Goal: Task Accomplishment & Management: Manage account settings

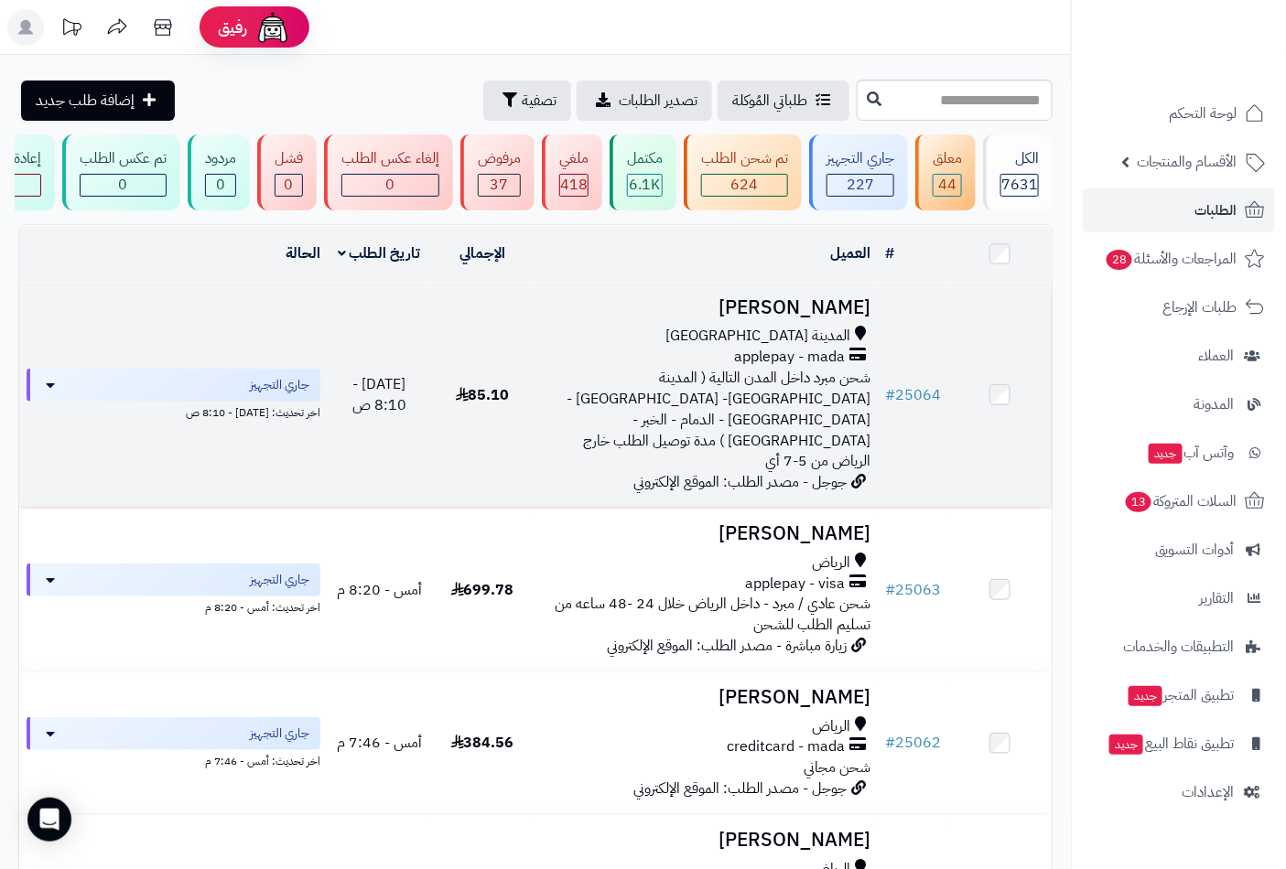
click at [826, 347] on span "المدينة المنورة" at bounding box center [757, 336] width 185 height 21
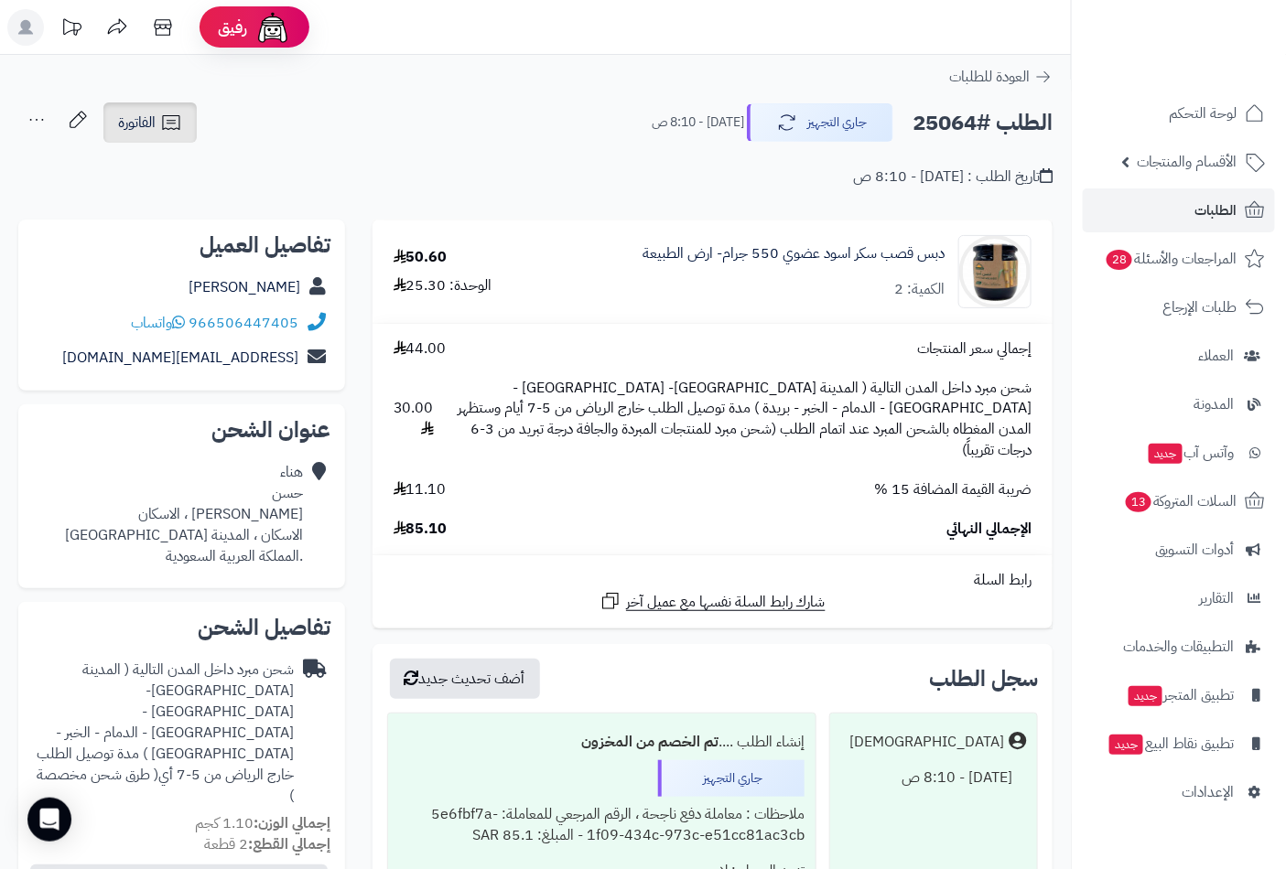
click at [145, 124] on span "الفاتورة" at bounding box center [137, 123] width 38 height 22
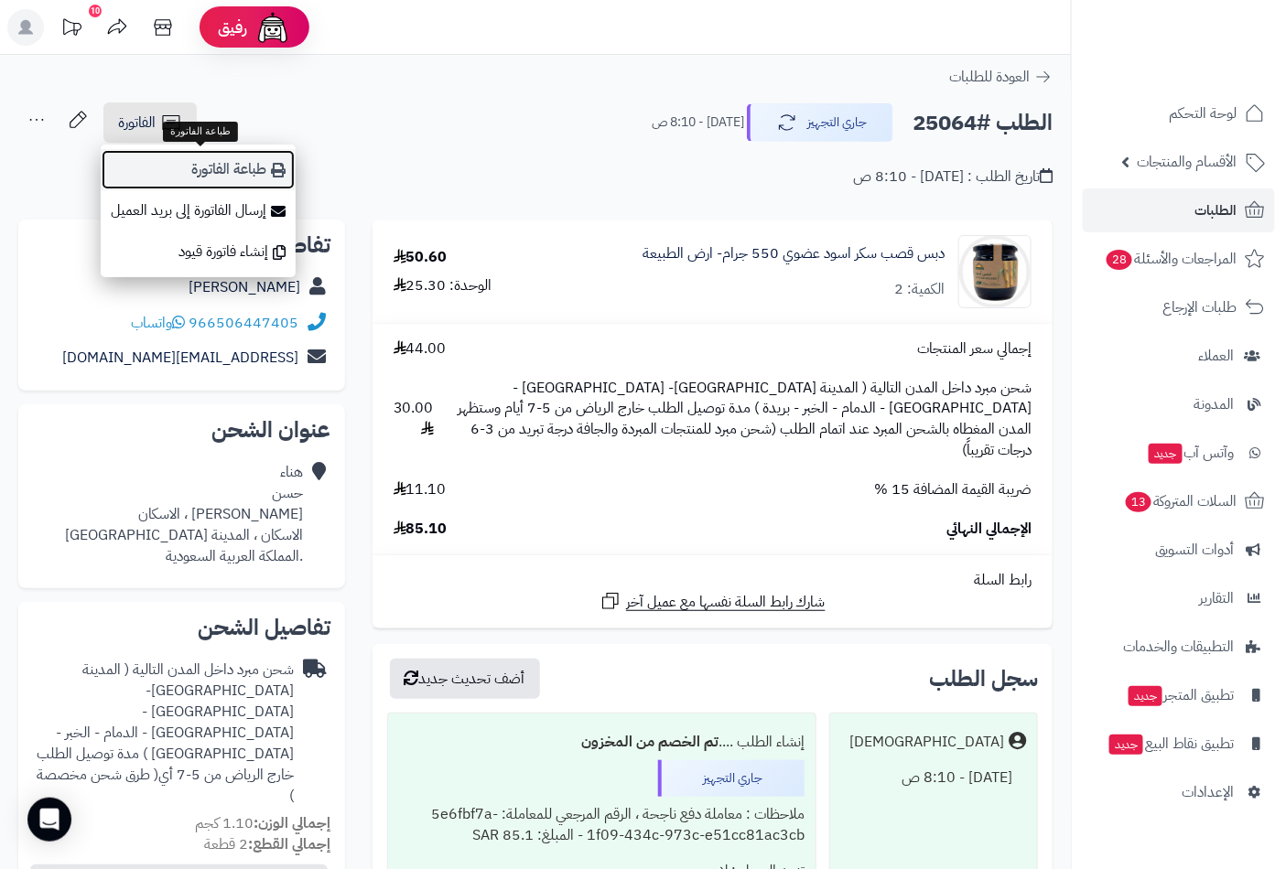
click at [192, 174] on link "طباعة الفاتورة" at bounding box center [198, 169] width 195 height 41
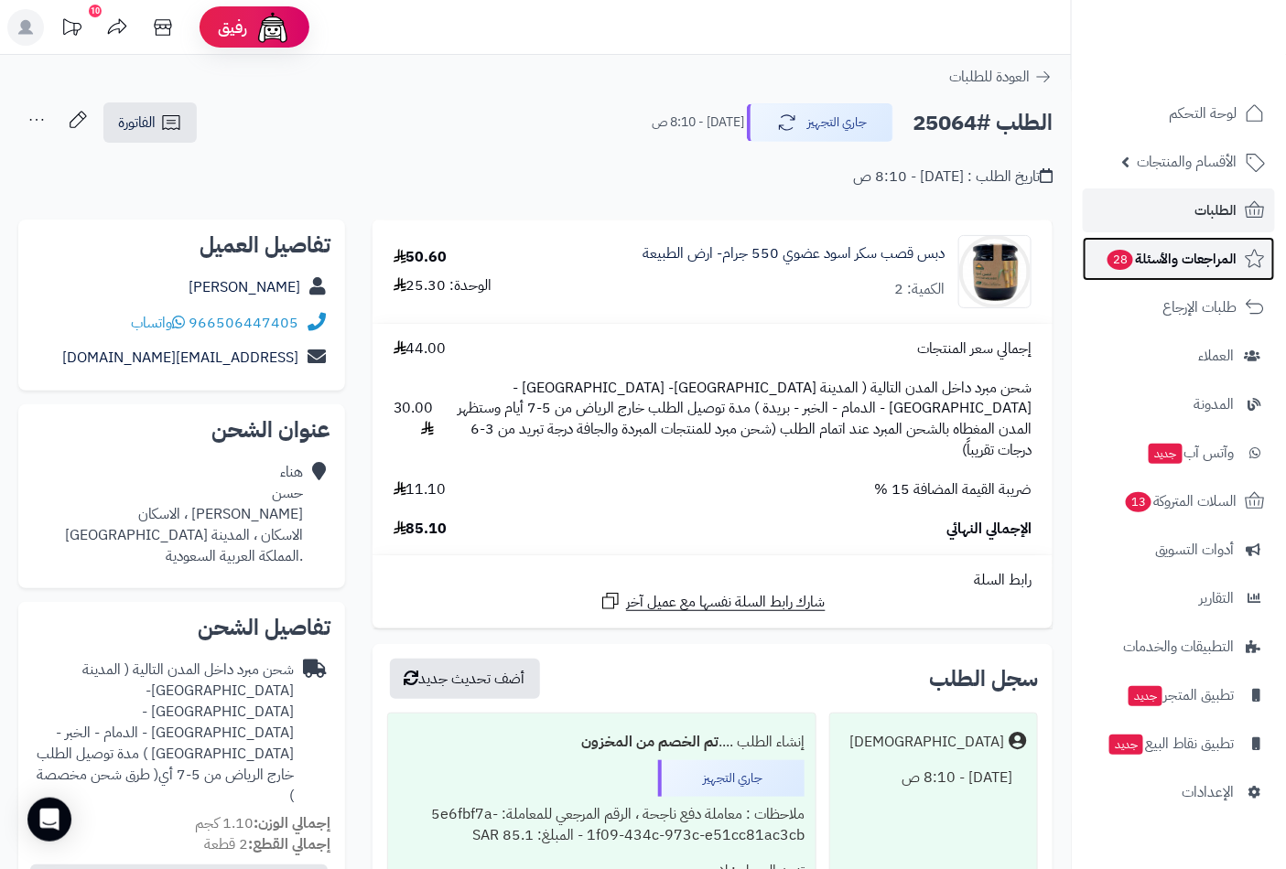
click at [1156, 262] on span "المراجعات والأسئلة 28" at bounding box center [1172, 259] width 132 height 26
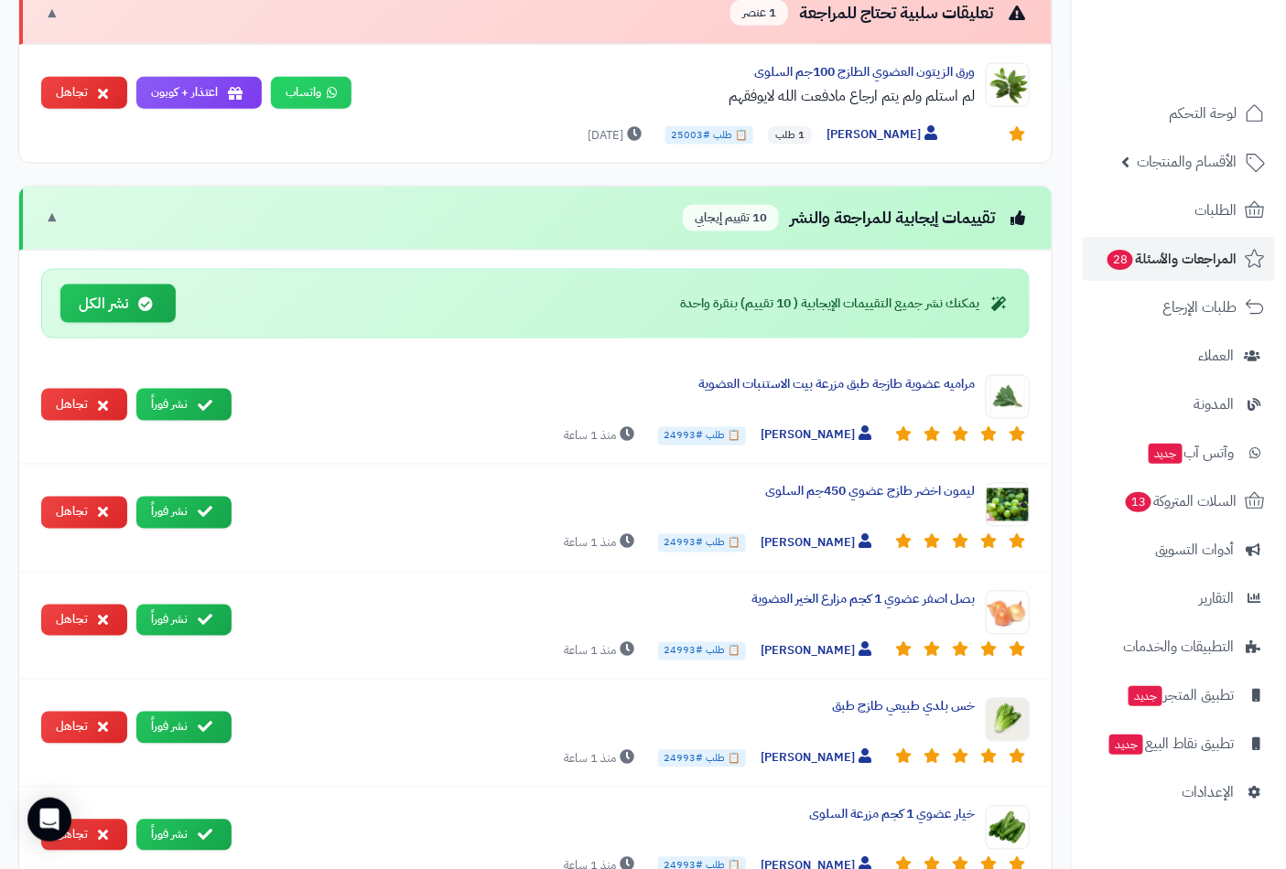
scroll to position [762, 0]
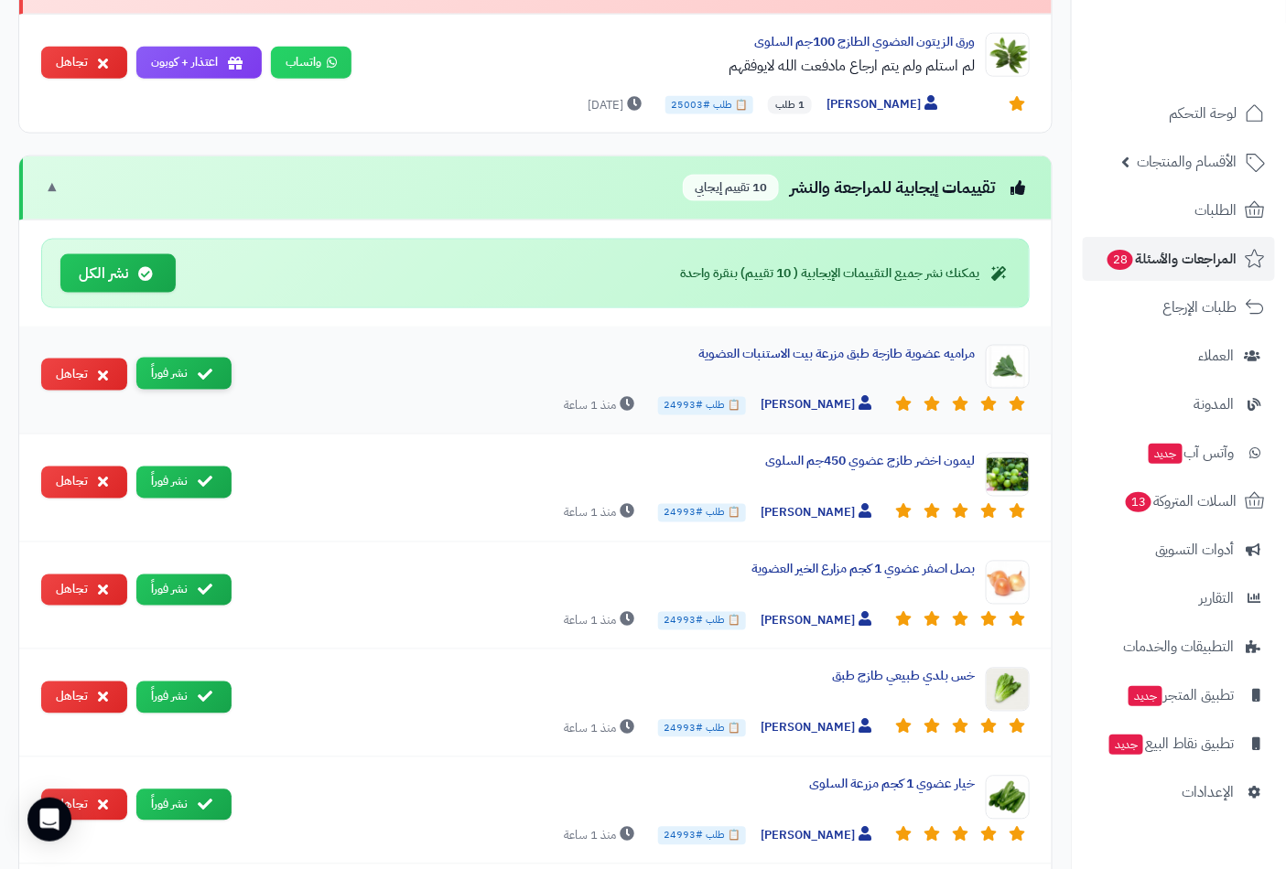
click at [209, 377] on icon at bounding box center [205, 374] width 15 height 15
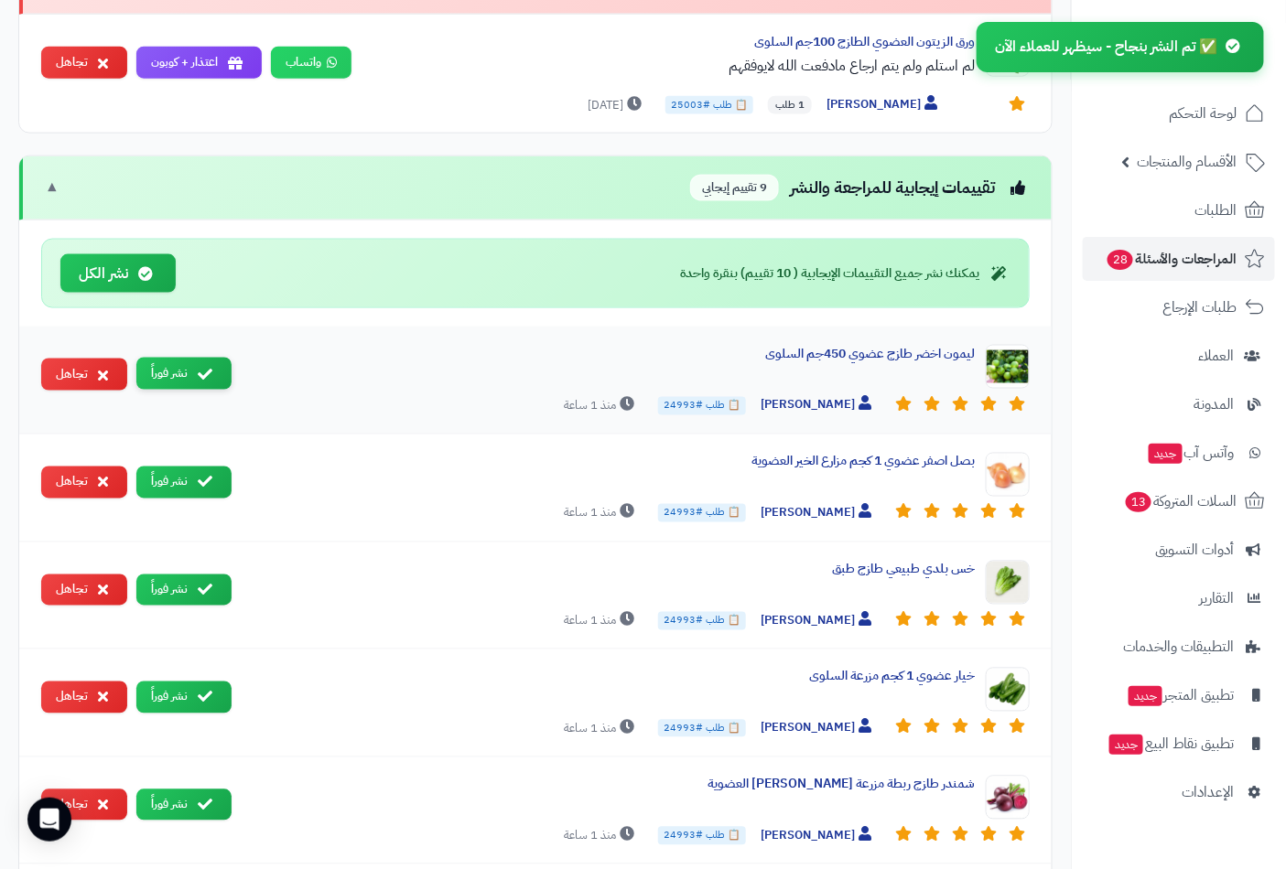
click at [198, 479] on icon at bounding box center [205, 482] width 15 height 15
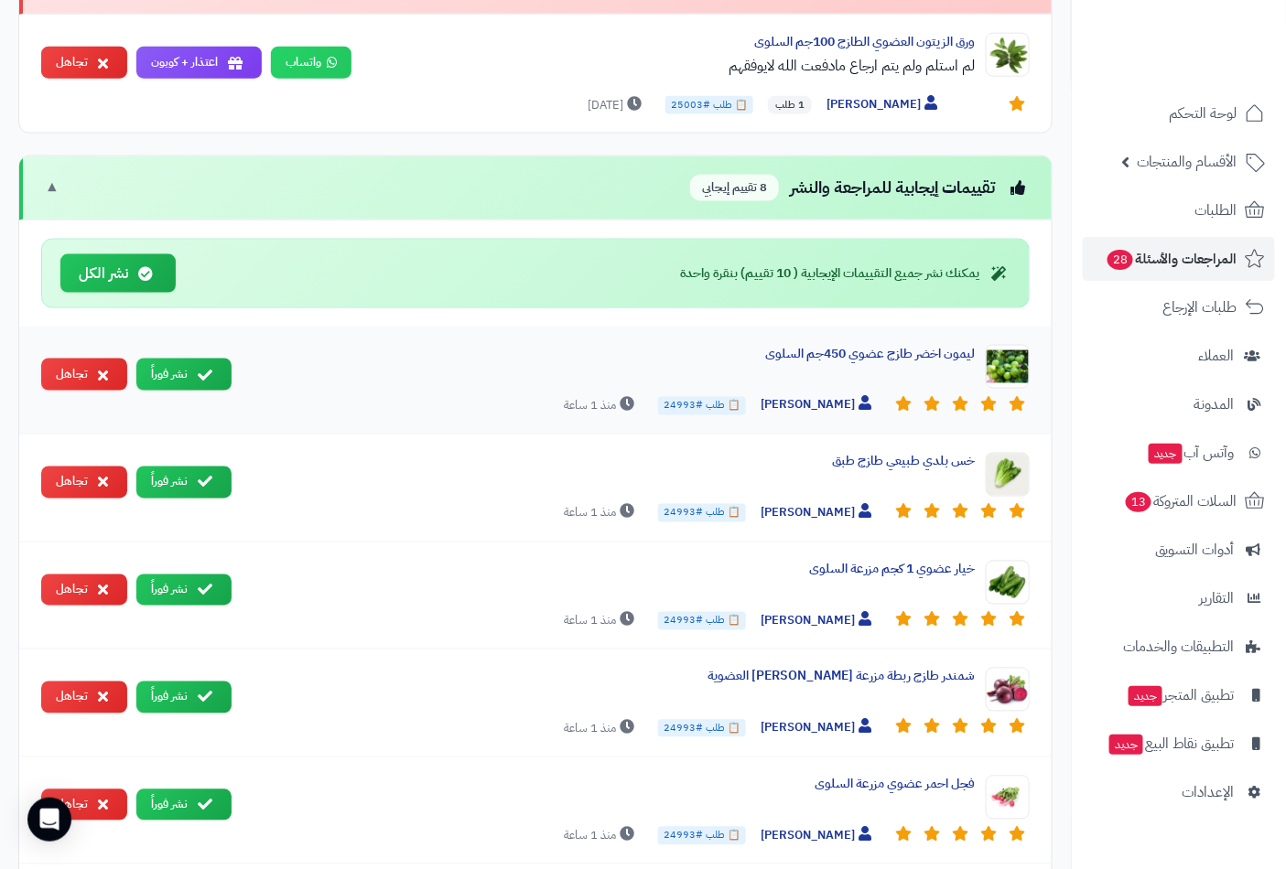
click at [189, 373] on button "نشر فوراً" at bounding box center [183, 375] width 95 height 32
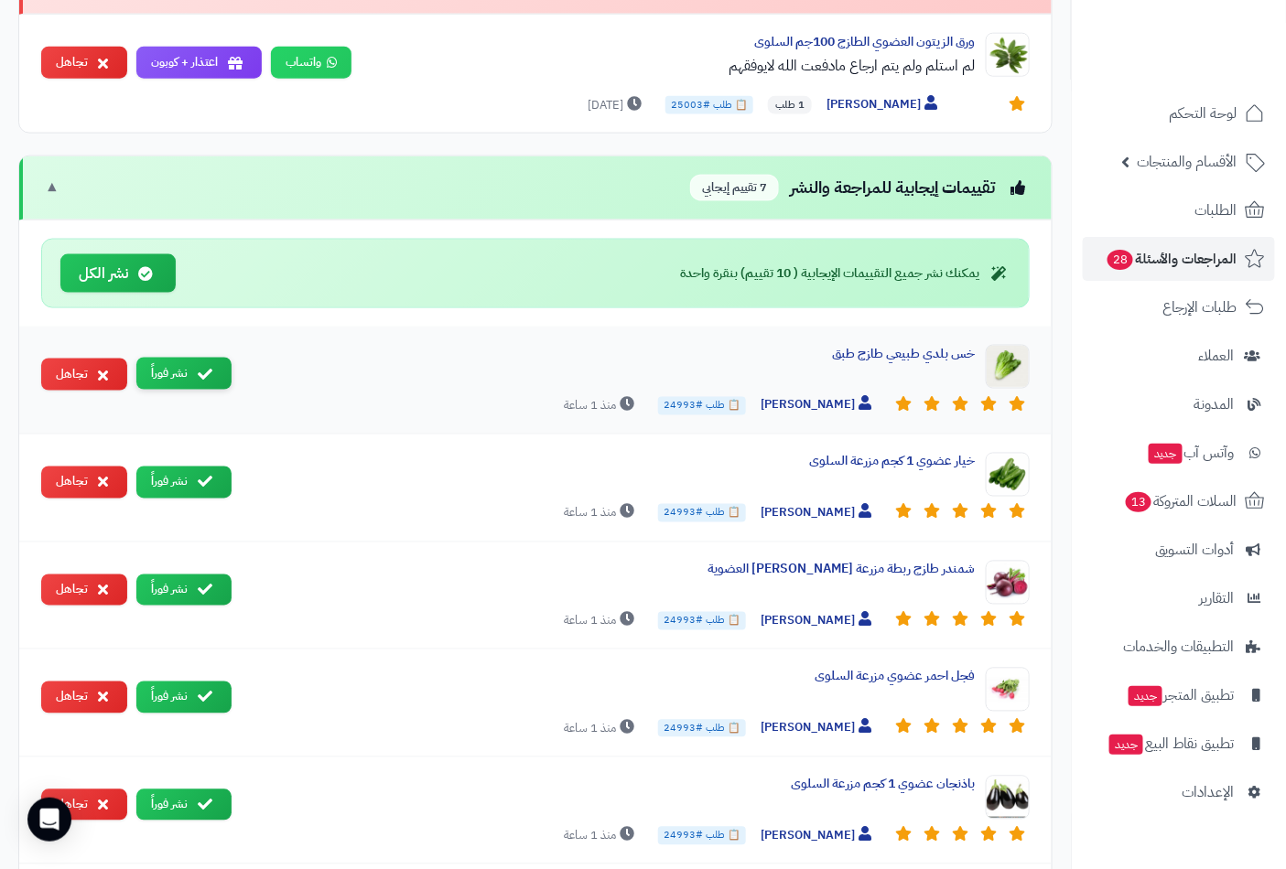
click at [188, 371] on button "نشر فوراً" at bounding box center [183, 374] width 95 height 32
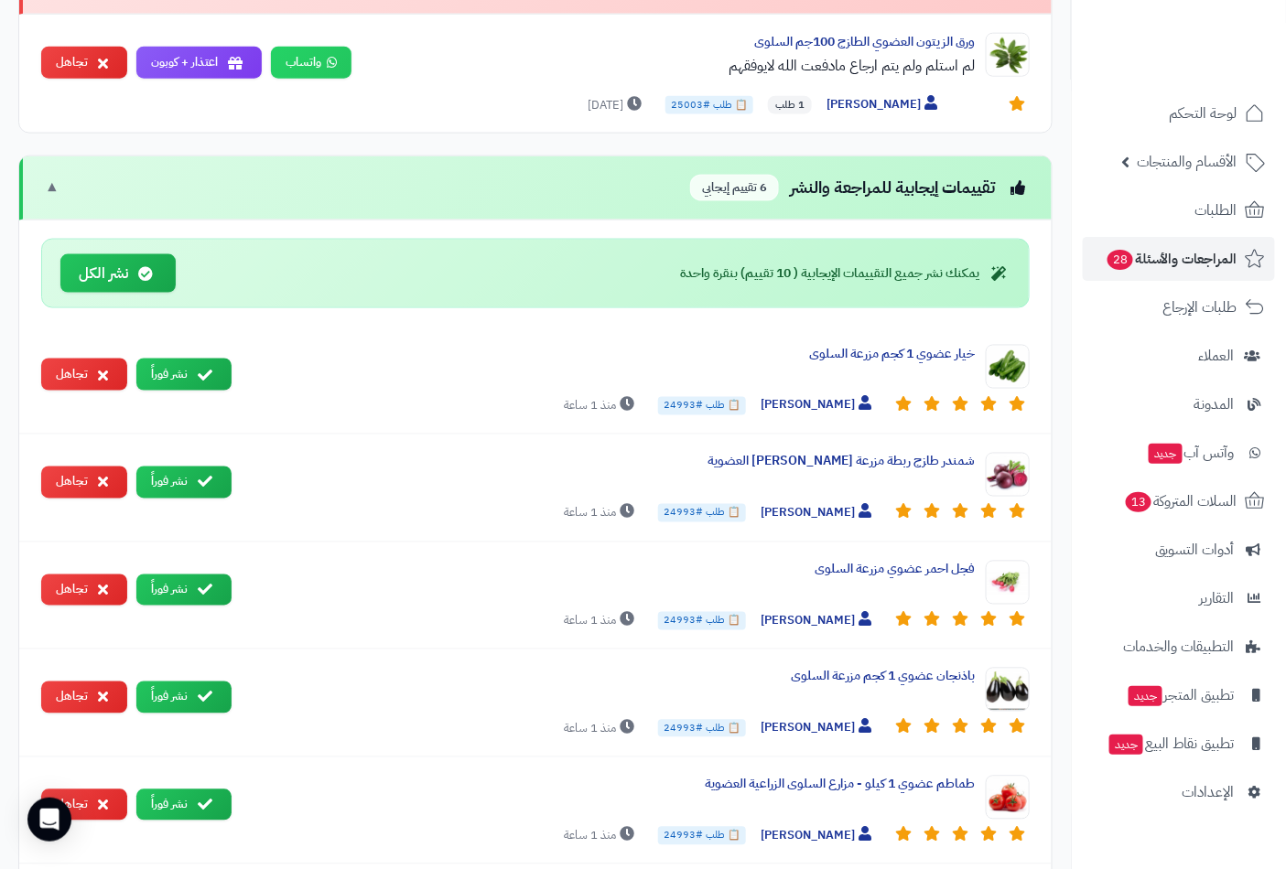
click at [188, 371] on button "نشر فوراً" at bounding box center [183, 375] width 95 height 32
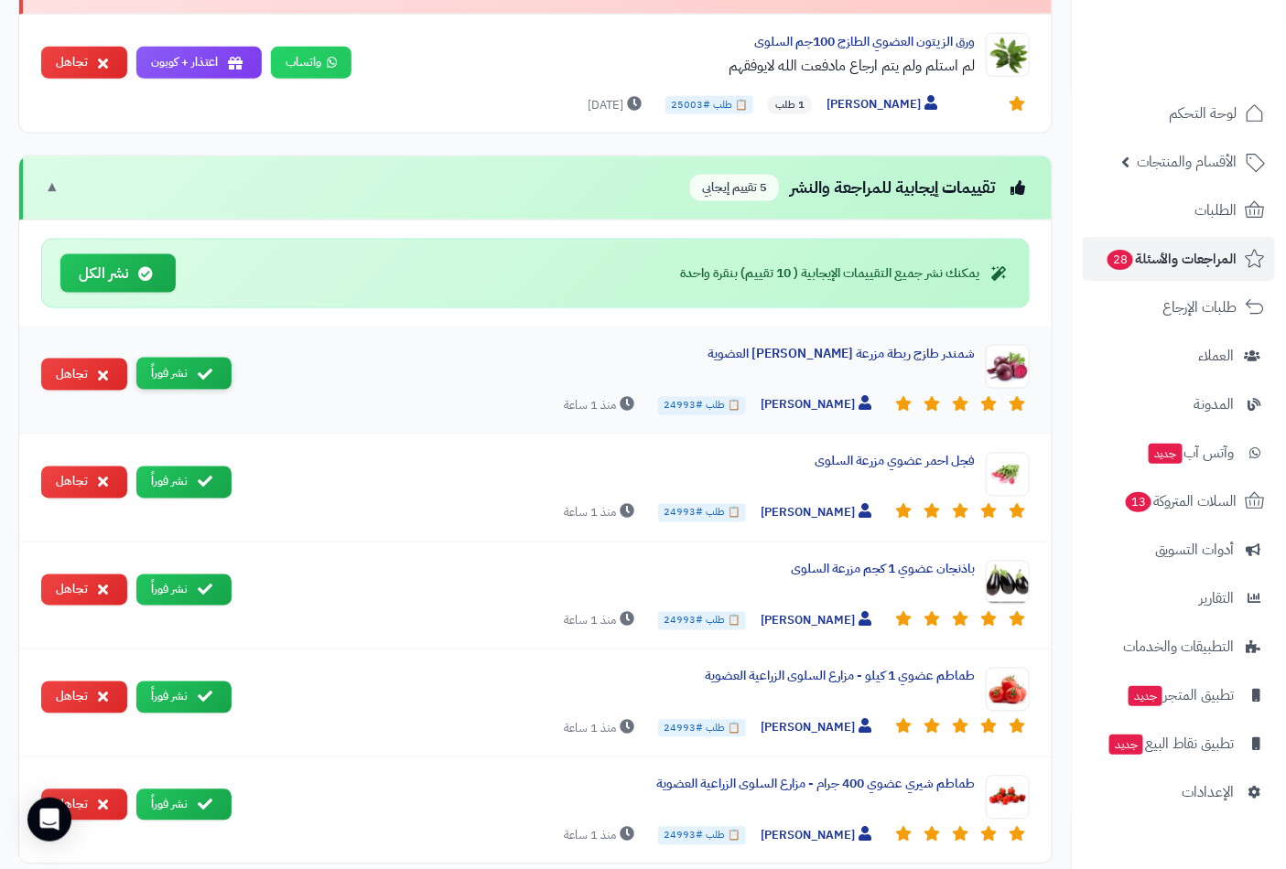
click at [189, 370] on button "نشر فوراً" at bounding box center [183, 374] width 95 height 32
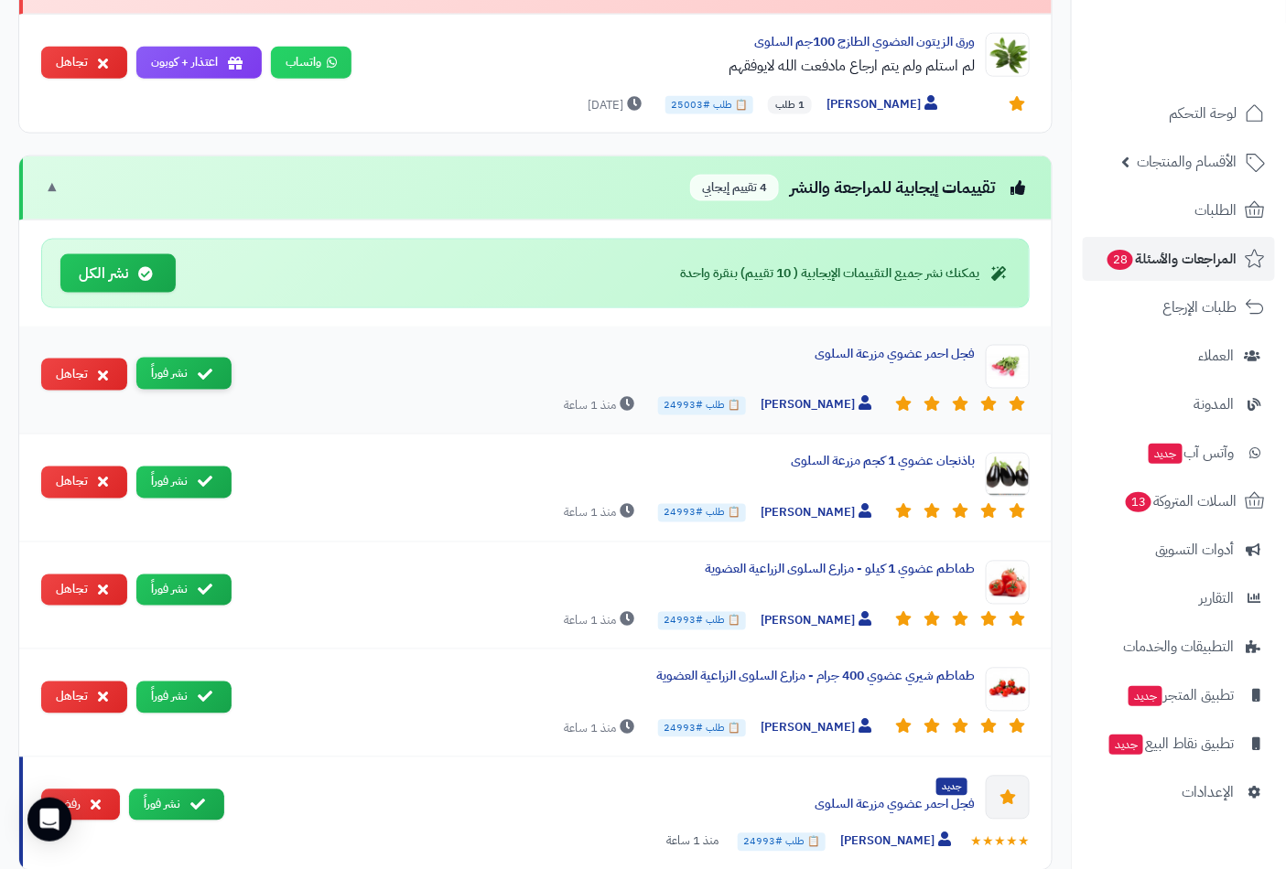
click at [189, 369] on button "نشر فوراً" at bounding box center [183, 374] width 95 height 32
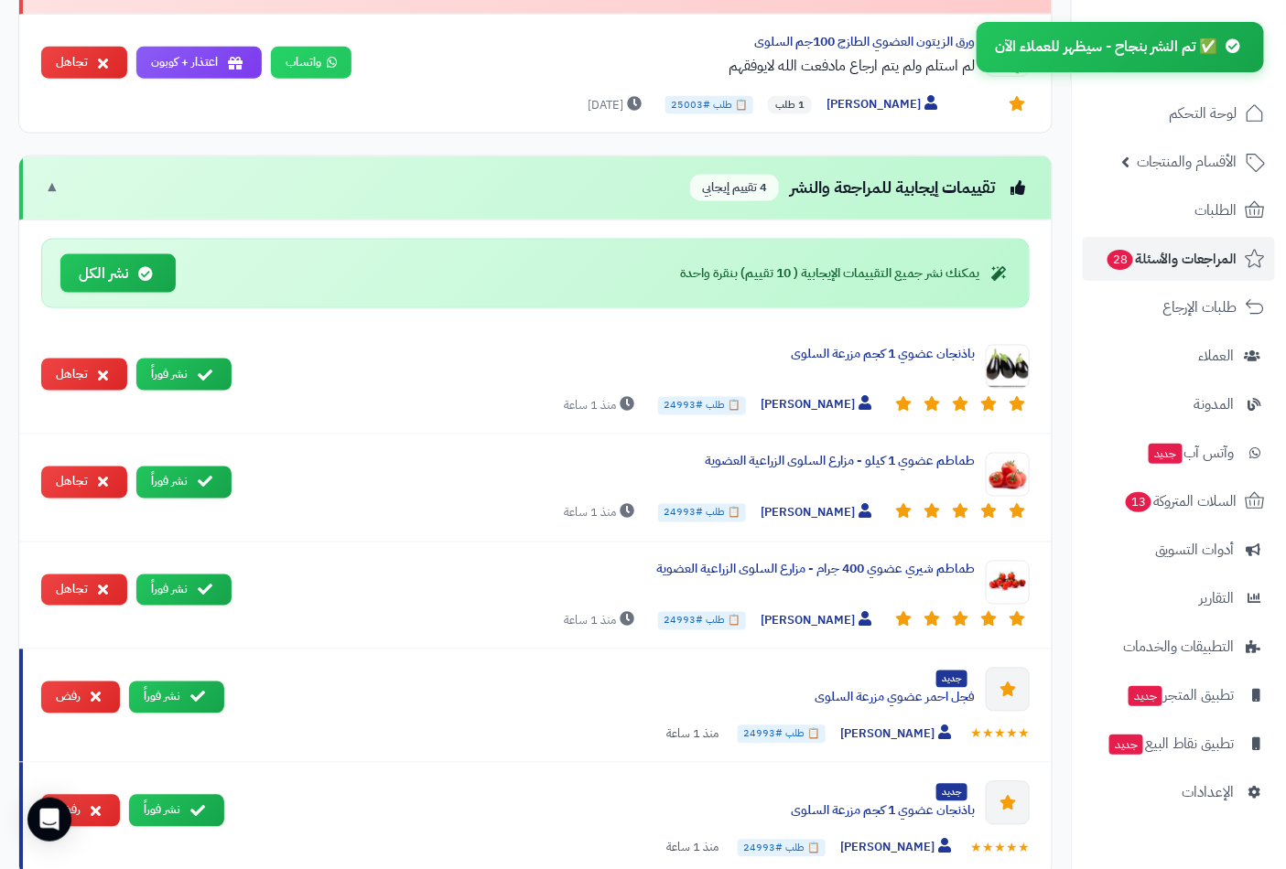
click at [189, 369] on button "نشر فوراً" at bounding box center [183, 375] width 95 height 32
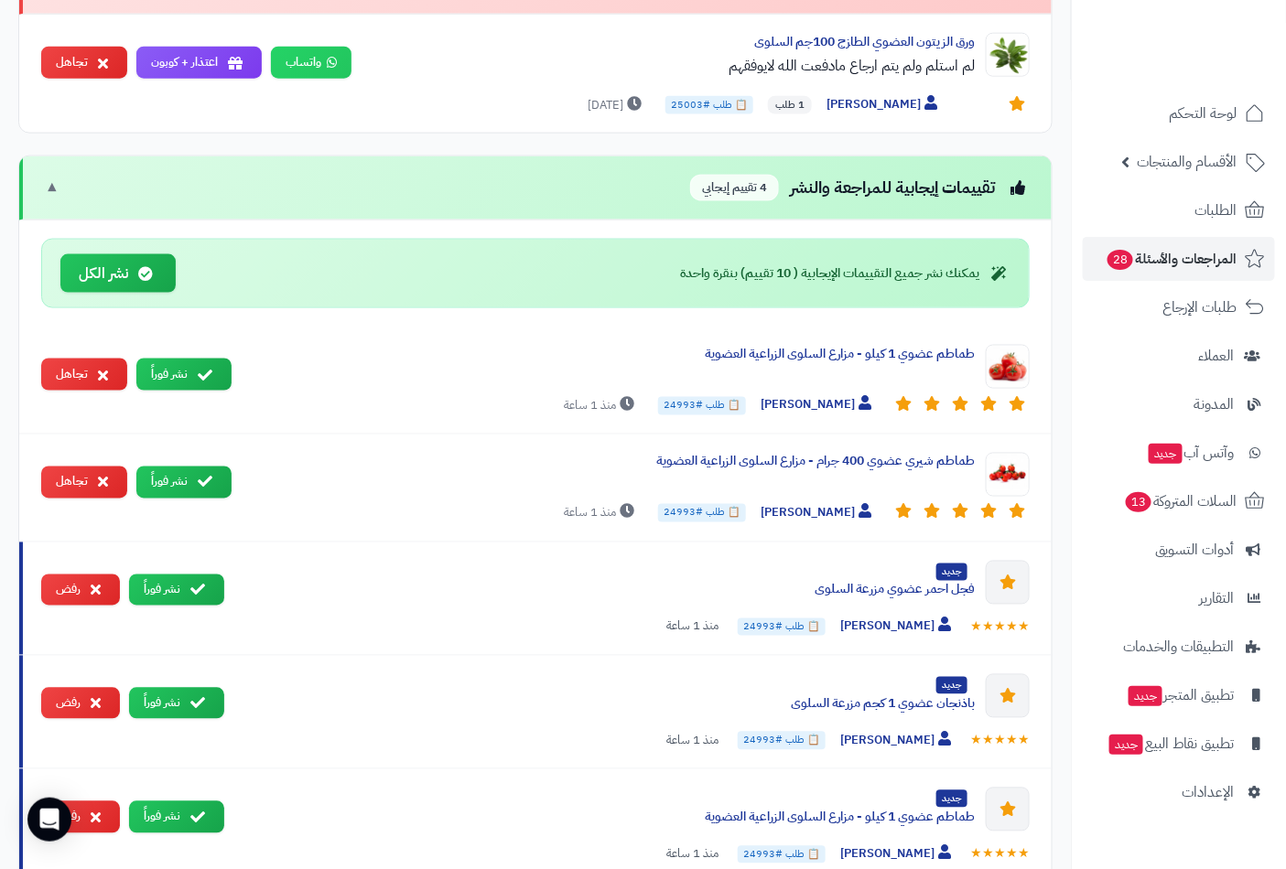
click at [189, 369] on button "نشر فوراً" at bounding box center [183, 375] width 95 height 32
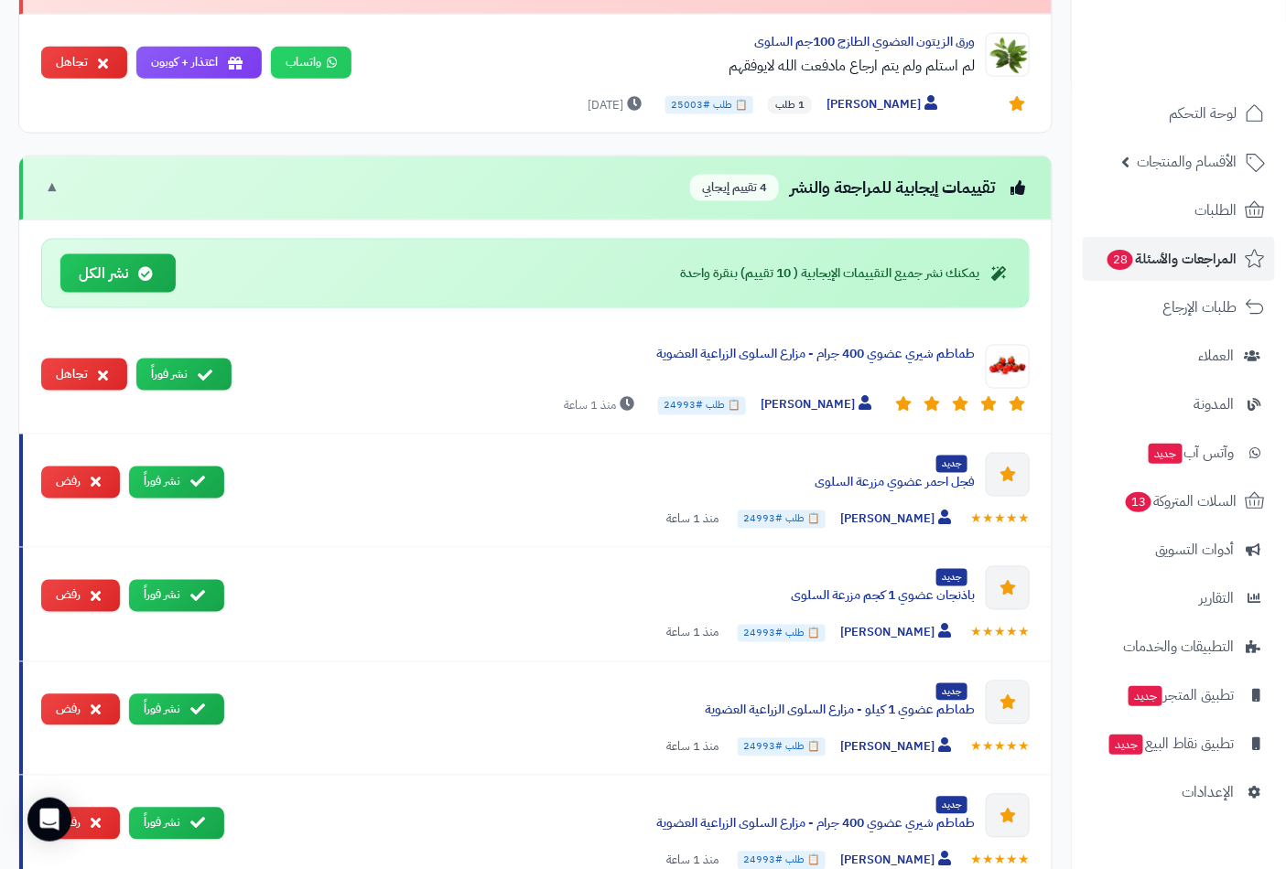
click at [189, 369] on button "نشر فوراً" at bounding box center [183, 375] width 95 height 32
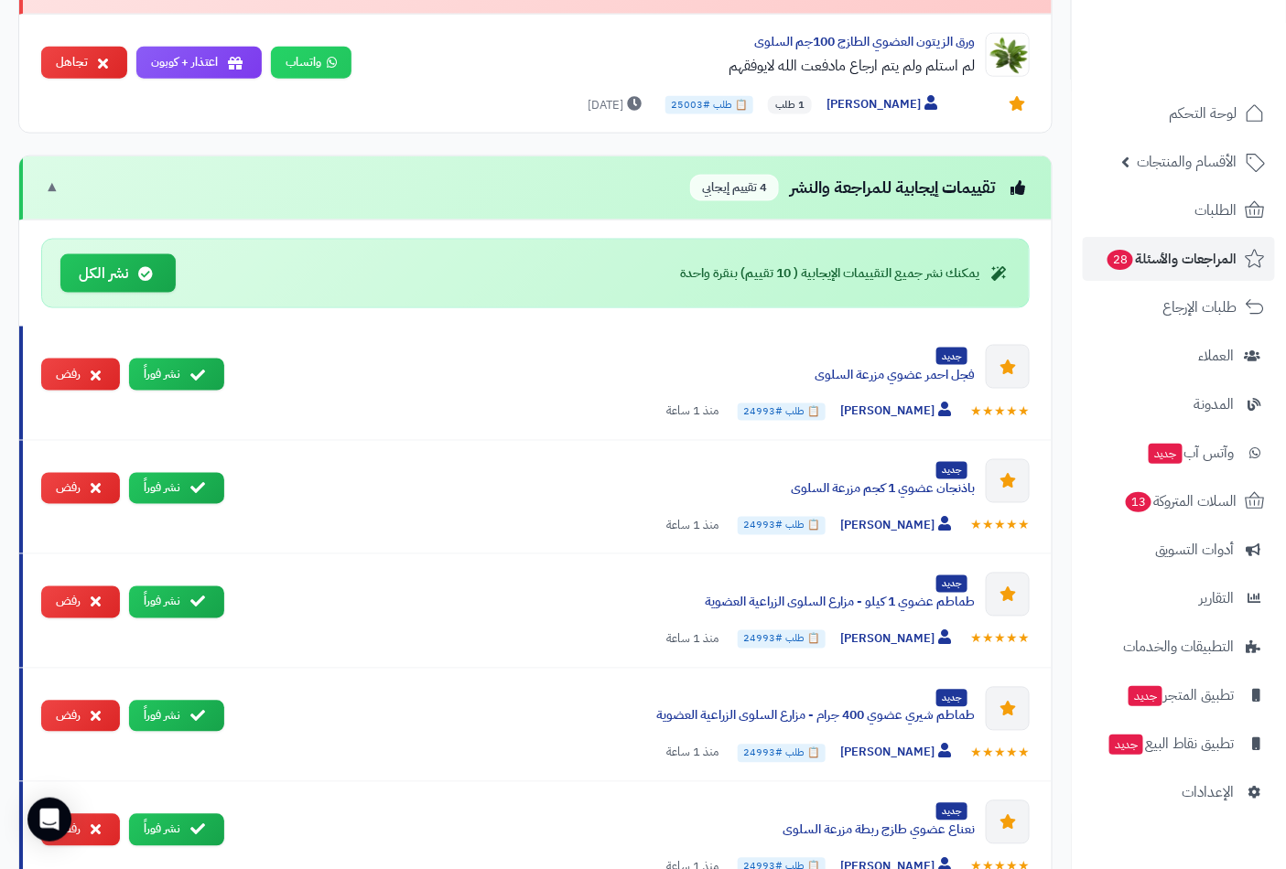
click at [190, 369] on icon at bounding box center [197, 375] width 15 height 15
click at [198, 370] on icon at bounding box center [197, 374] width 15 height 15
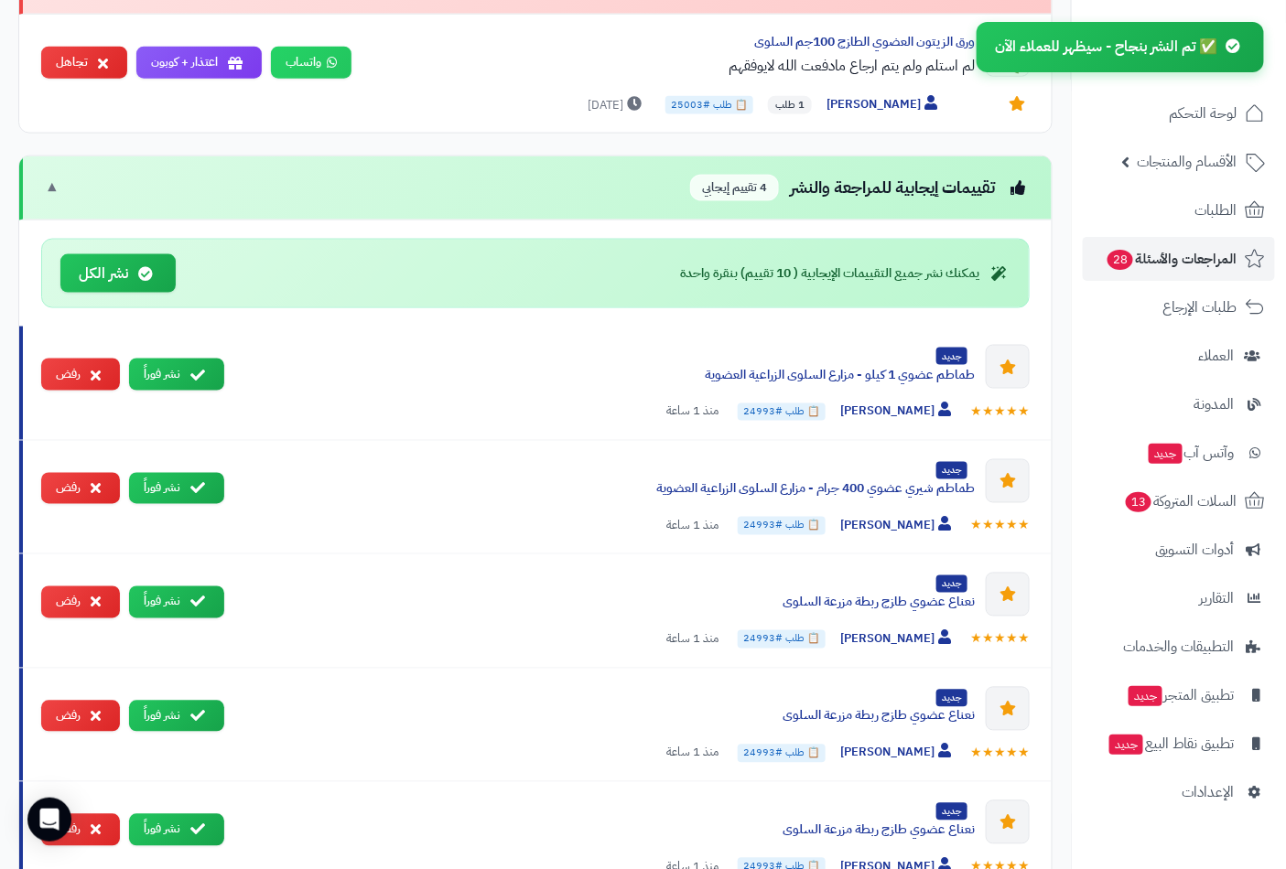
click at [198, 370] on icon at bounding box center [197, 375] width 15 height 15
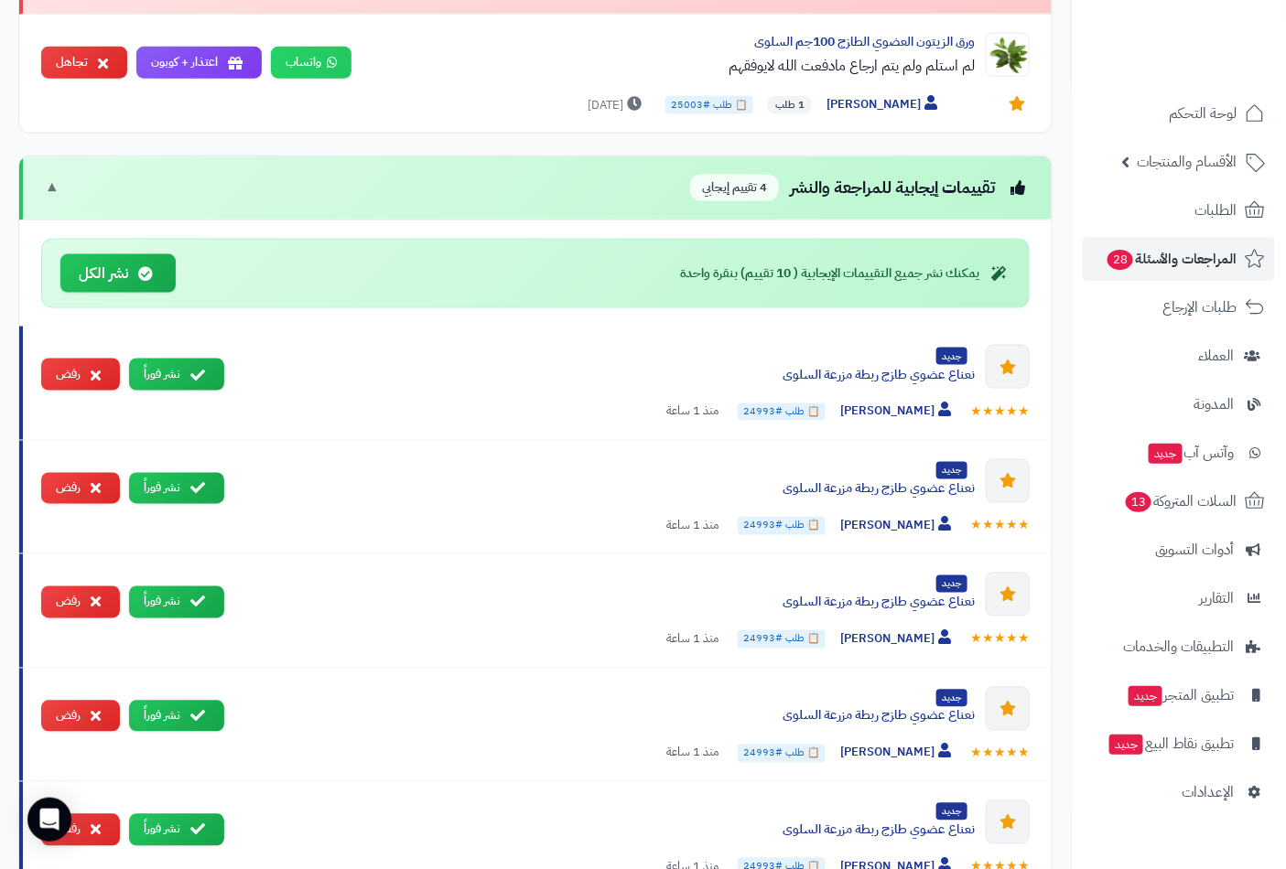
click at [198, 370] on icon at bounding box center [197, 375] width 15 height 15
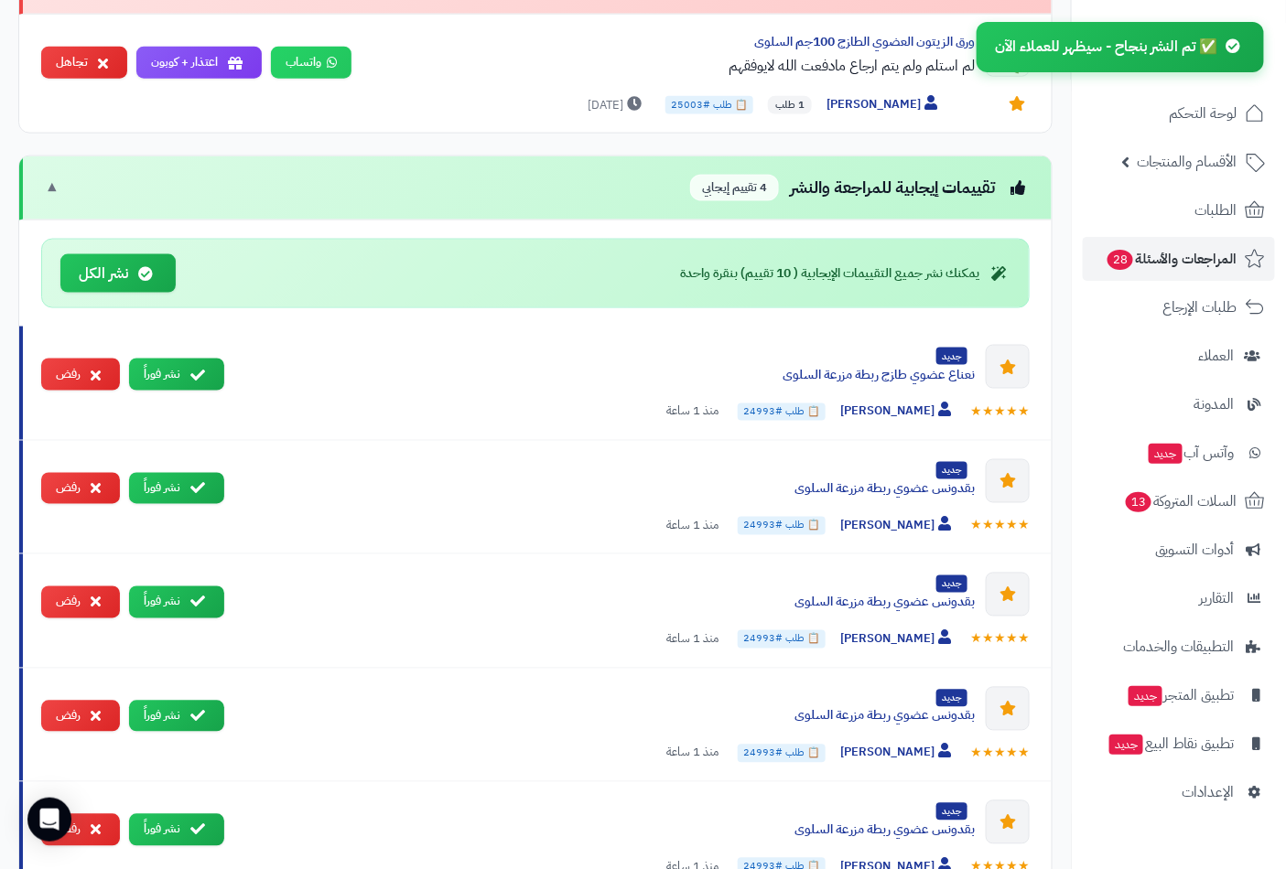
click at [198, 370] on icon at bounding box center [197, 375] width 15 height 15
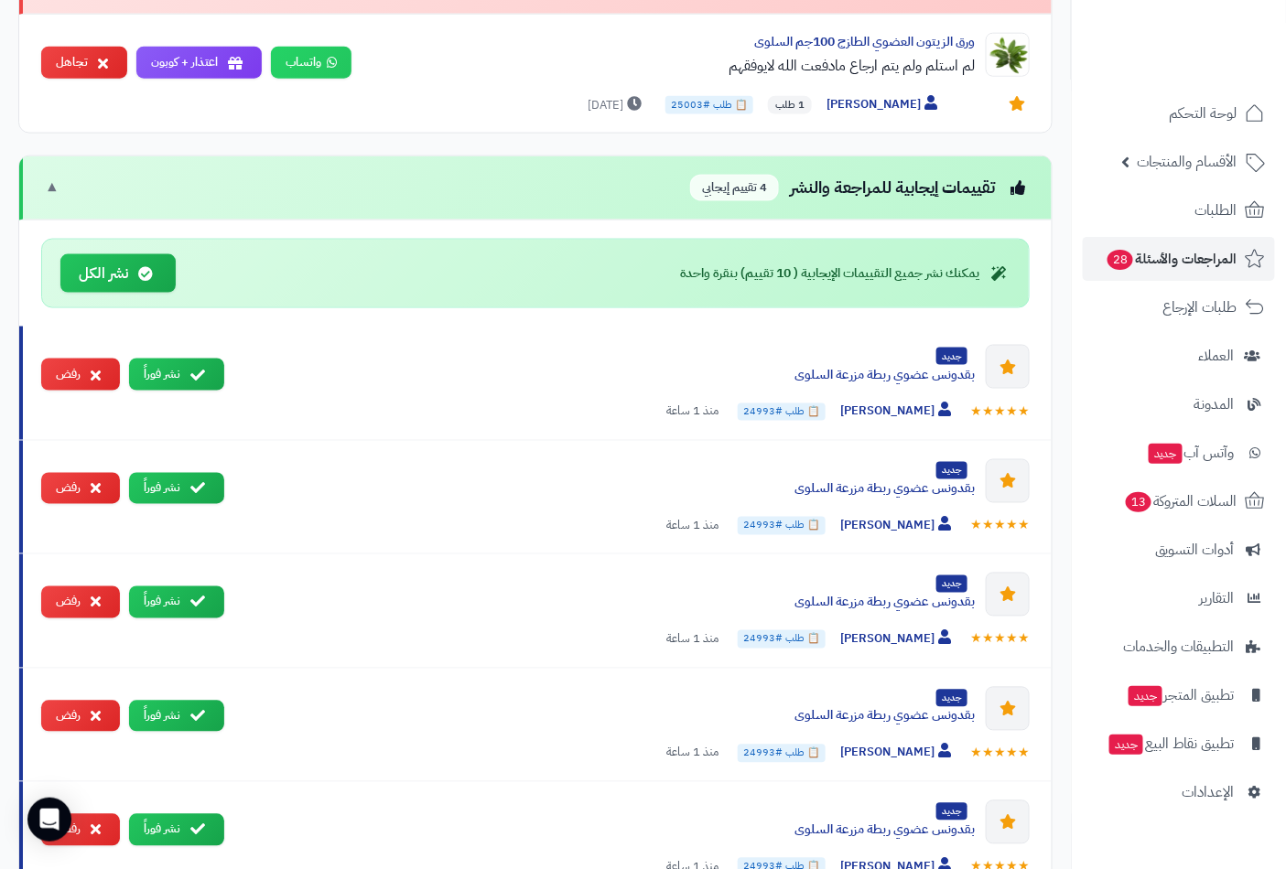
click at [198, 370] on icon at bounding box center [197, 375] width 15 height 15
click at [198, 375] on icon at bounding box center [197, 374] width 15 height 15
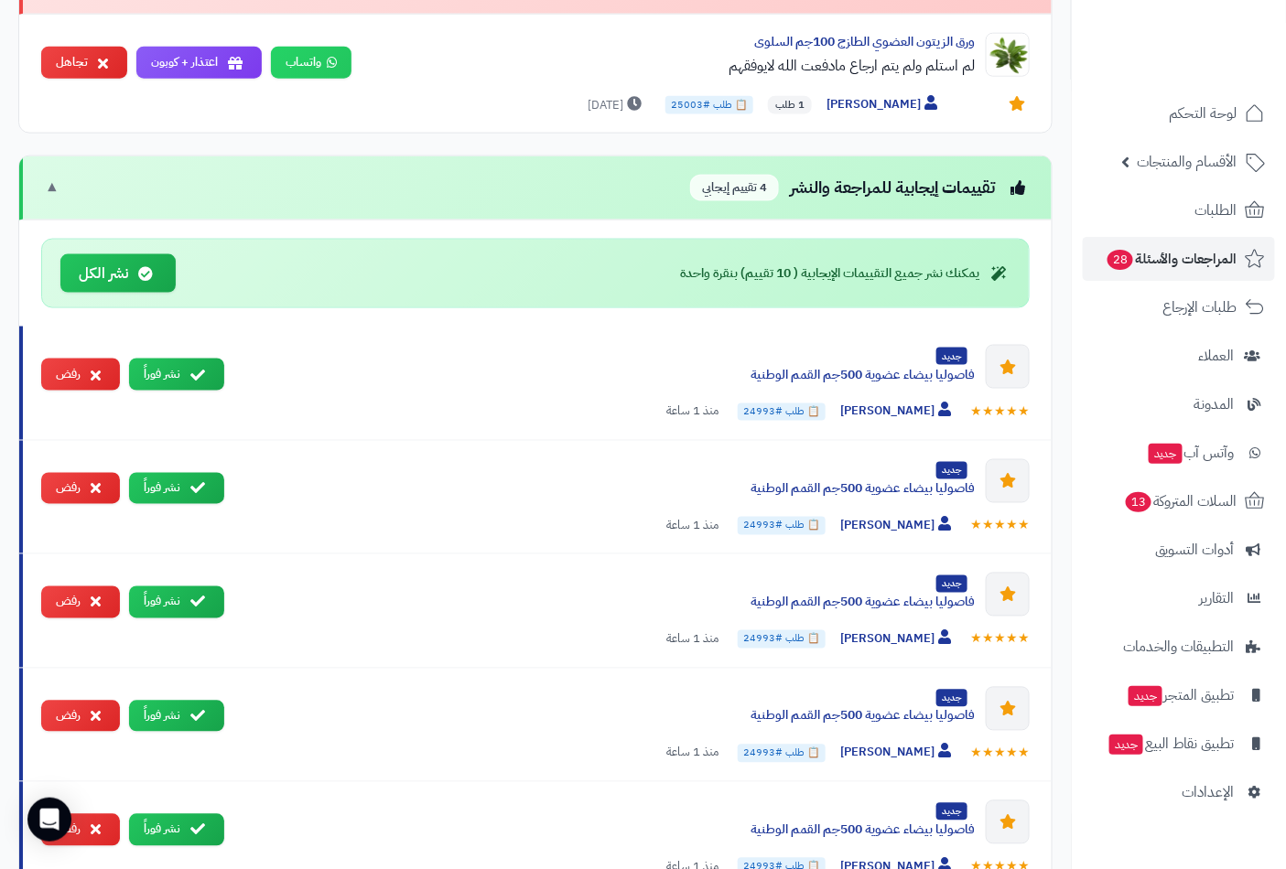
click at [198, 375] on icon at bounding box center [197, 375] width 15 height 15
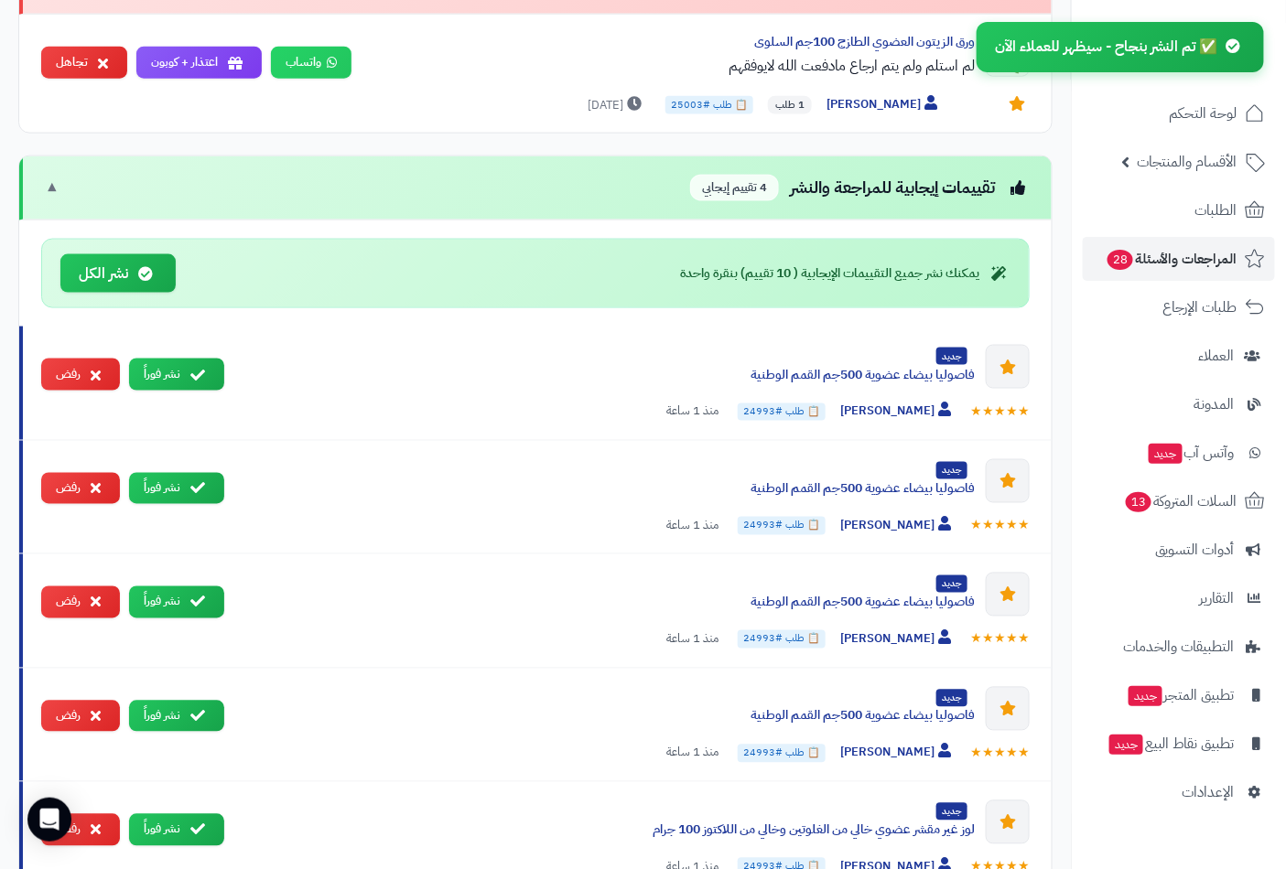
click at [198, 375] on icon at bounding box center [197, 375] width 15 height 15
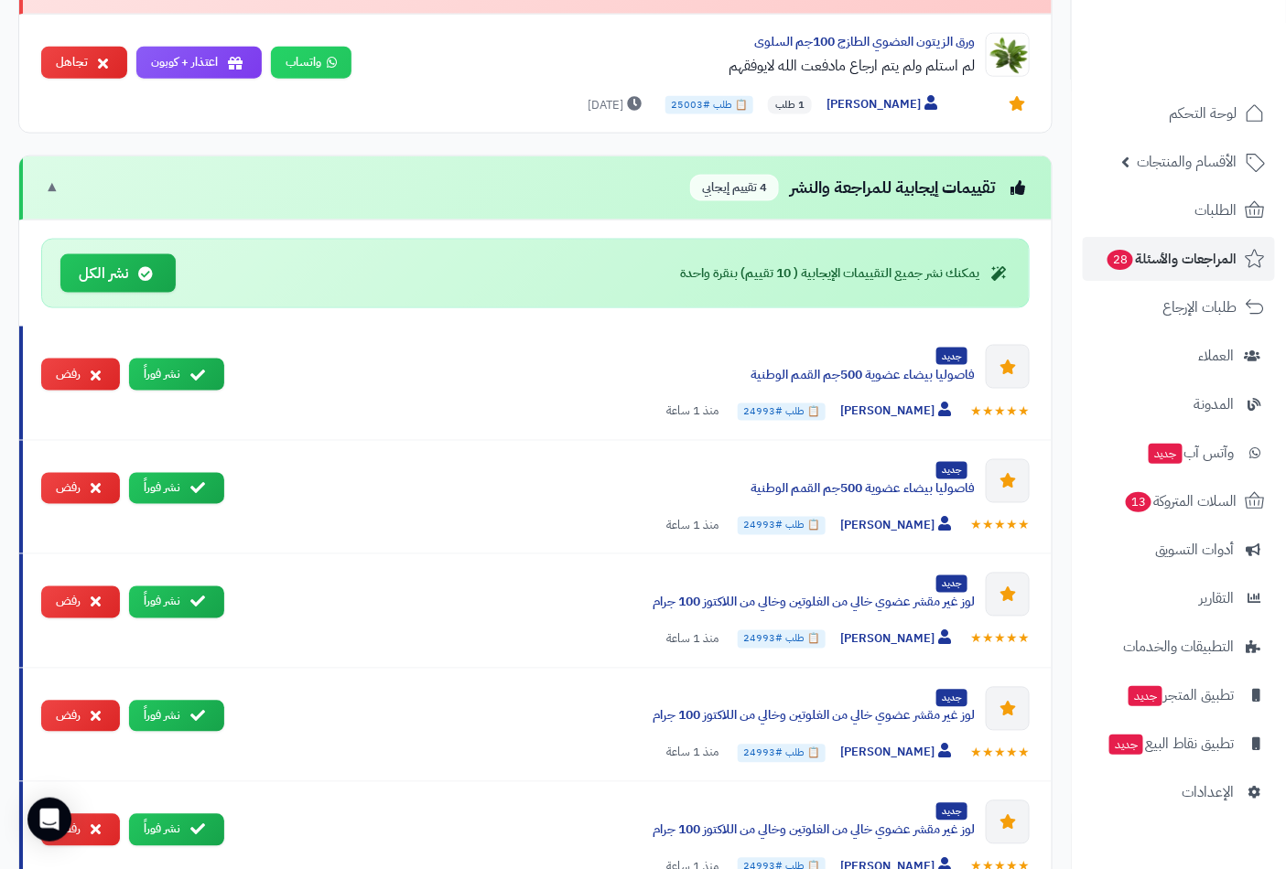
click at [198, 375] on icon at bounding box center [197, 375] width 15 height 15
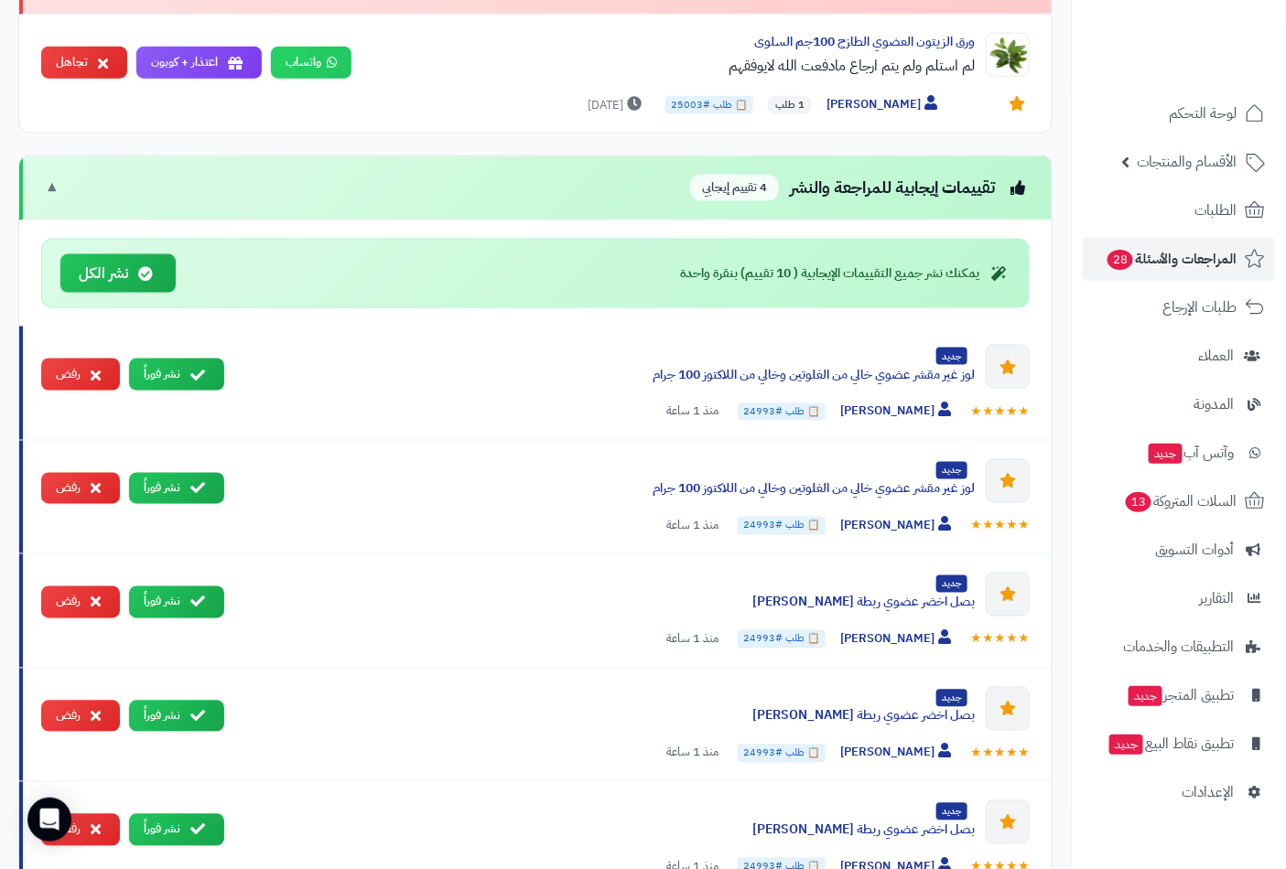
click at [198, 375] on icon at bounding box center [197, 375] width 15 height 15
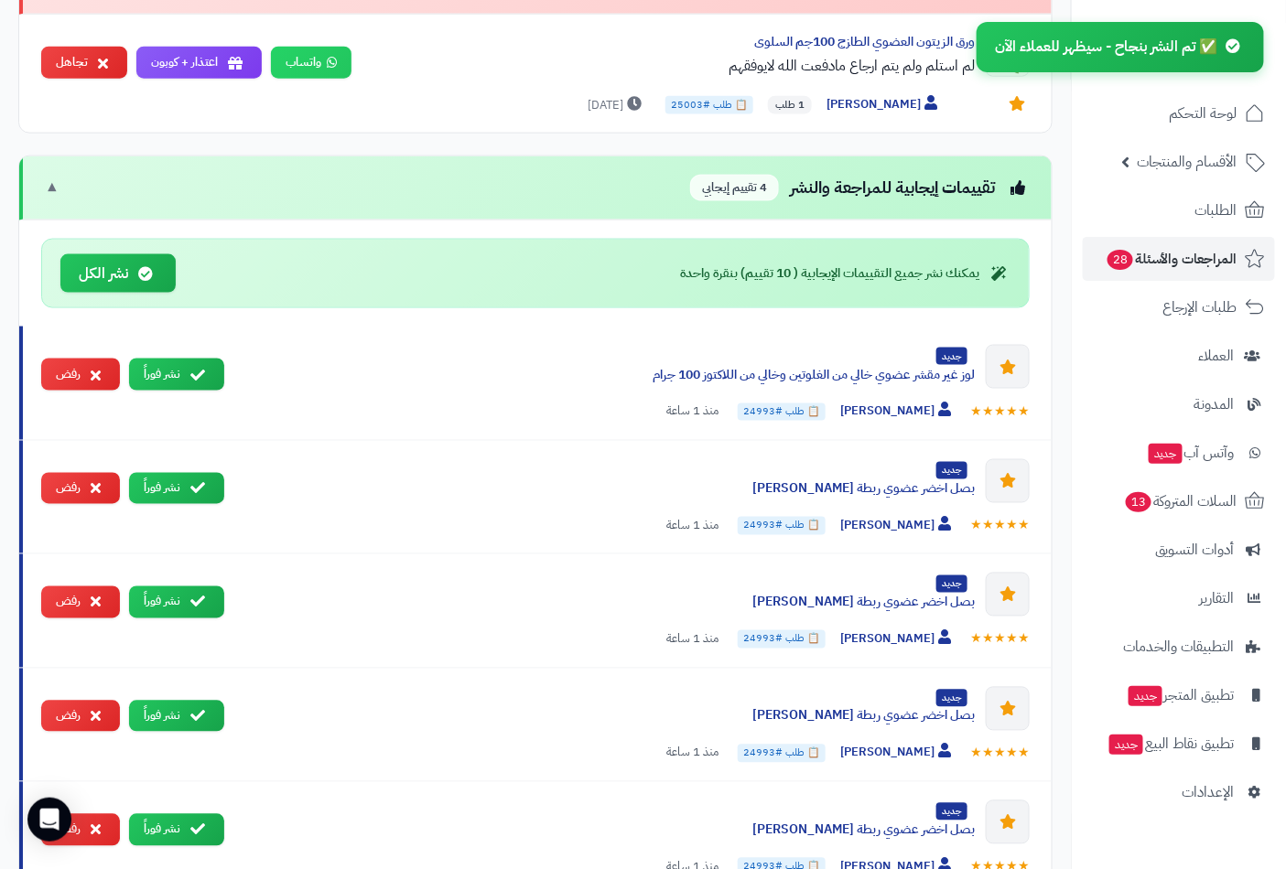
click at [198, 375] on icon at bounding box center [197, 375] width 15 height 15
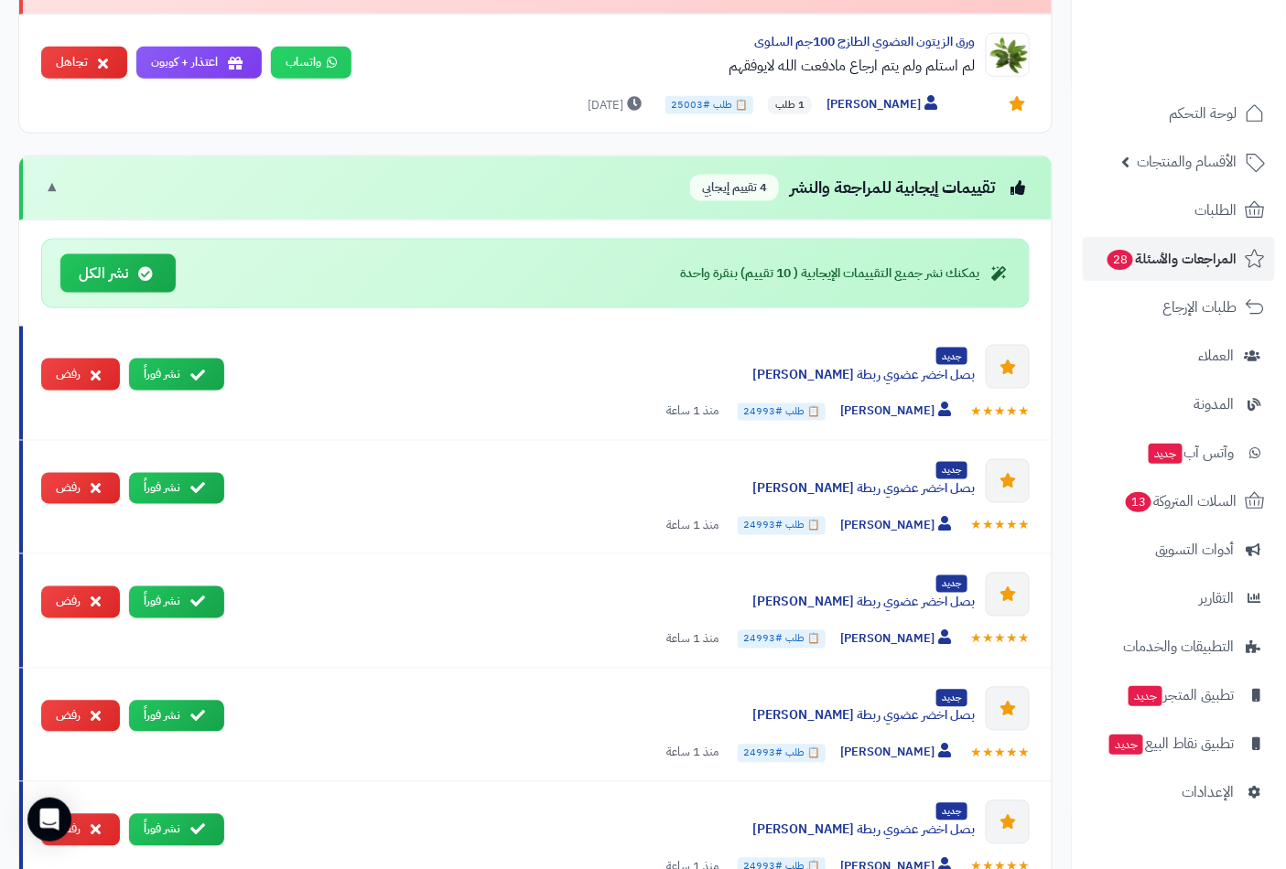
click at [198, 375] on icon at bounding box center [197, 375] width 15 height 15
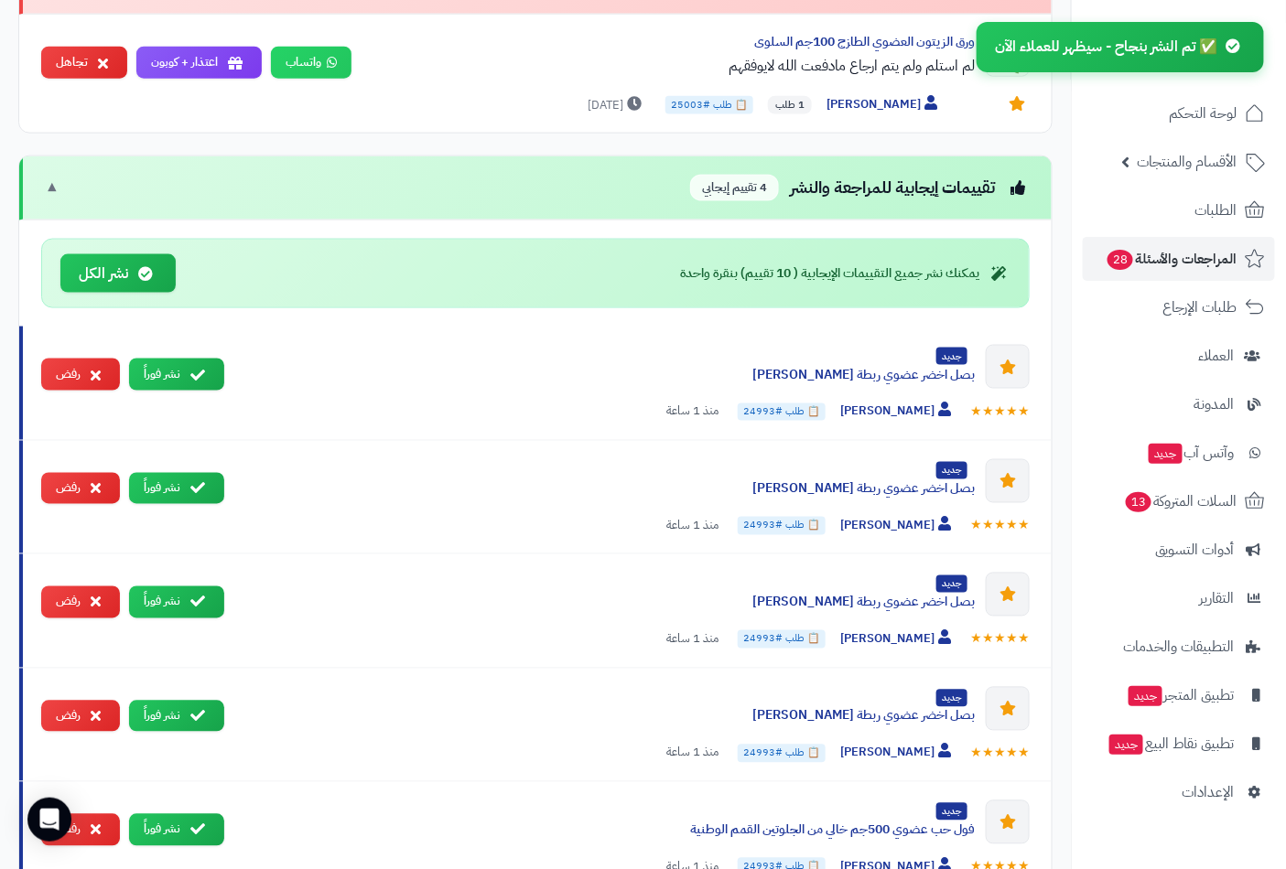
click at [198, 375] on icon at bounding box center [197, 375] width 15 height 15
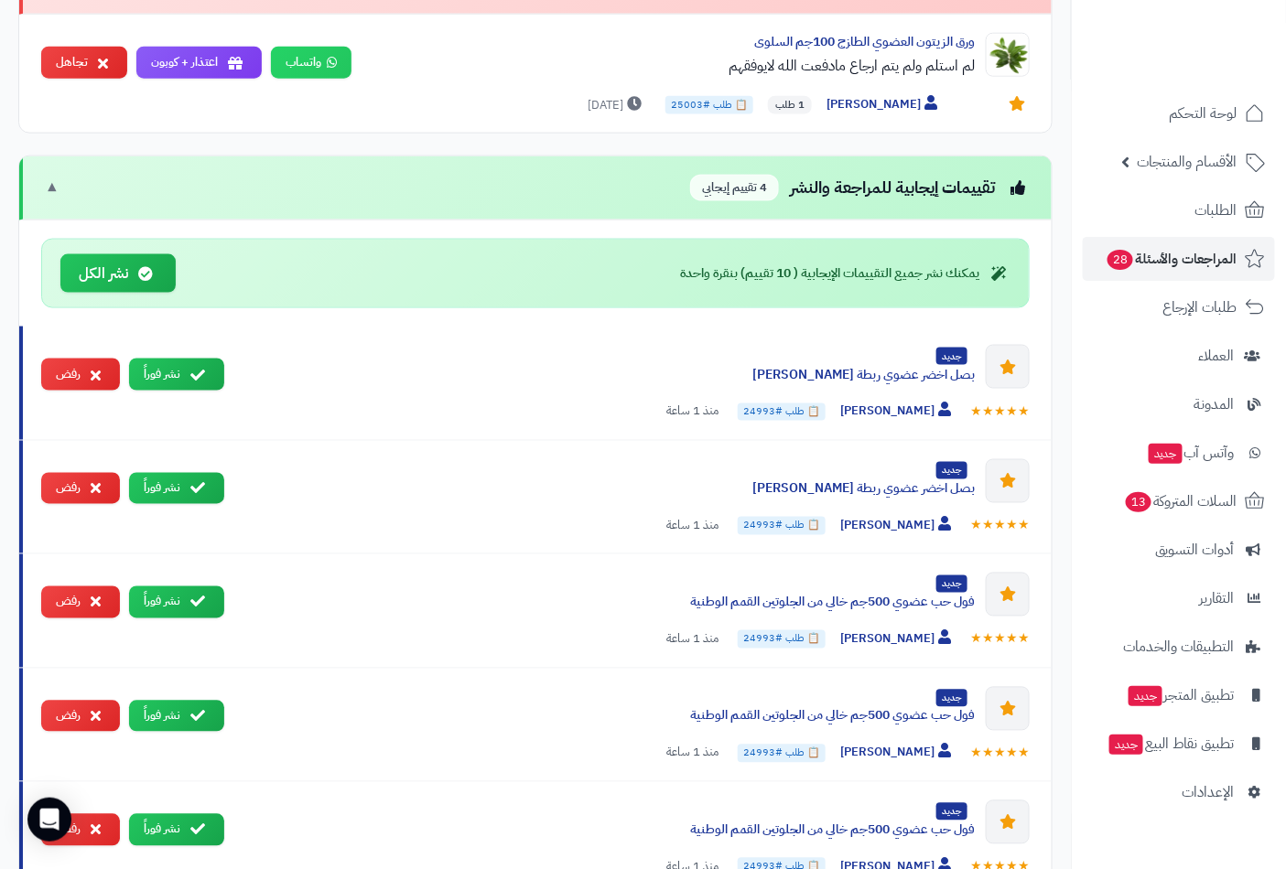
click at [198, 375] on icon at bounding box center [197, 375] width 15 height 15
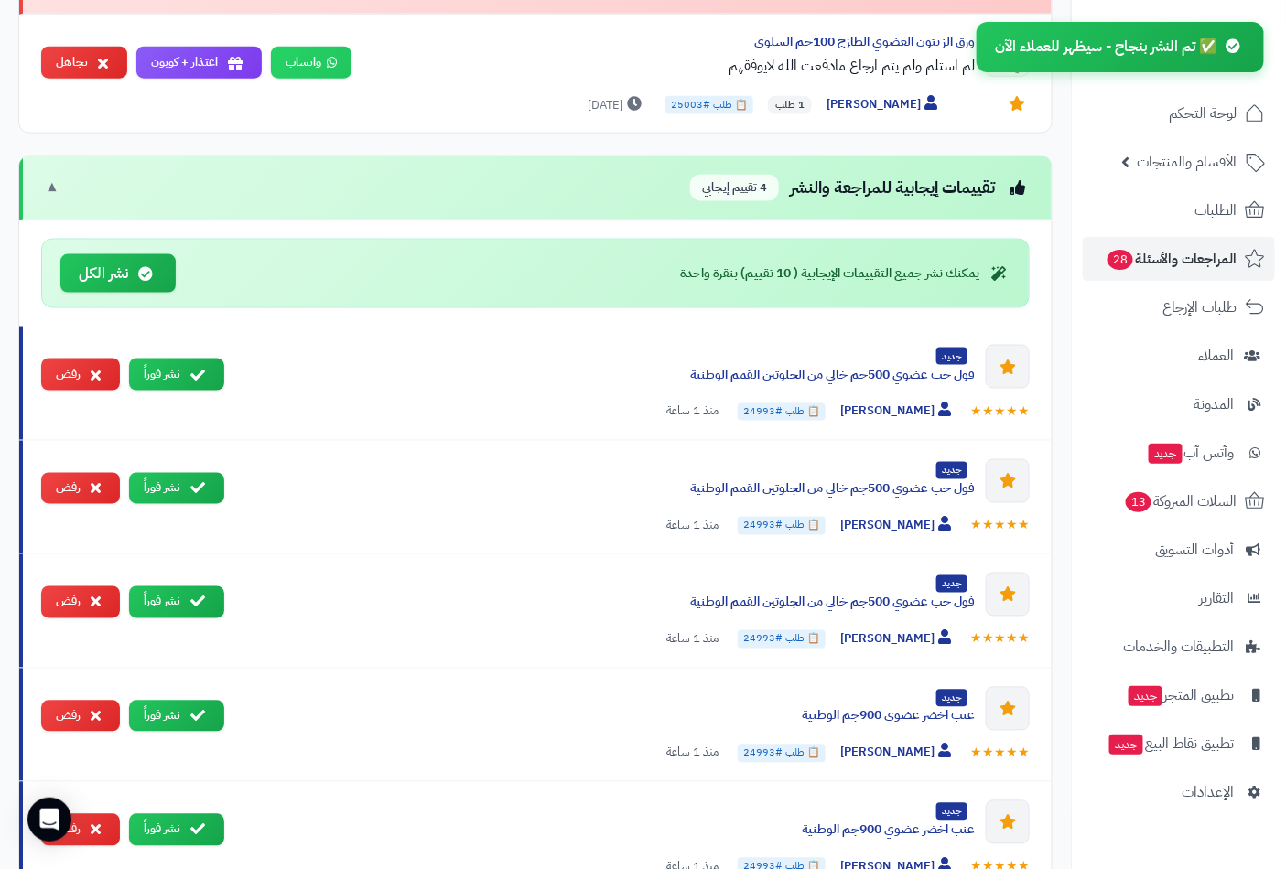
click at [198, 375] on icon at bounding box center [197, 375] width 15 height 15
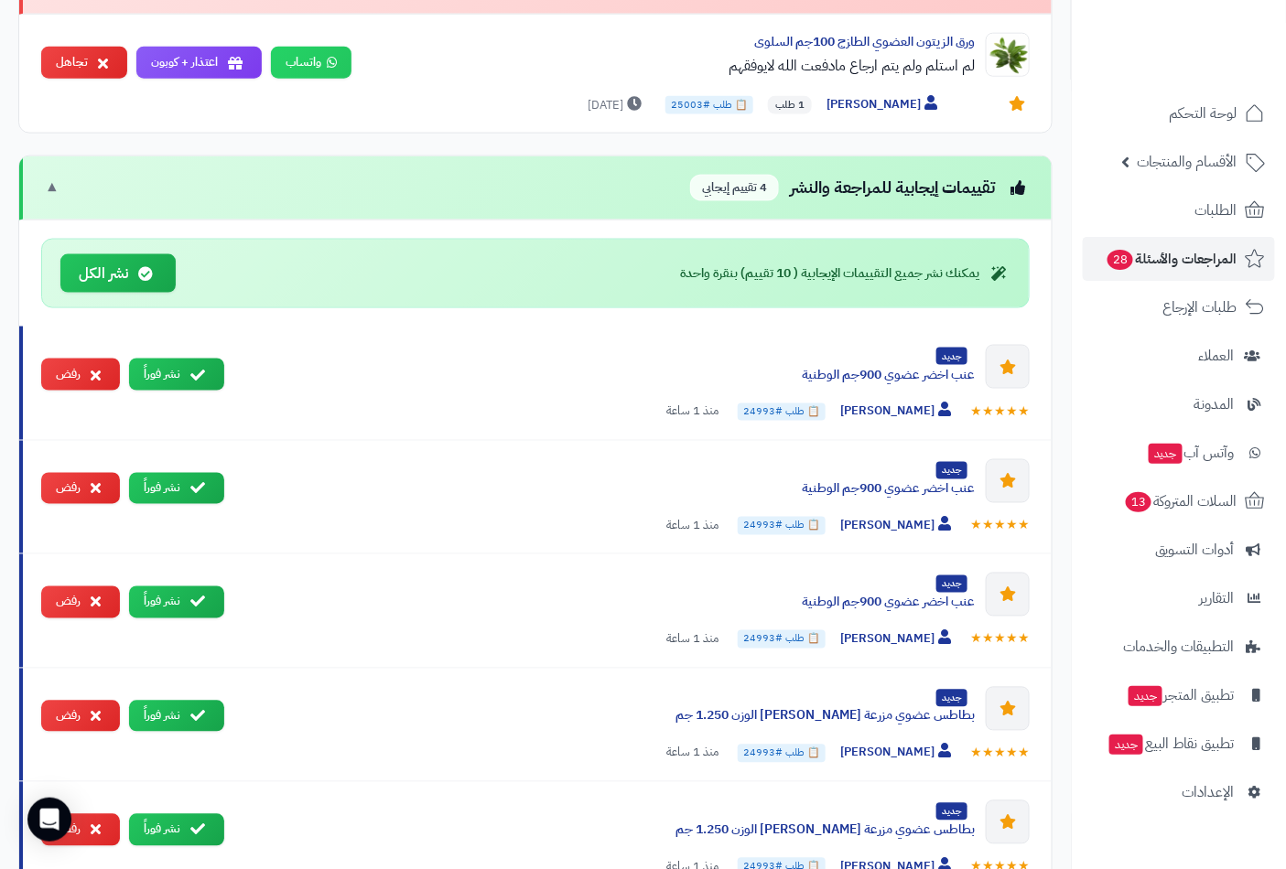
click at [198, 375] on icon at bounding box center [197, 375] width 15 height 15
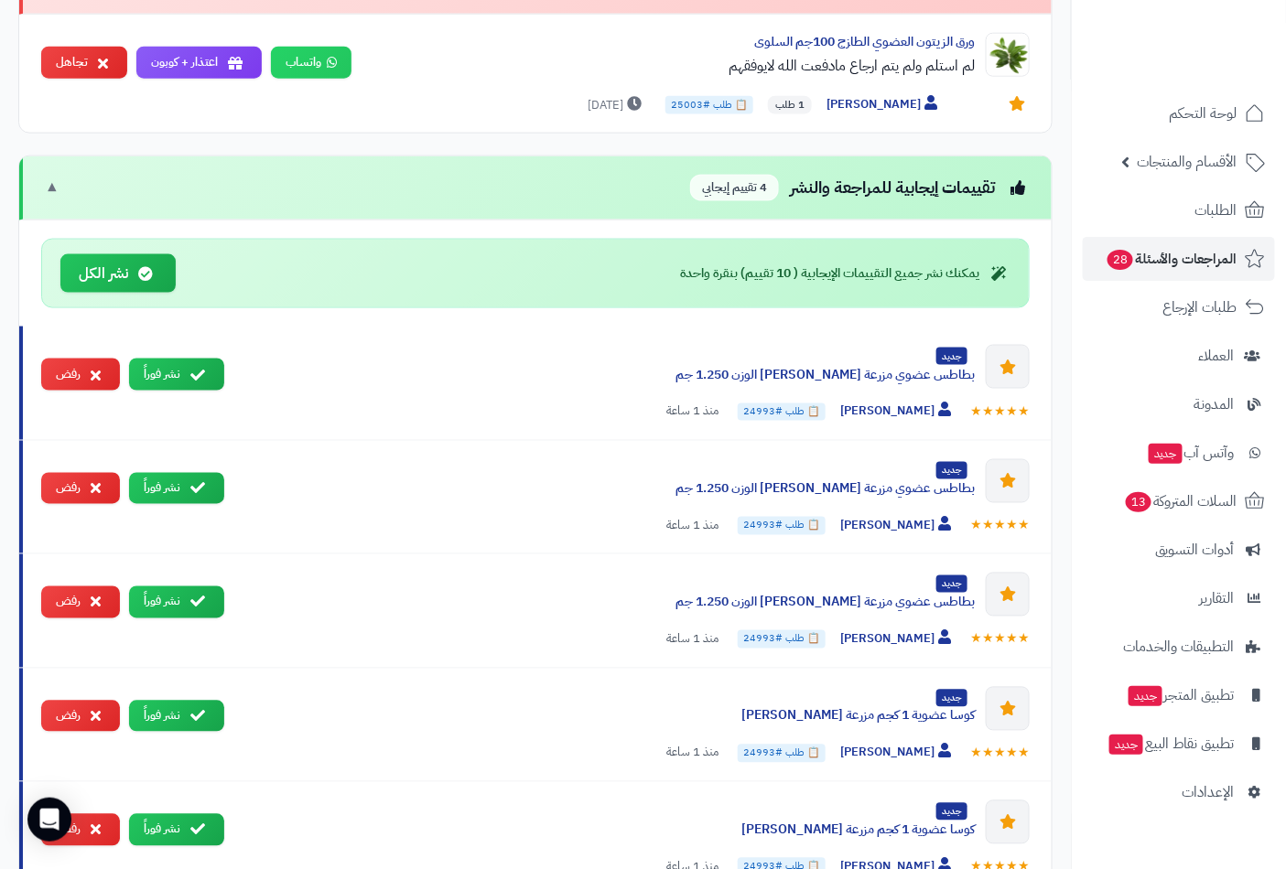
click at [198, 375] on icon at bounding box center [197, 375] width 15 height 15
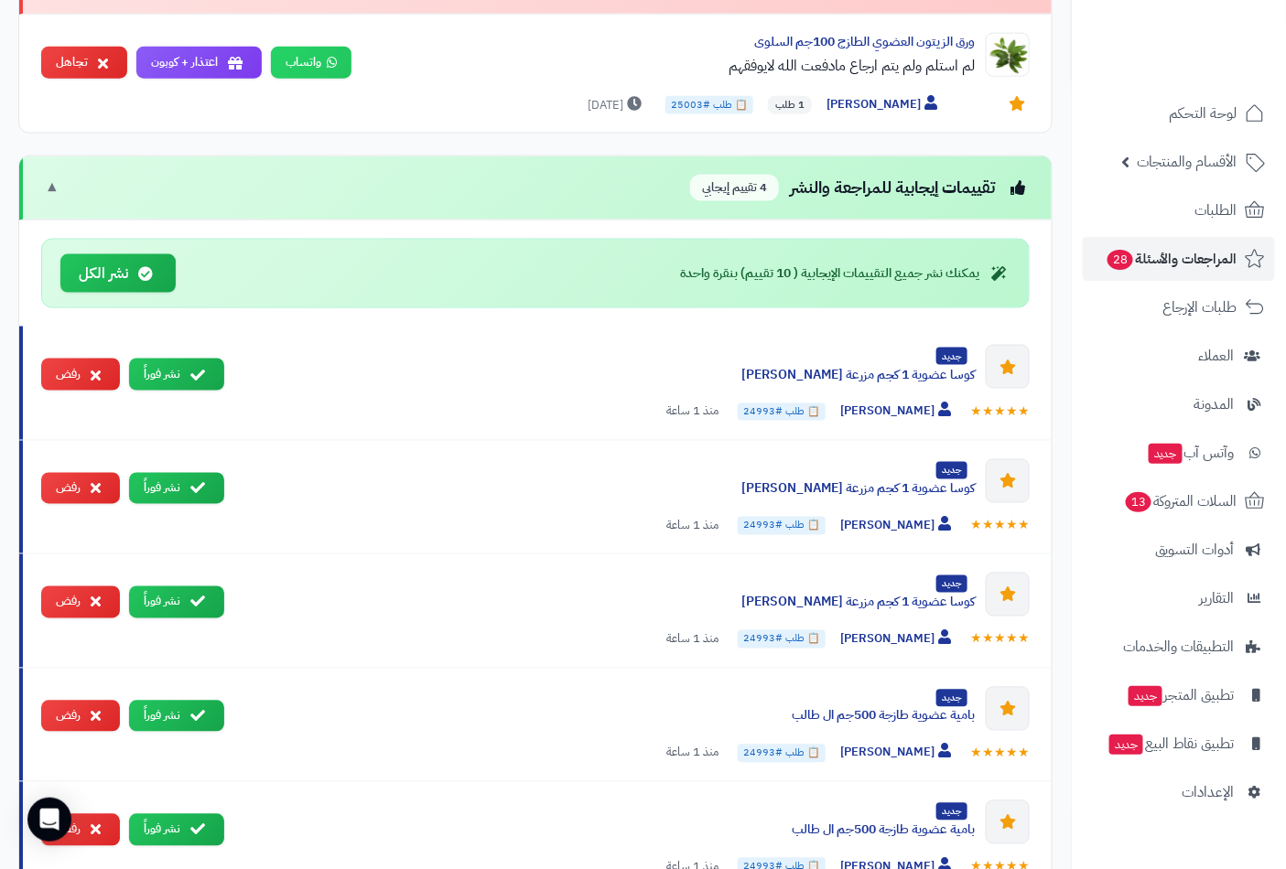
click at [198, 375] on icon at bounding box center [197, 375] width 15 height 15
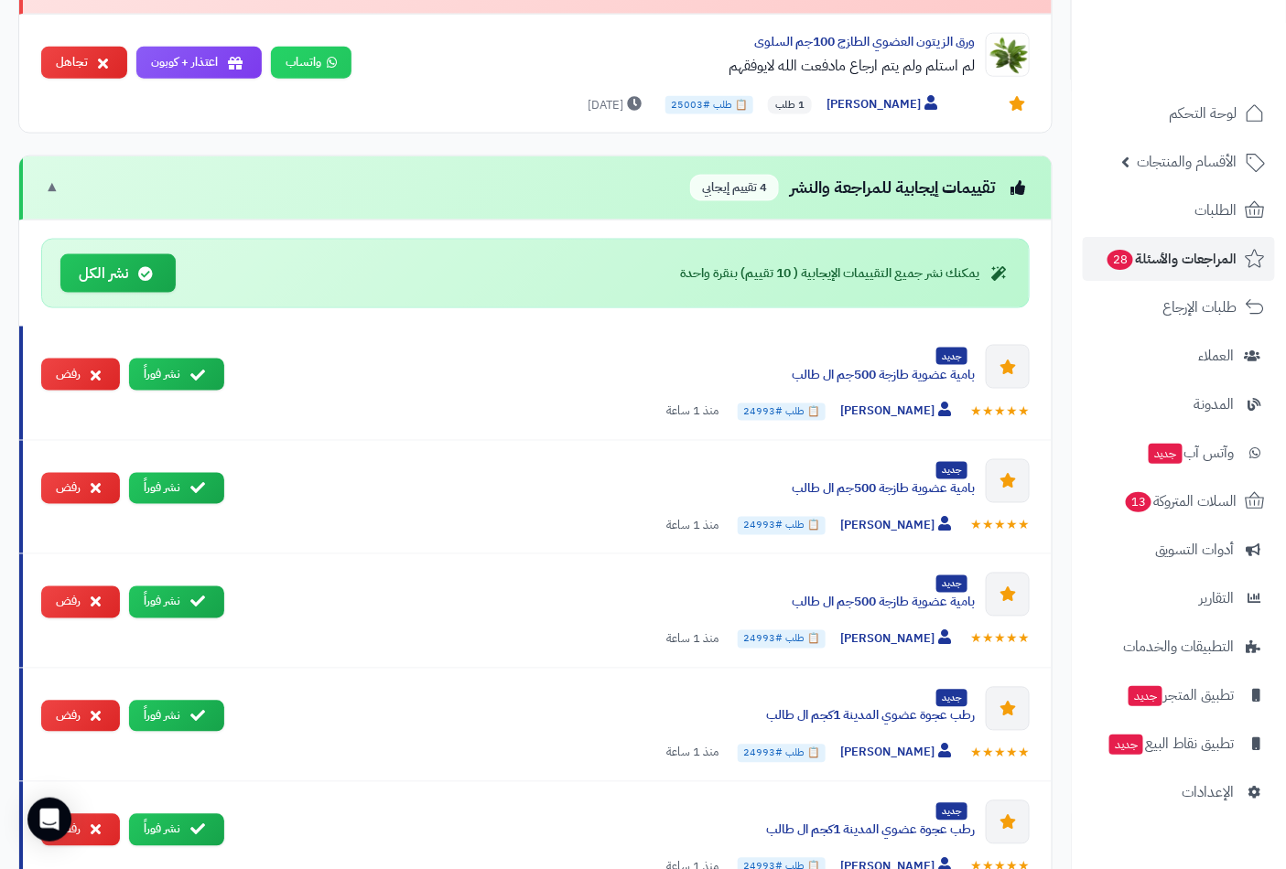
click at [198, 375] on icon at bounding box center [197, 375] width 15 height 15
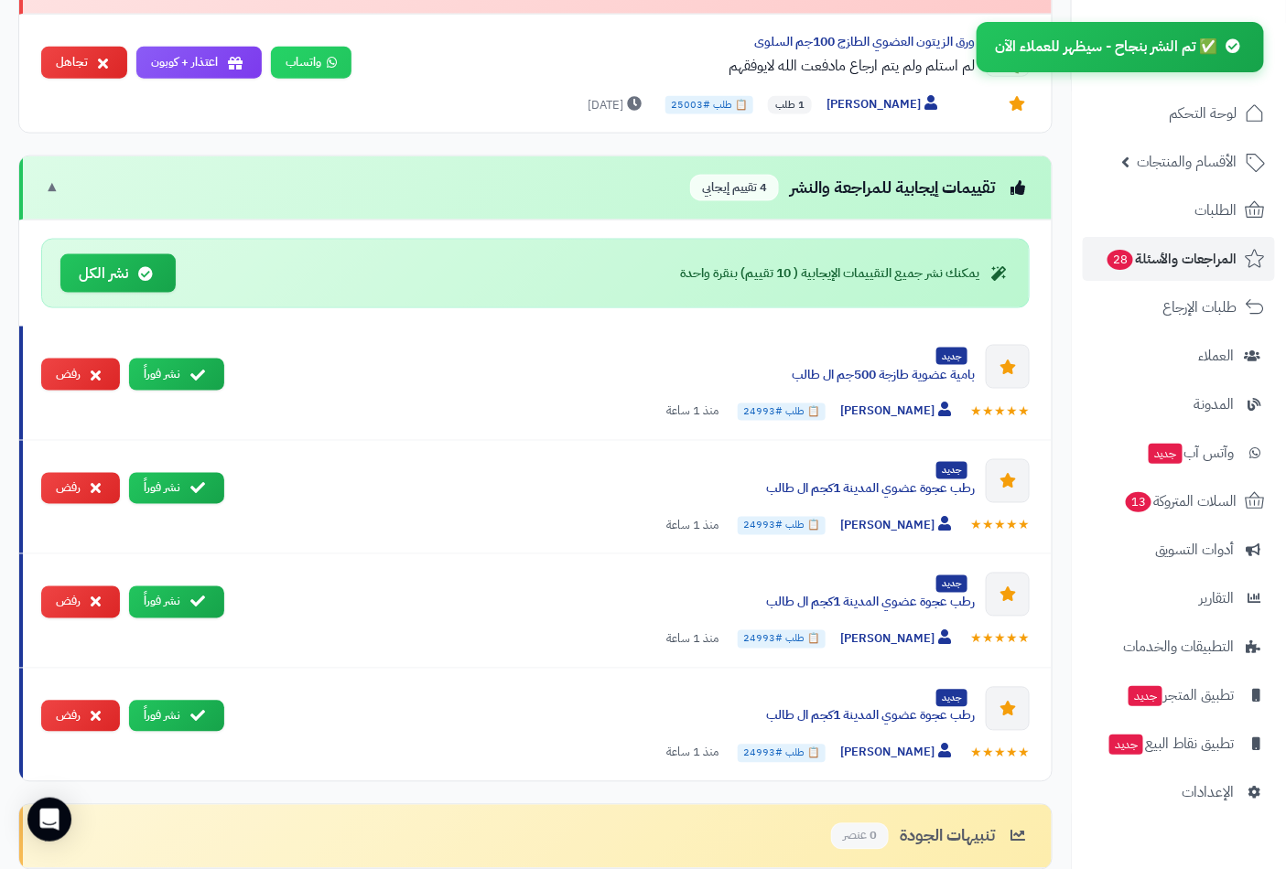
click at [198, 375] on icon at bounding box center [197, 375] width 15 height 15
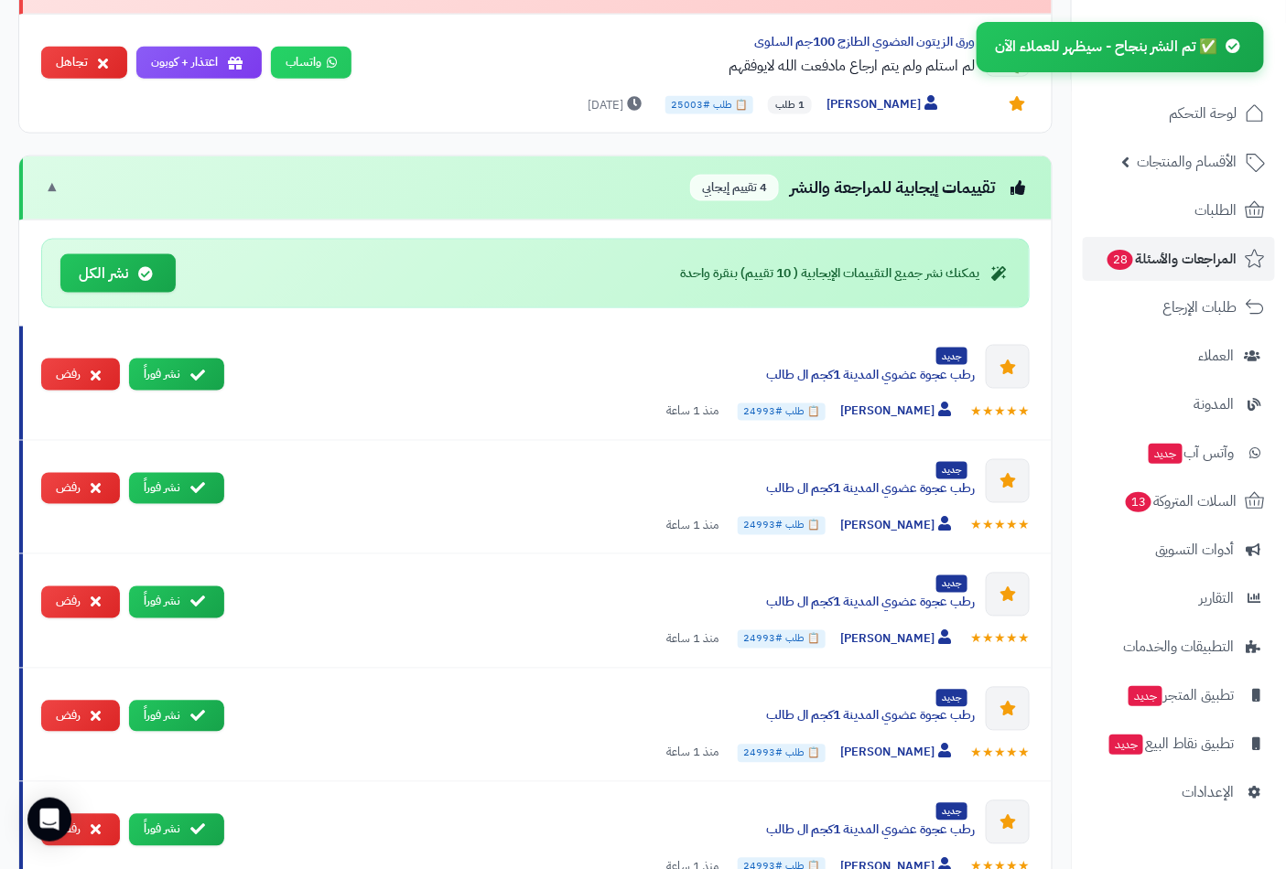
click at [198, 375] on icon at bounding box center [197, 375] width 15 height 15
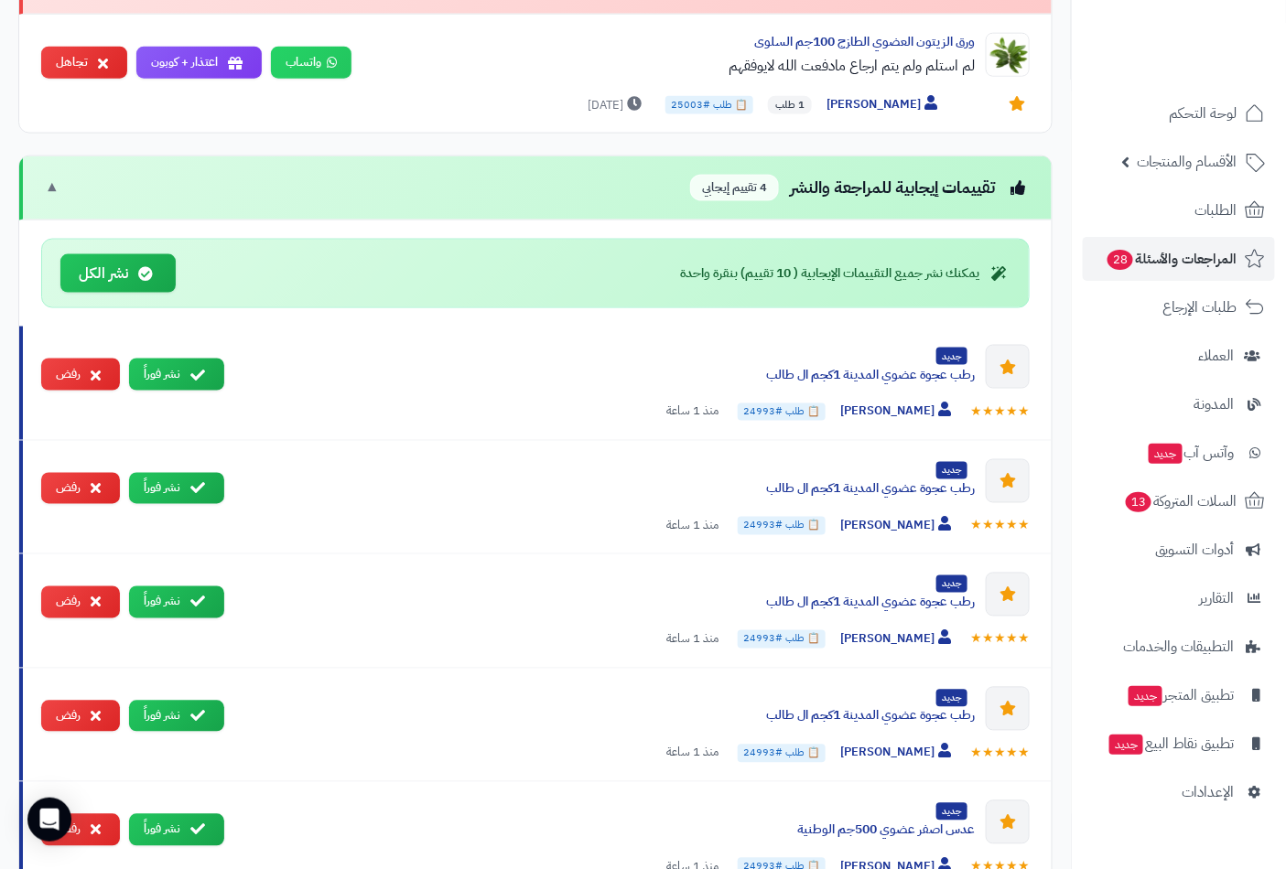
click at [198, 375] on icon at bounding box center [197, 375] width 15 height 15
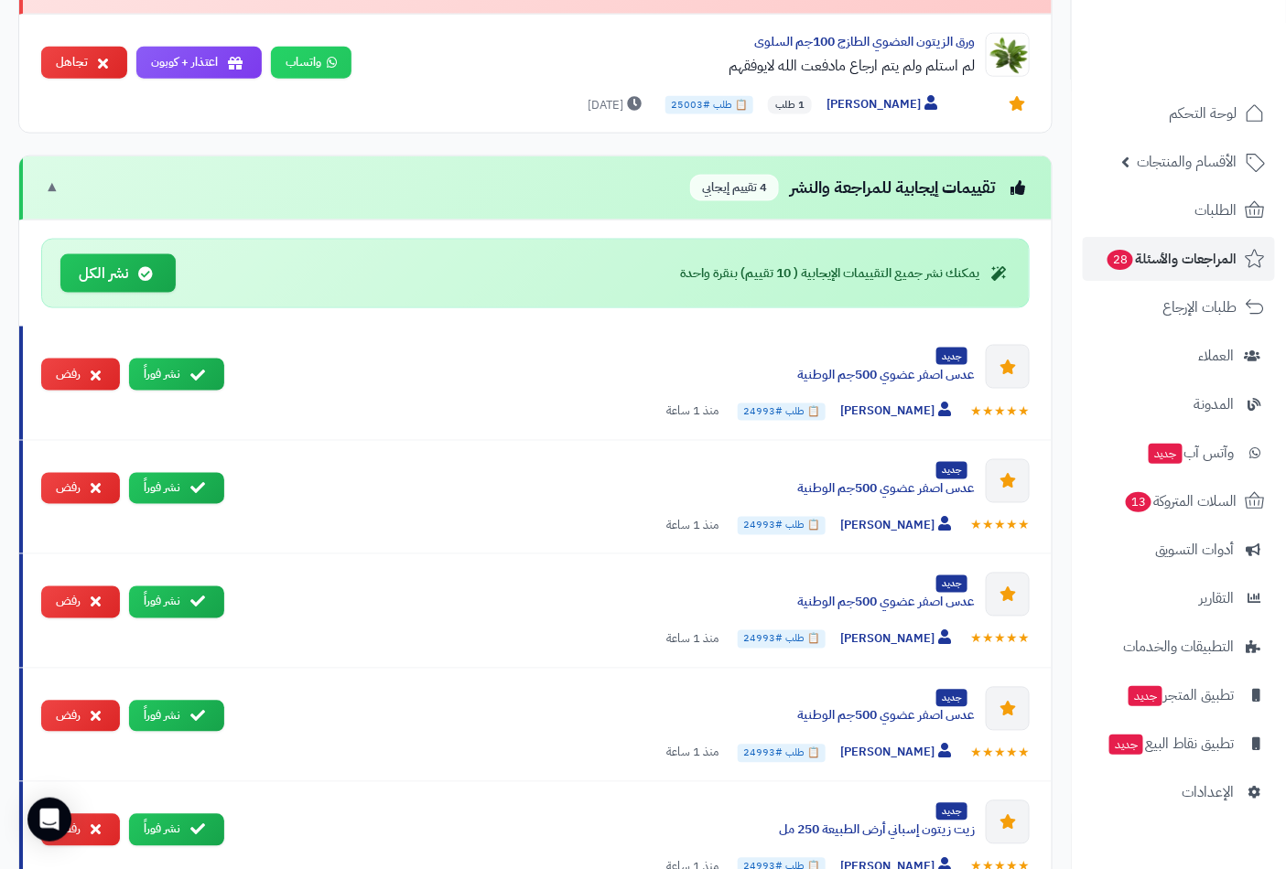
click at [198, 375] on icon at bounding box center [197, 375] width 15 height 15
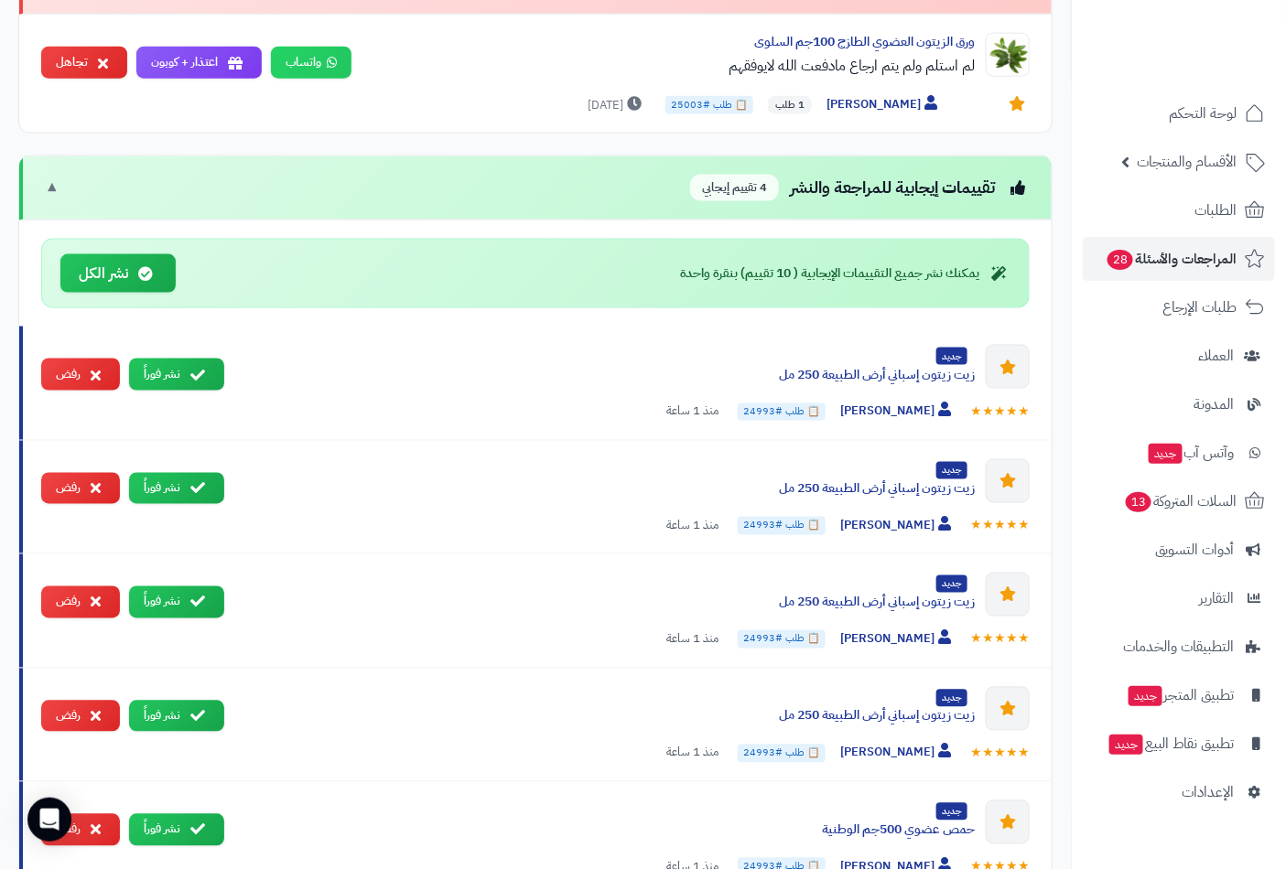
click at [198, 375] on icon at bounding box center [197, 375] width 15 height 15
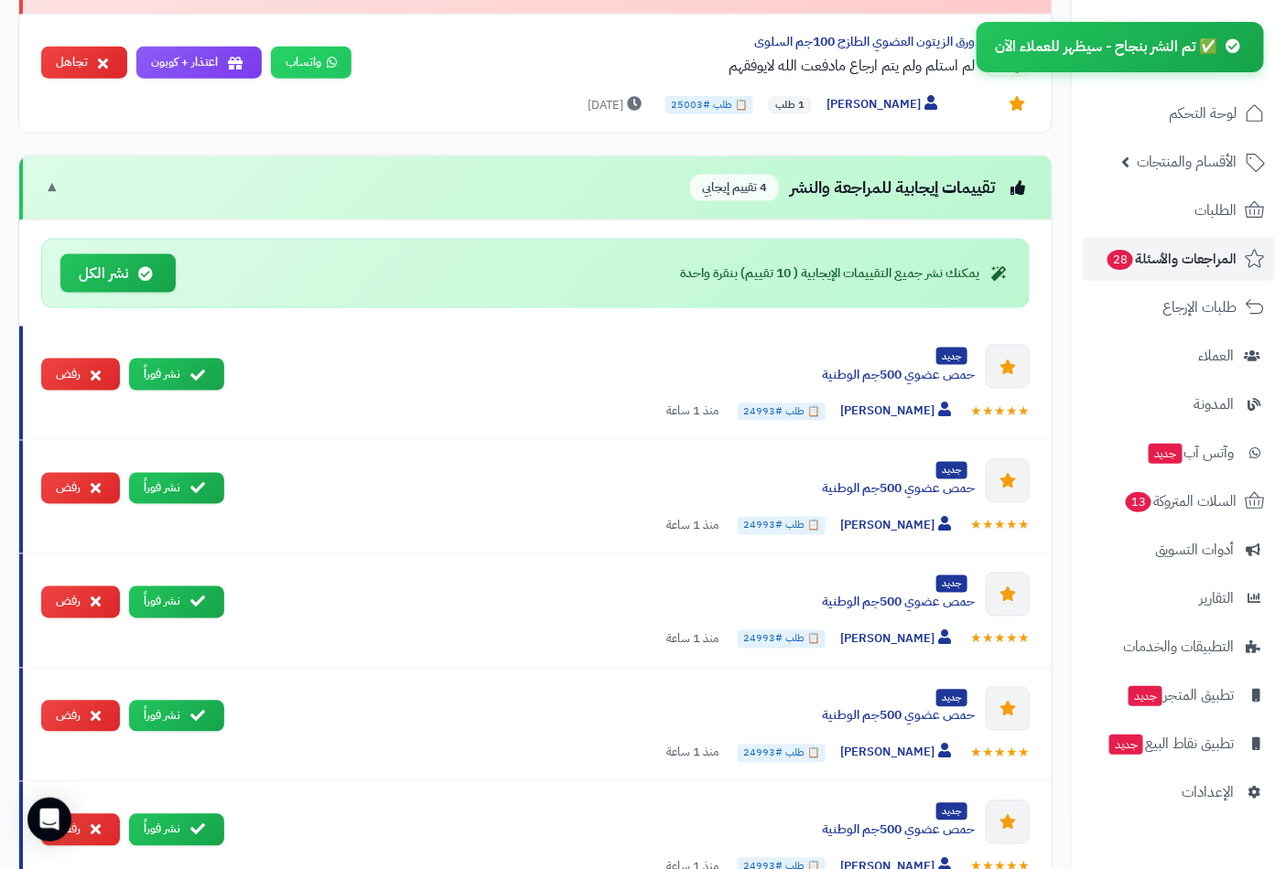
click at [198, 375] on icon at bounding box center [197, 375] width 15 height 15
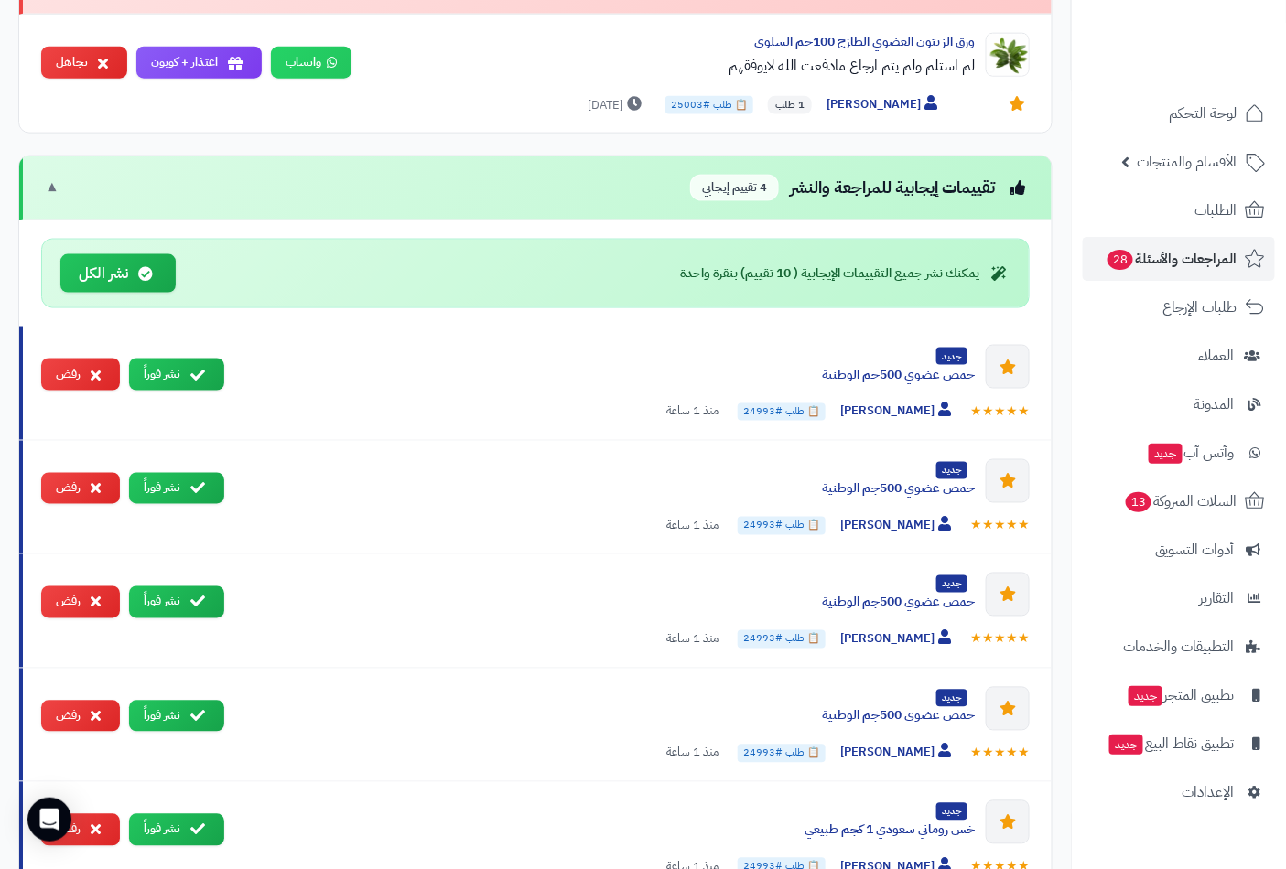
click at [198, 375] on icon at bounding box center [197, 375] width 15 height 15
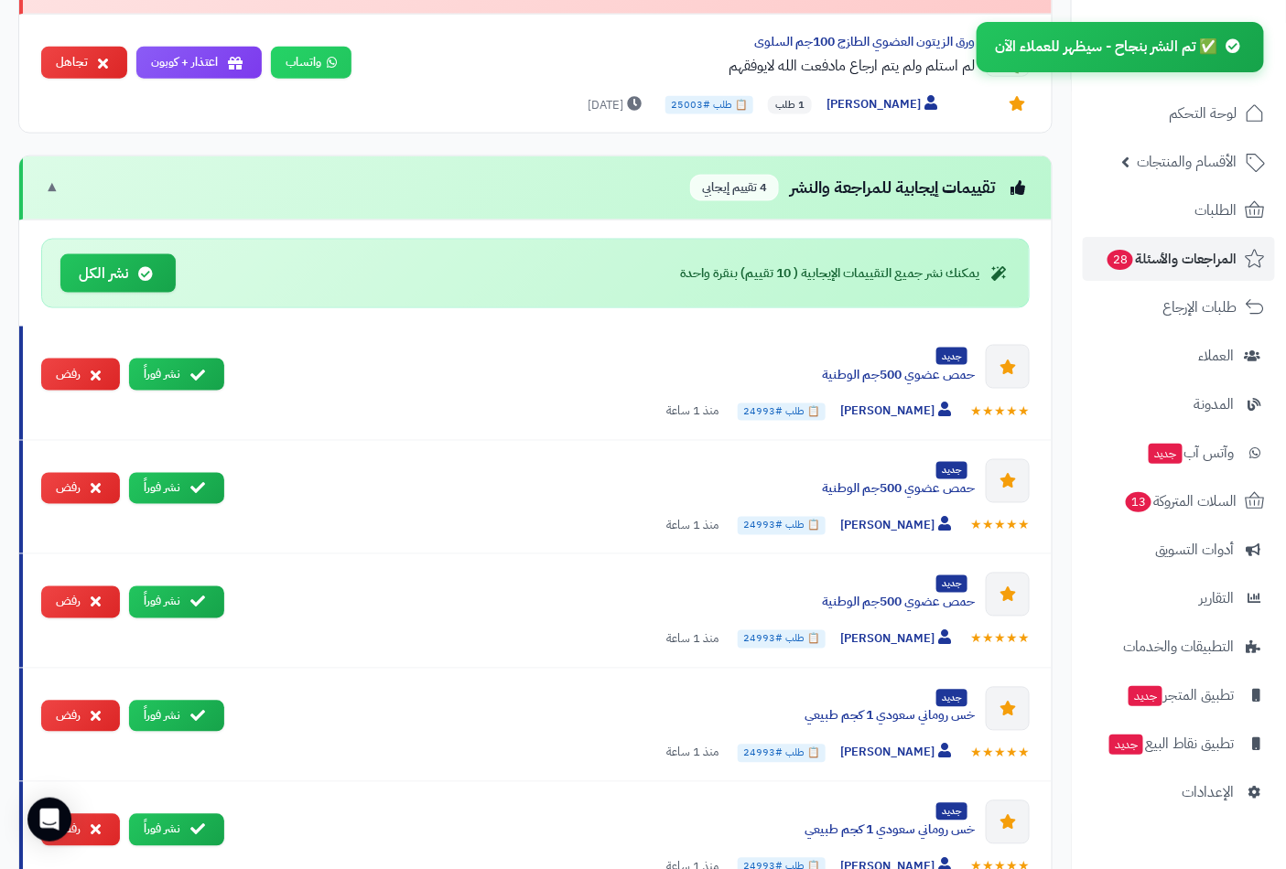
click at [198, 375] on icon at bounding box center [197, 375] width 15 height 15
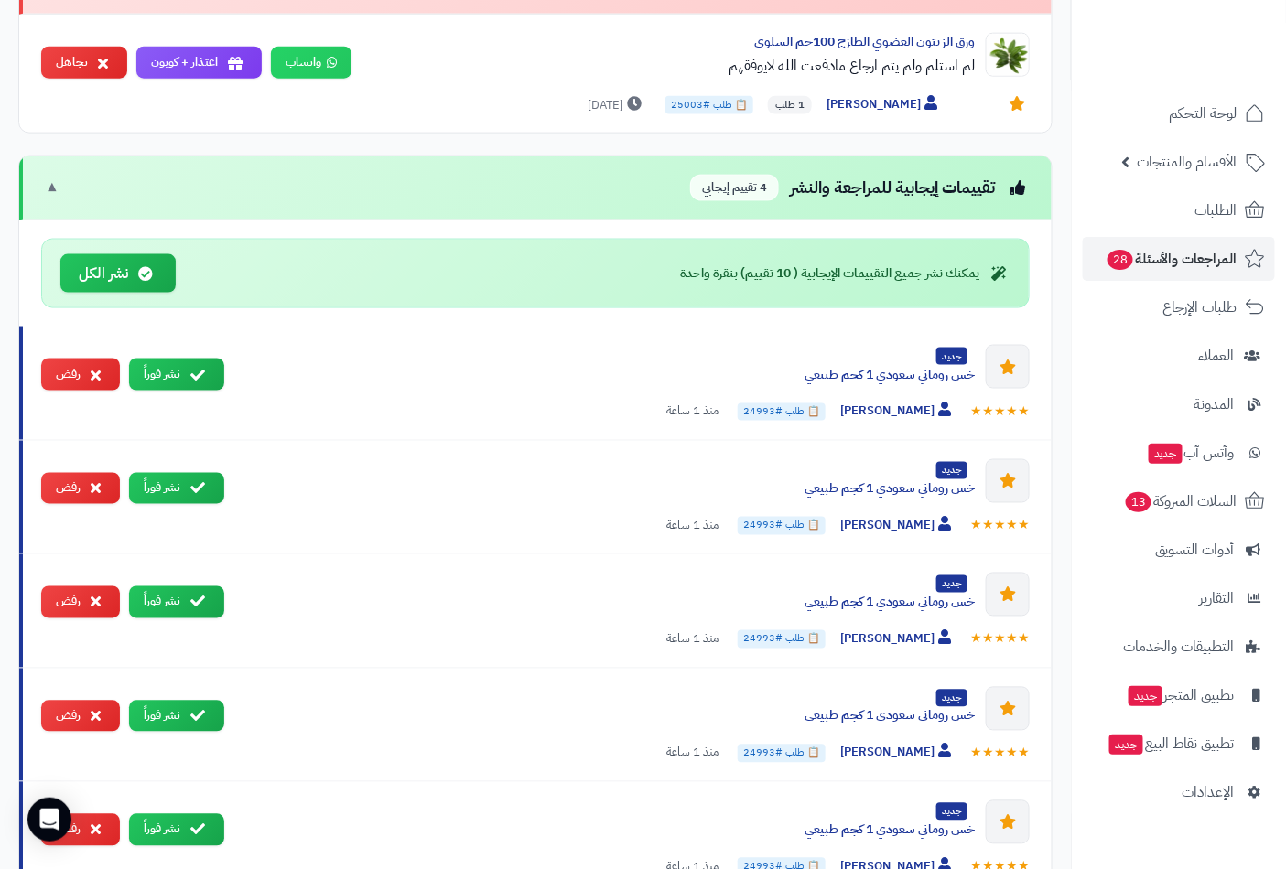
click at [198, 375] on icon at bounding box center [197, 375] width 15 height 15
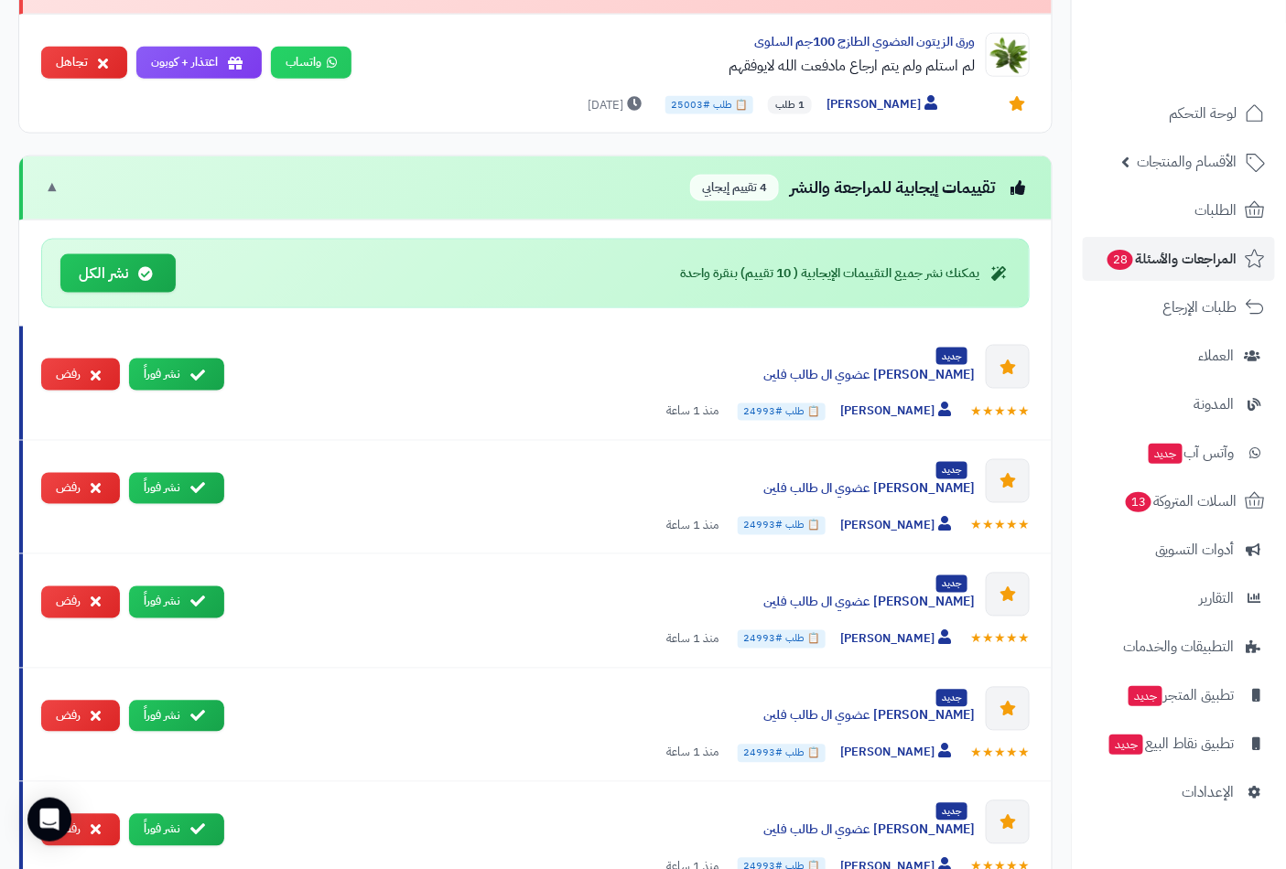
click at [198, 375] on icon at bounding box center [197, 375] width 15 height 15
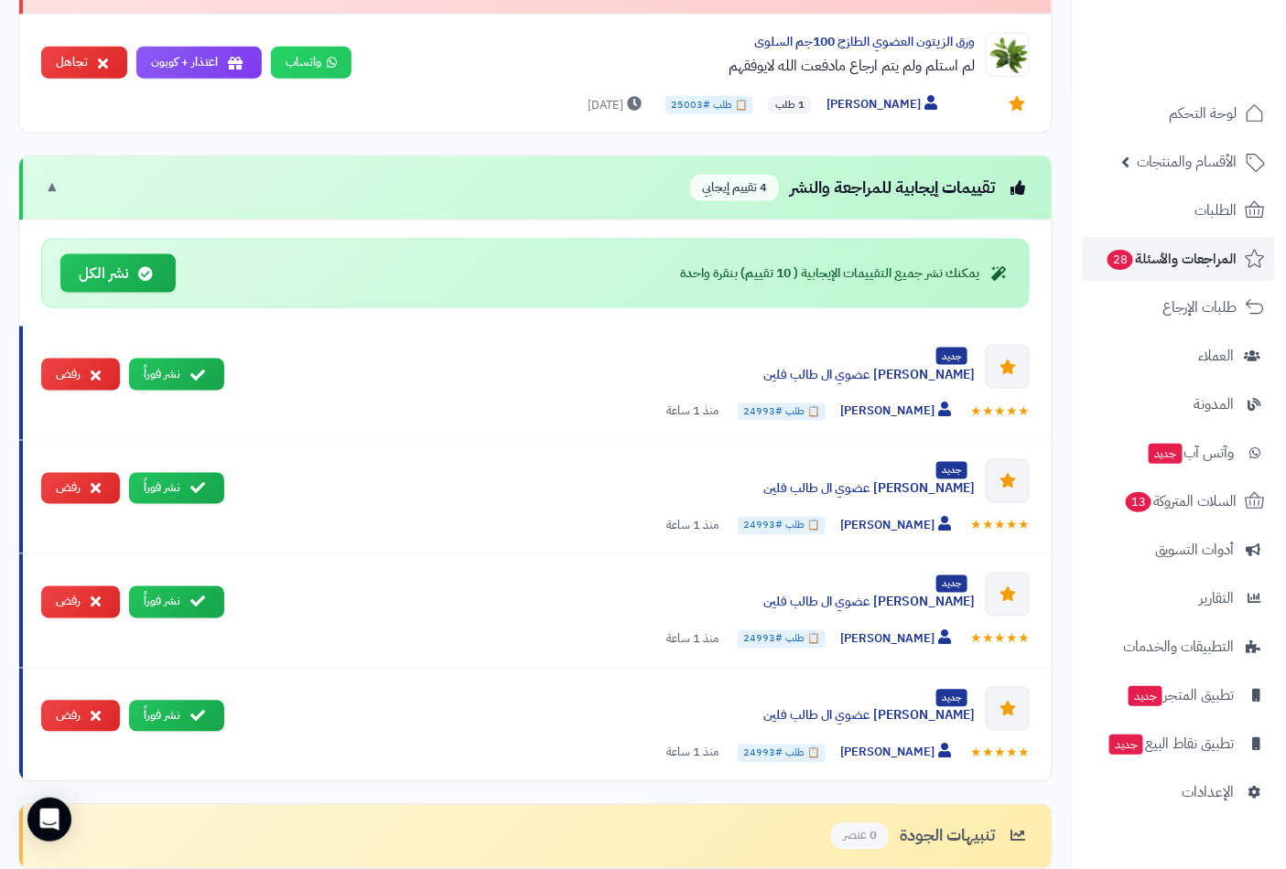
click at [198, 375] on icon at bounding box center [197, 375] width 15 height 15
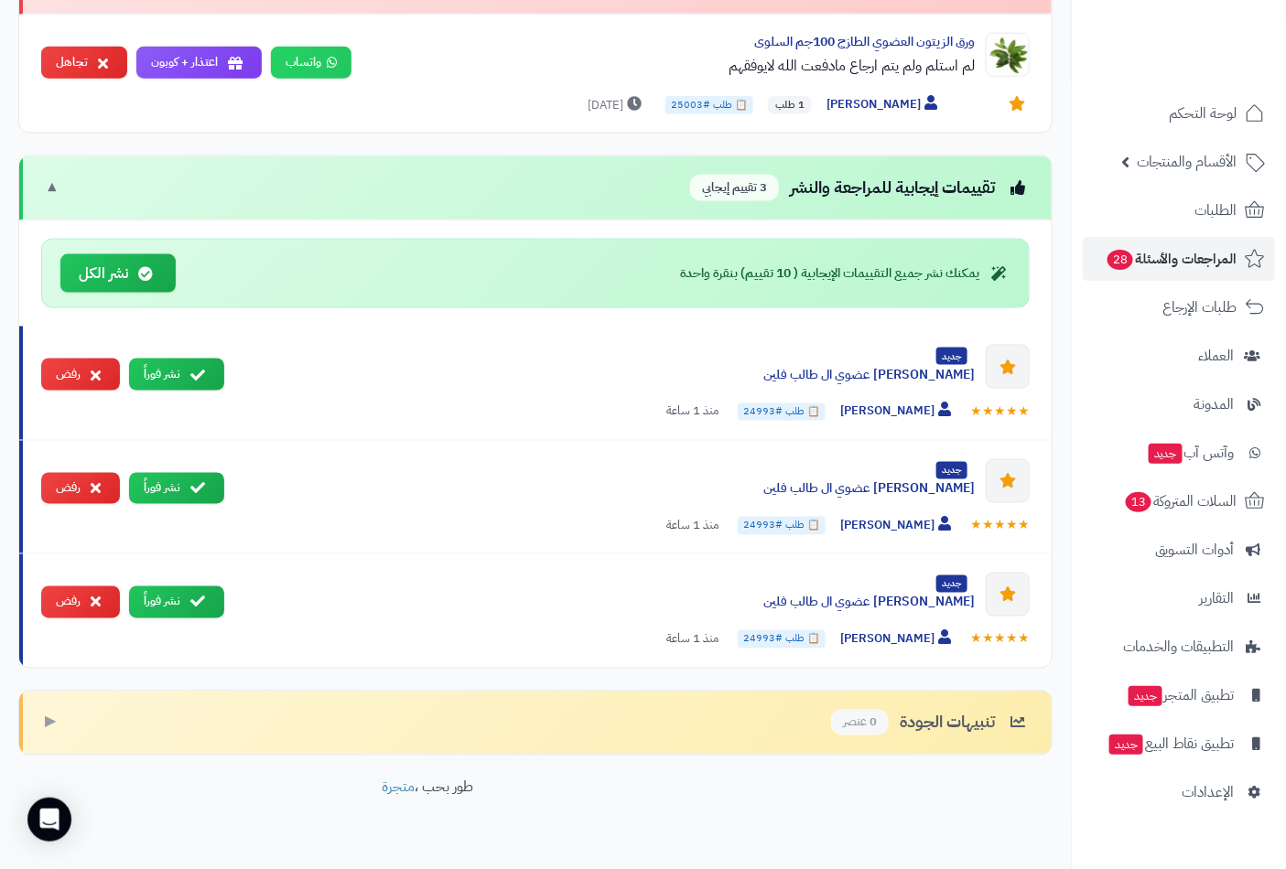
click at [198, 375] on icon at bounding box center [197, 375] width 15 height 15
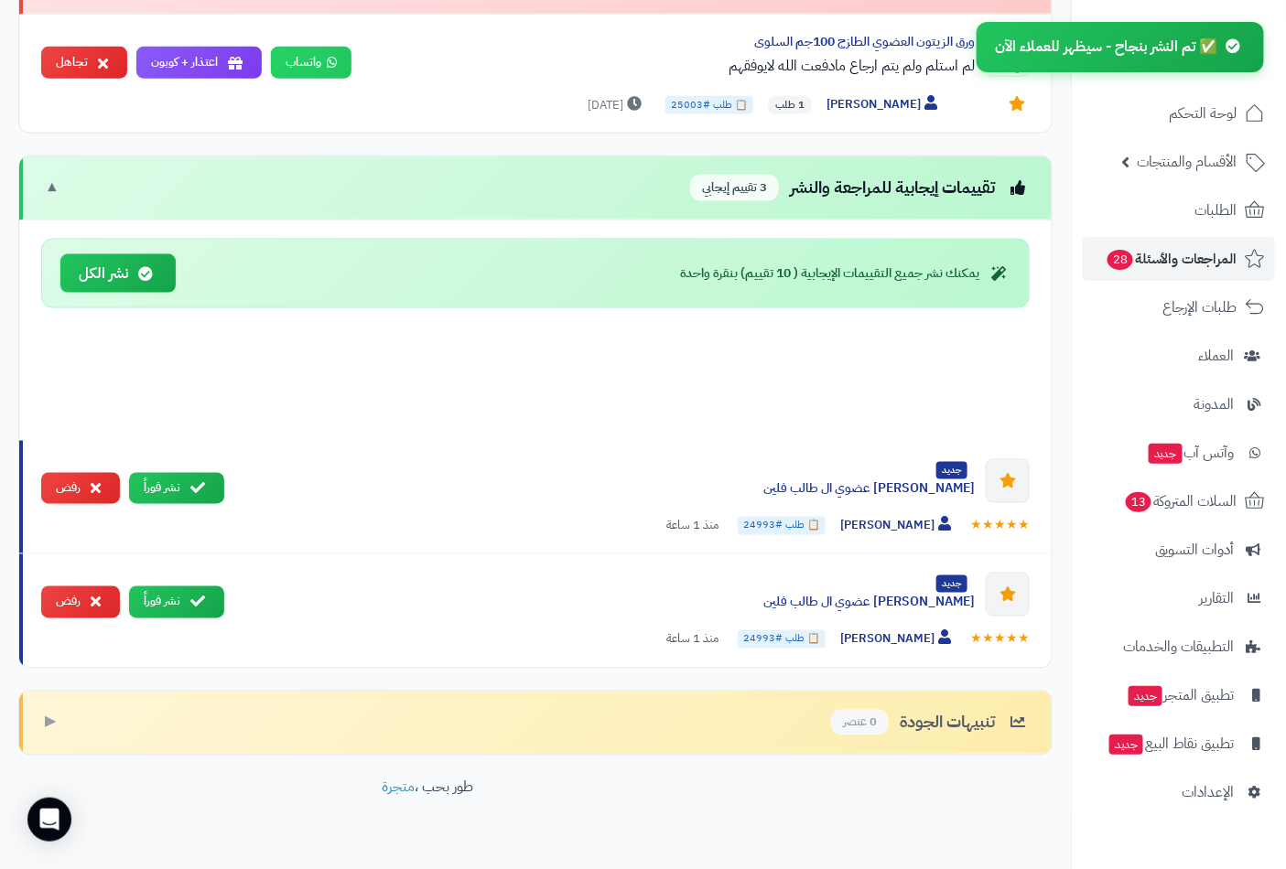
scroll to position [686, 0]
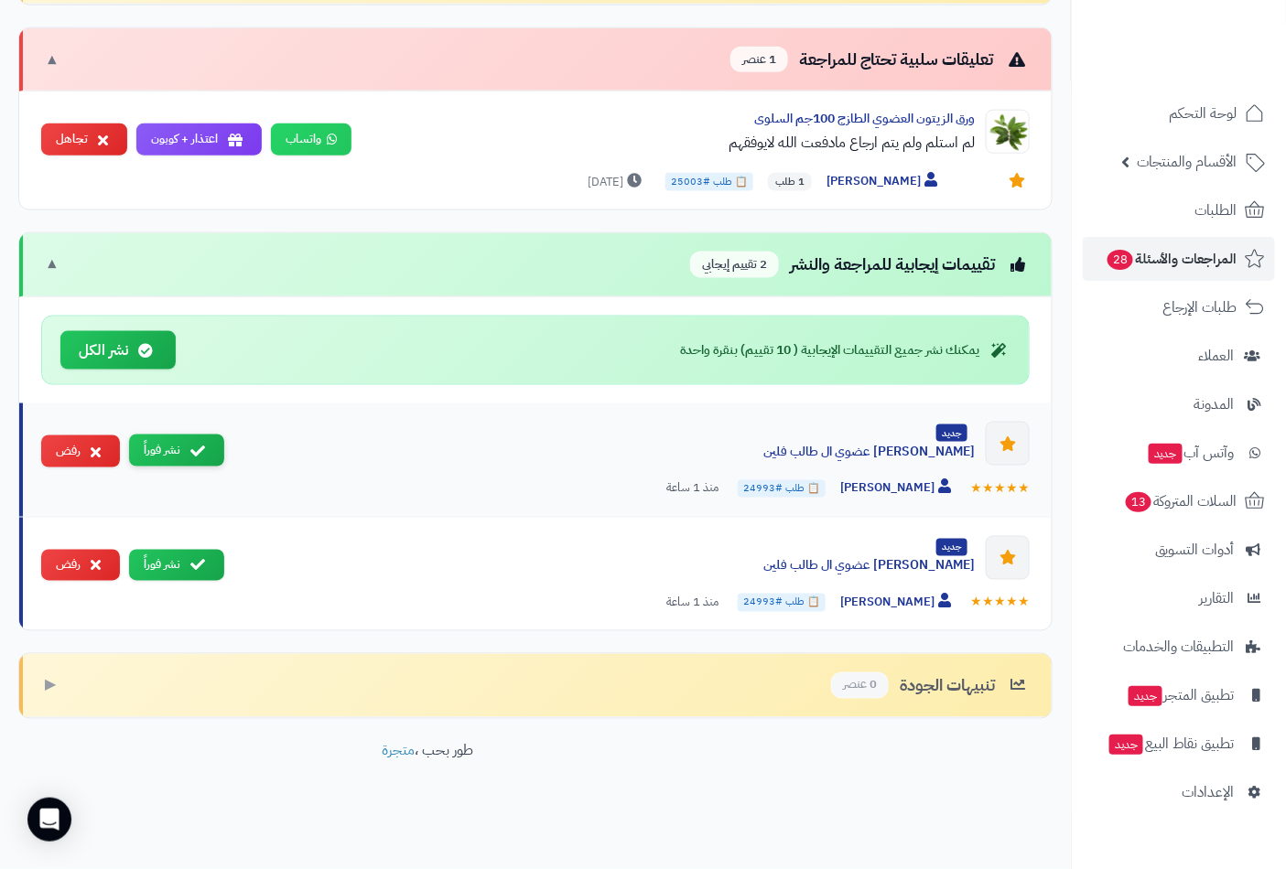
click at [190, 454] on icon at bounding box center [197, 451] width 15 height 15
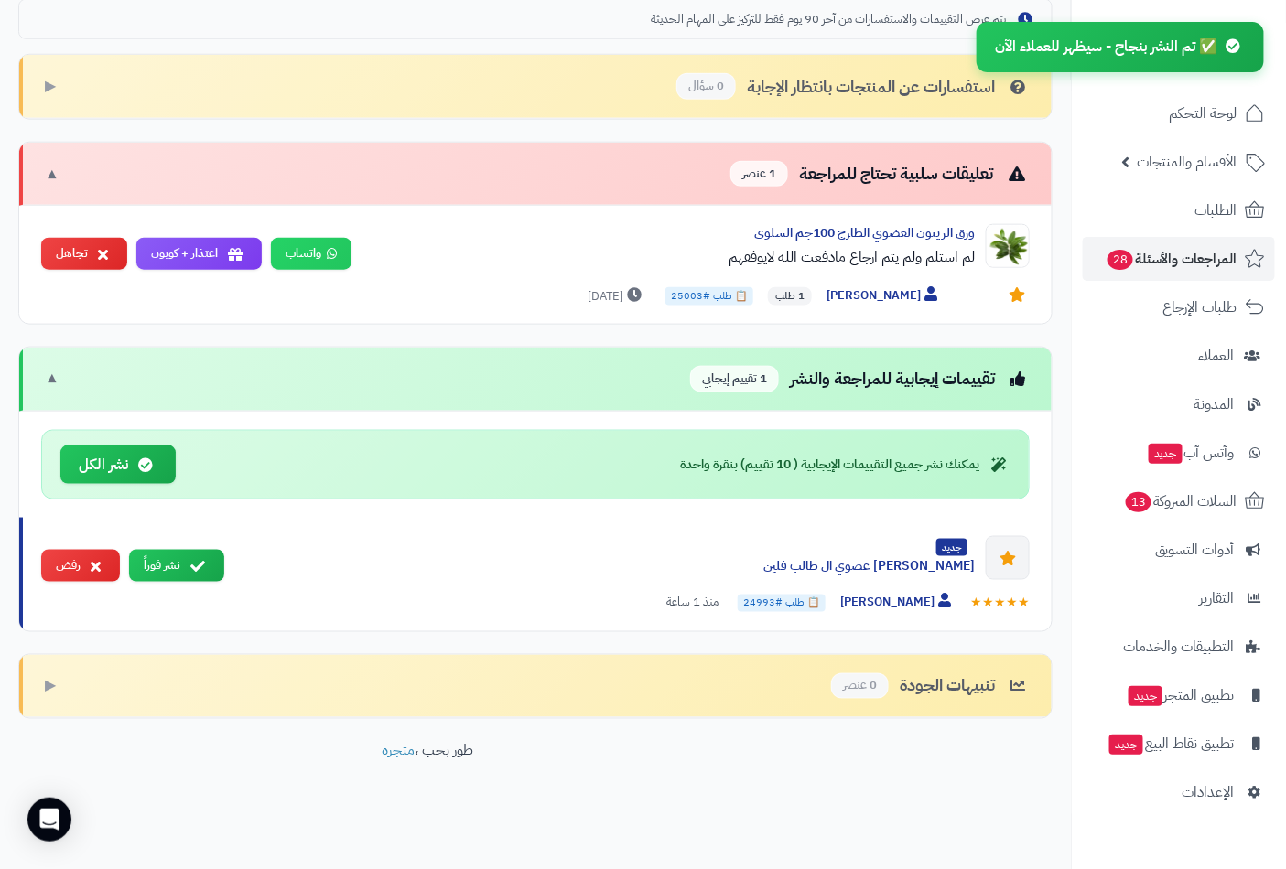
scroll to position [572, 0]
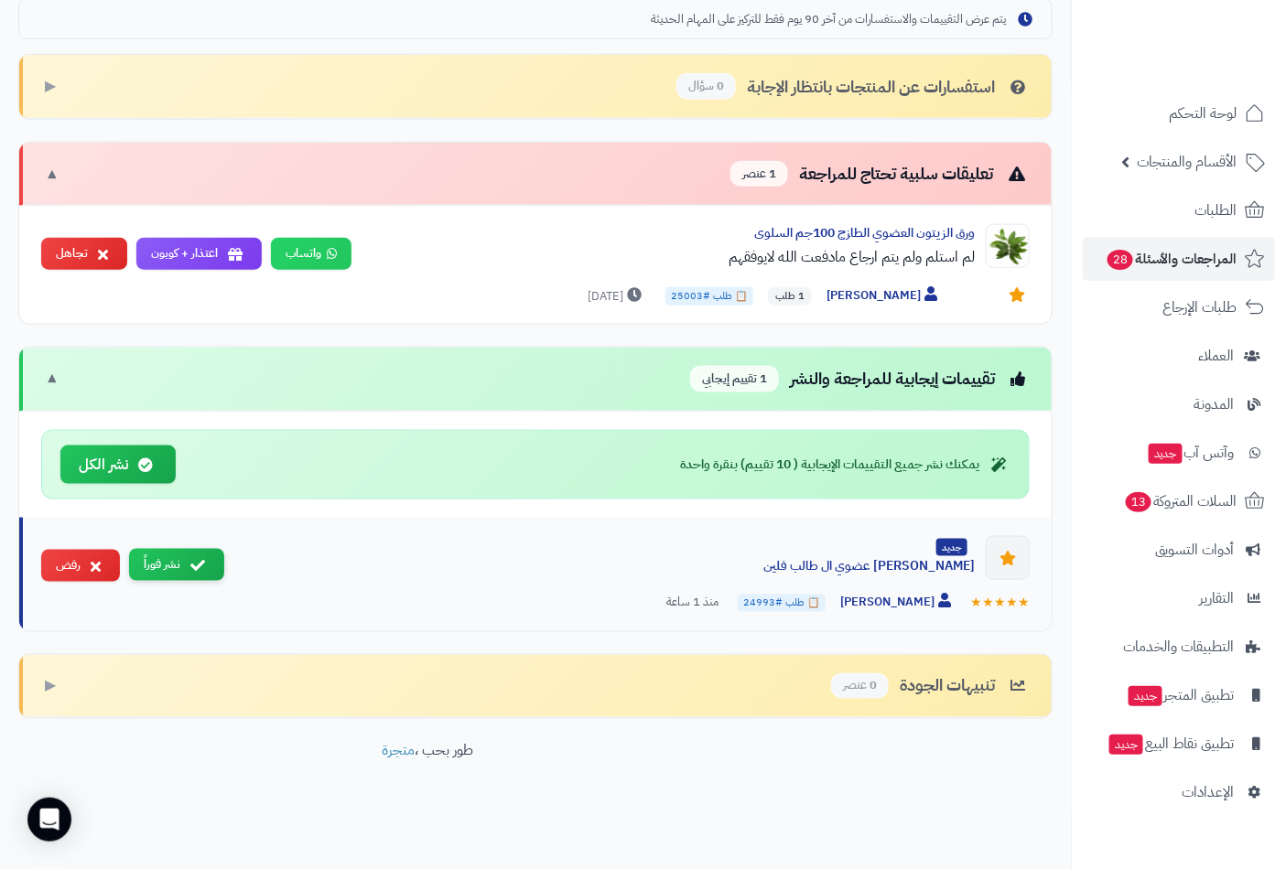
click at [180, 560] on button "نشر فوراً" at bounding box center [176, 565] width 95 height 32
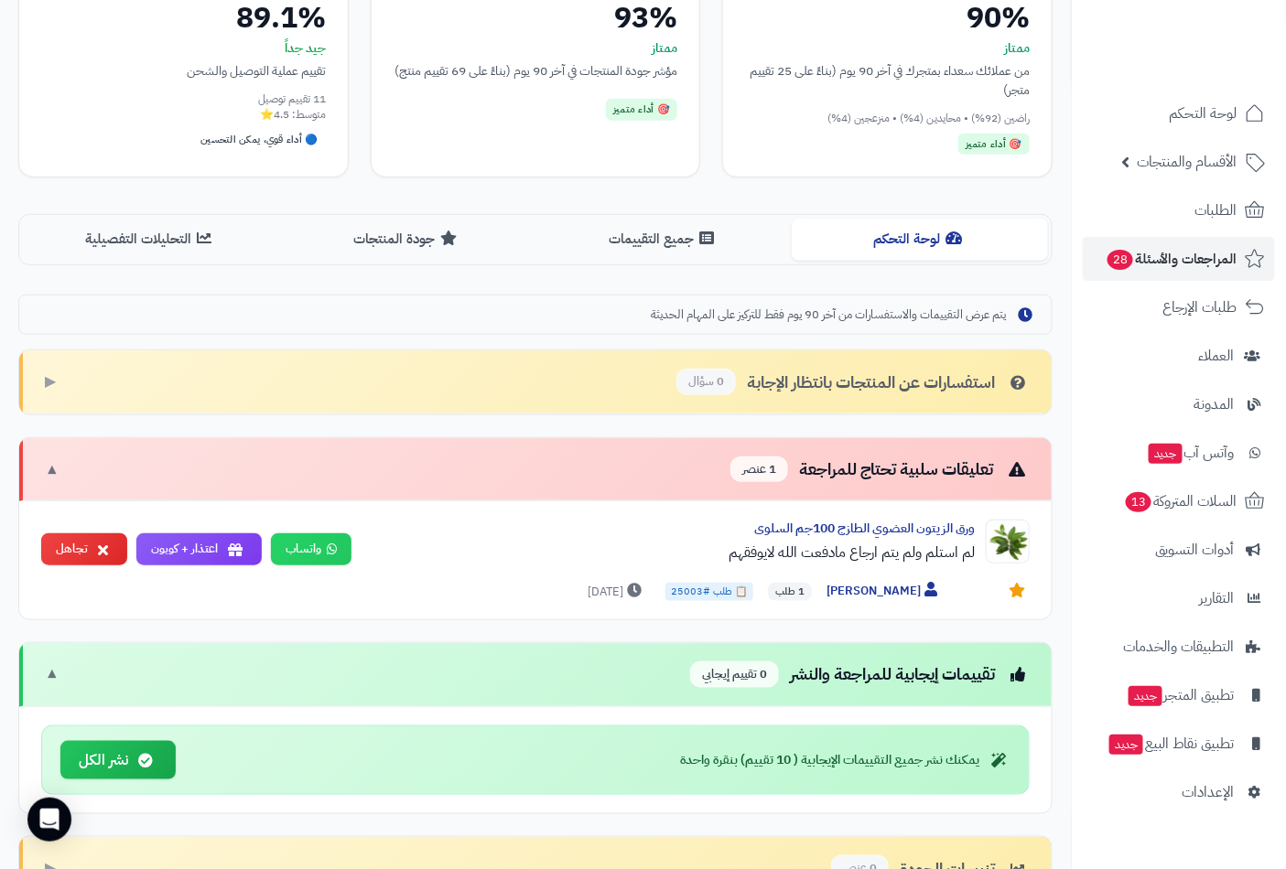
scroll to position [339, 0]
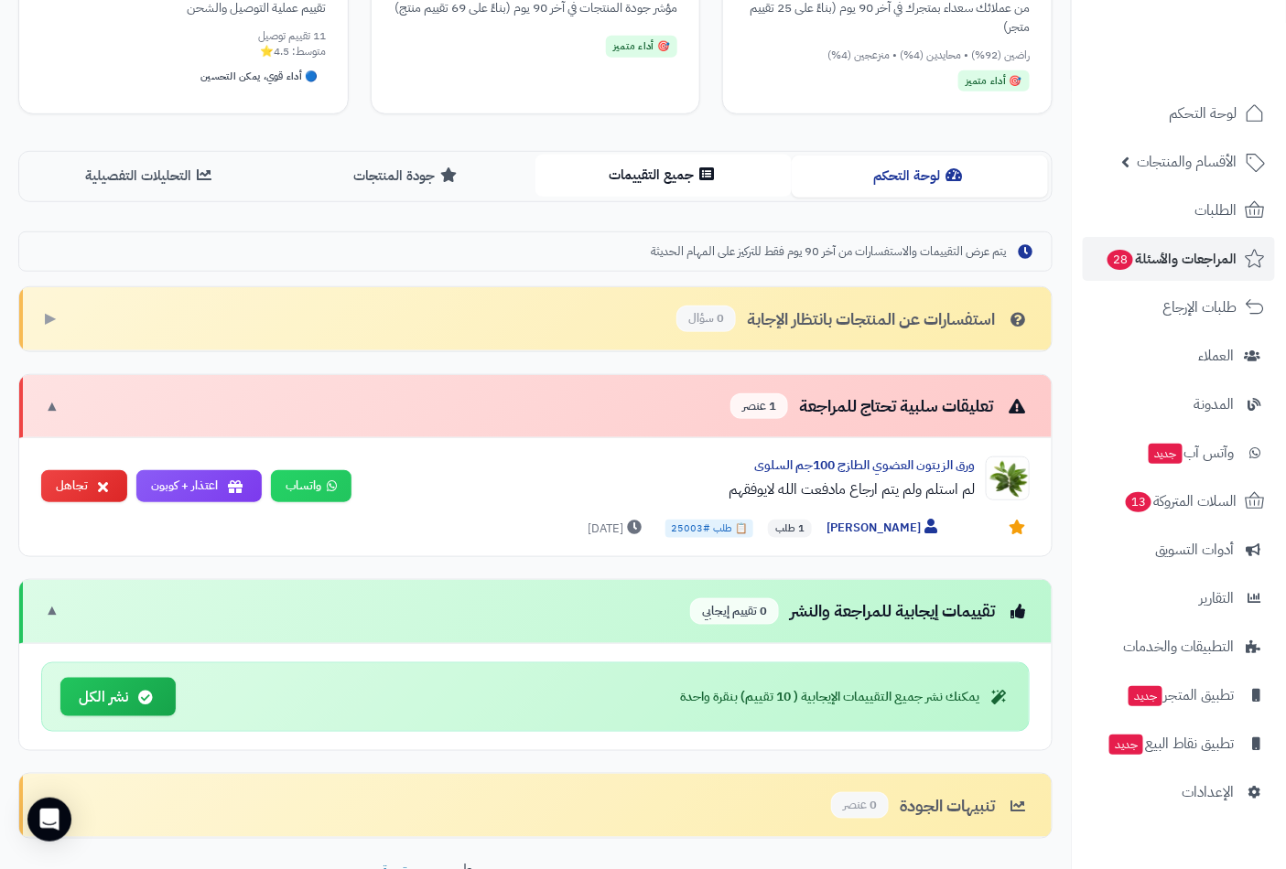
click at [675, 169] on button "جميع التقييمات" at bounding box center [663, 175] width 256 height 41
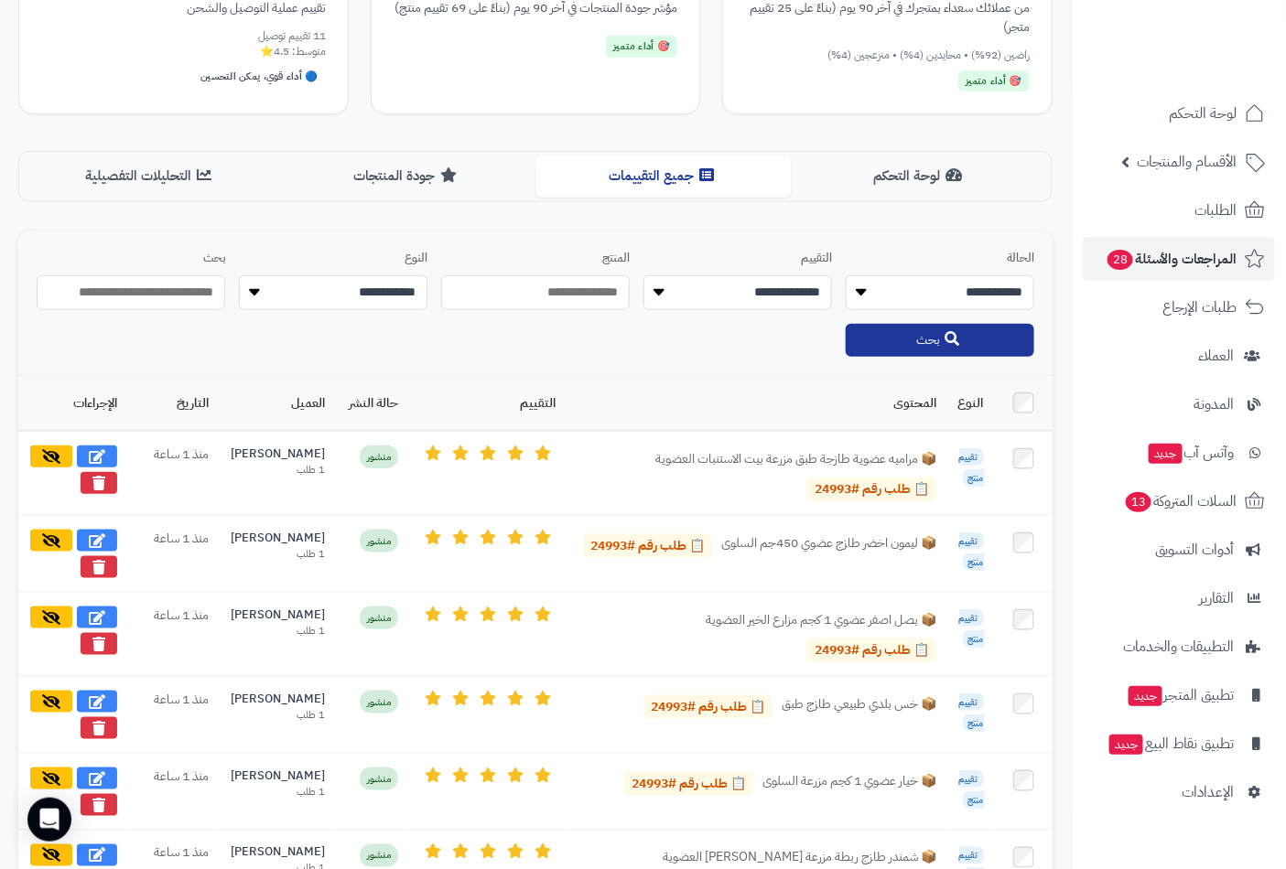
scroll to position [0, 0]
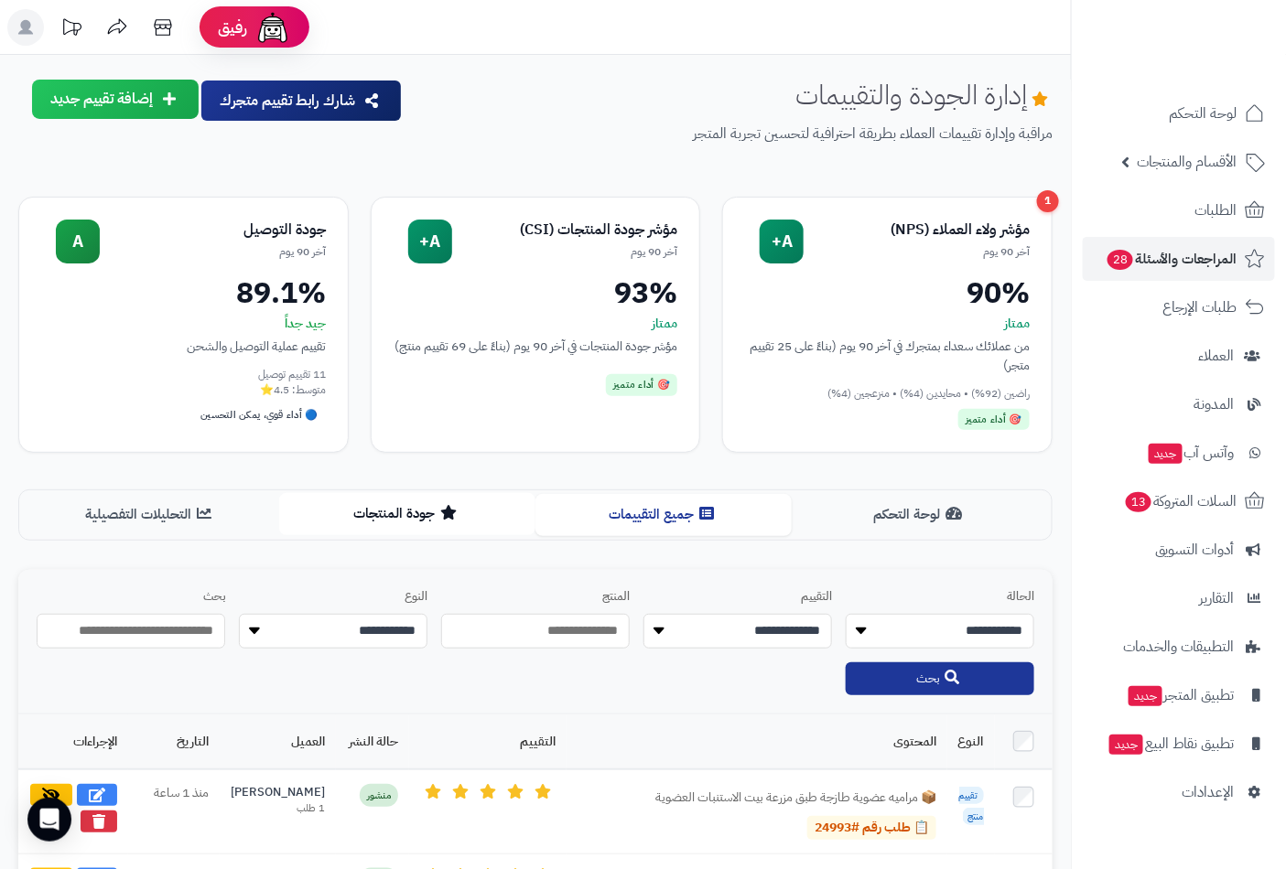
click at [392, 510] on button "جودة المنتجات" at bounding box center [407, 513] width 256 height 41
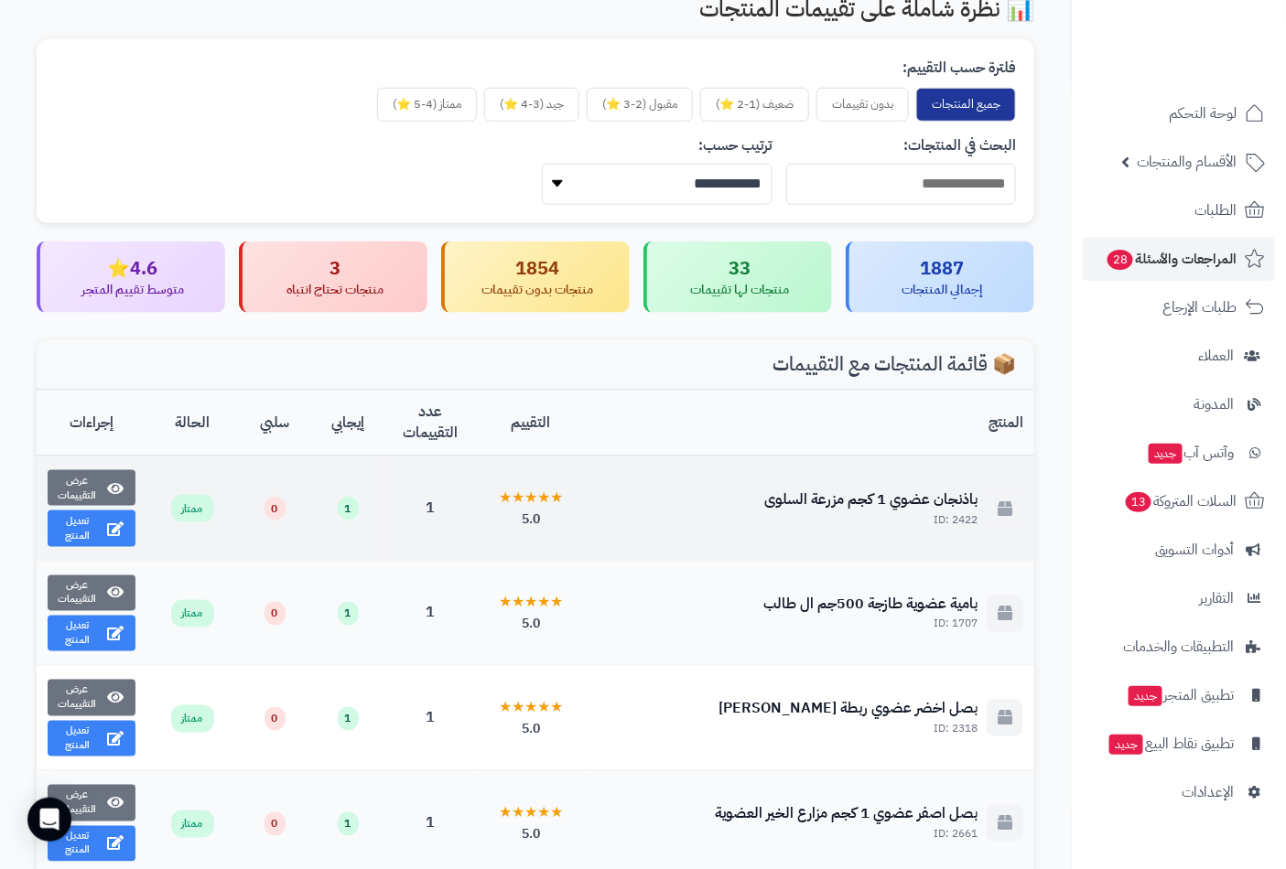
scroll to position [254, 0]
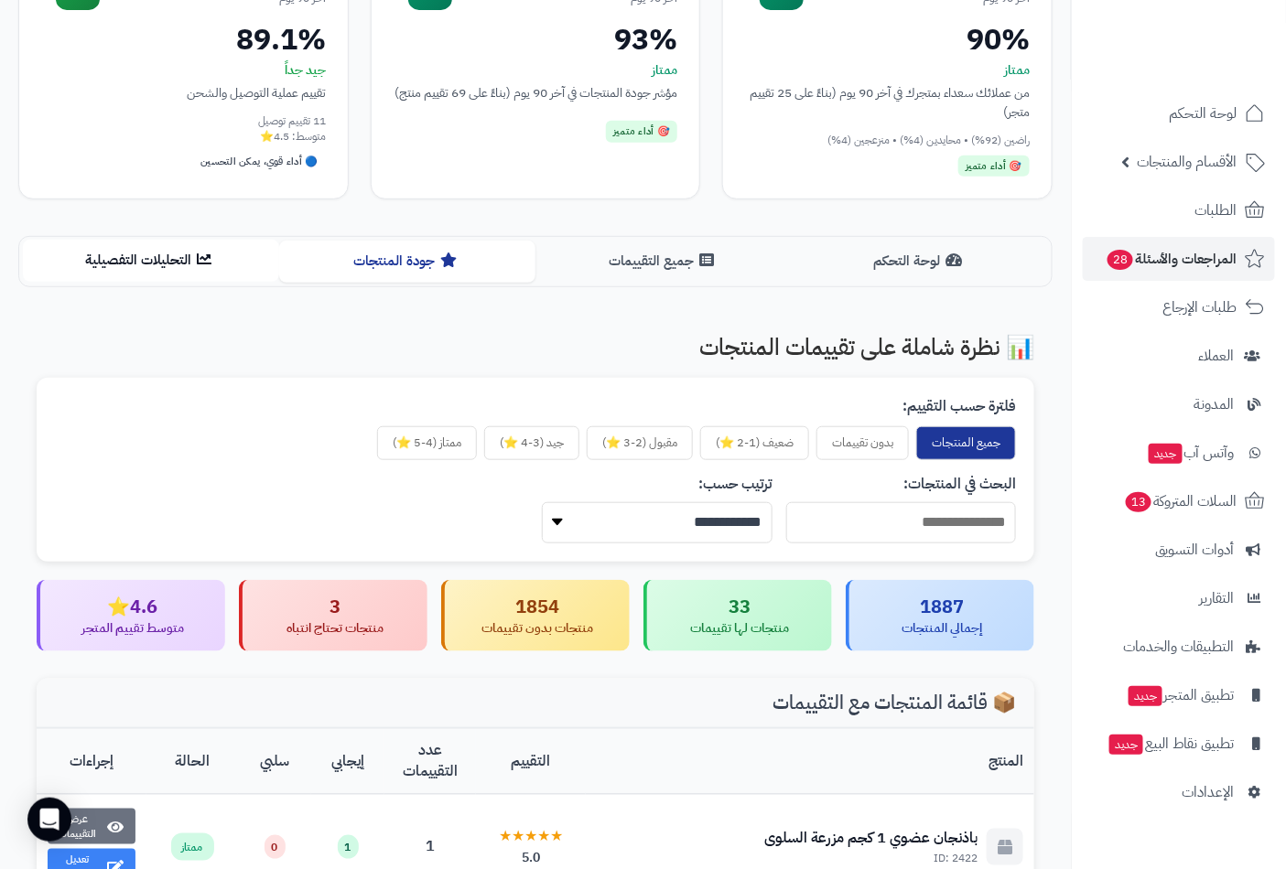
click at [160, 260] on button "التحليلات التفصيلية" at bounding box center [151, 260] width 256 height 41
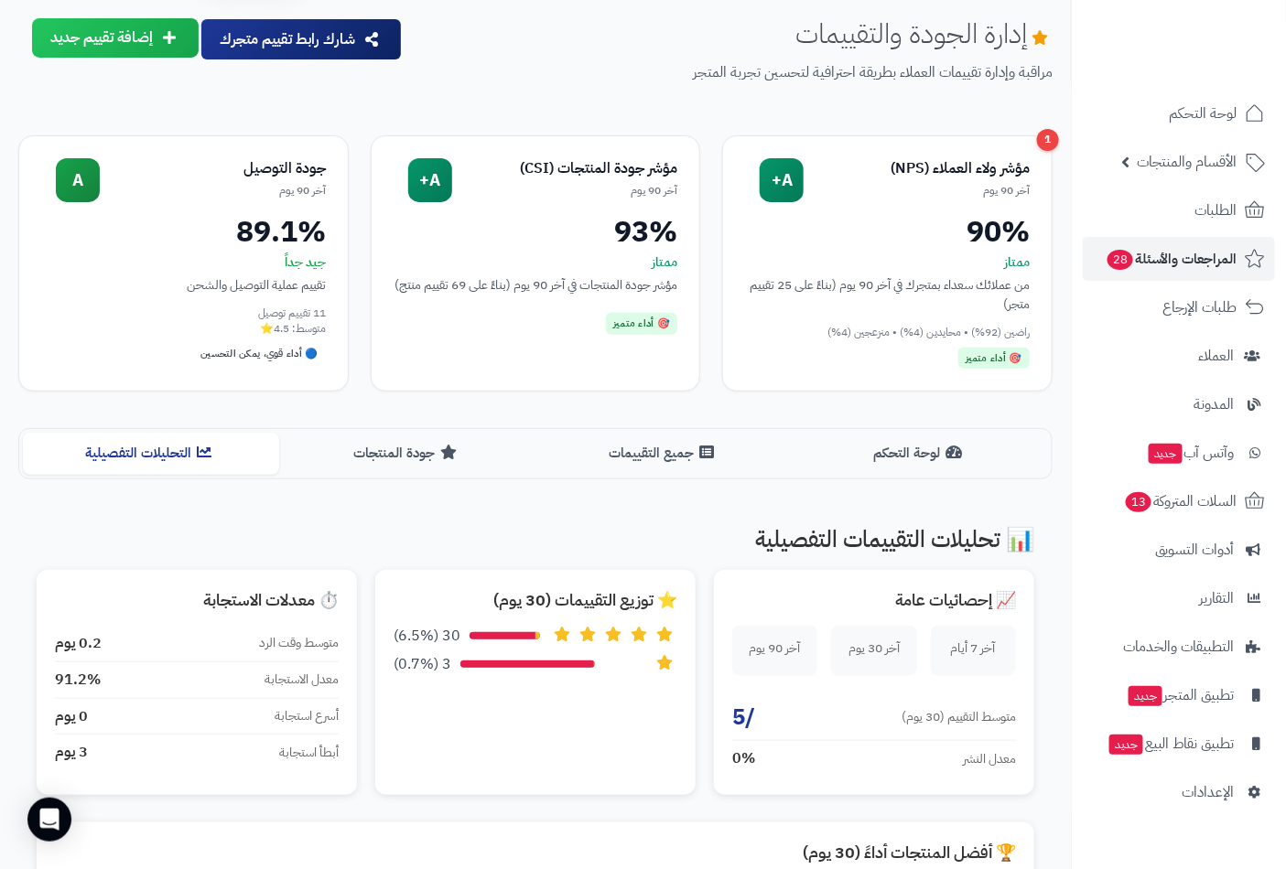
scroll to position [0, 0]
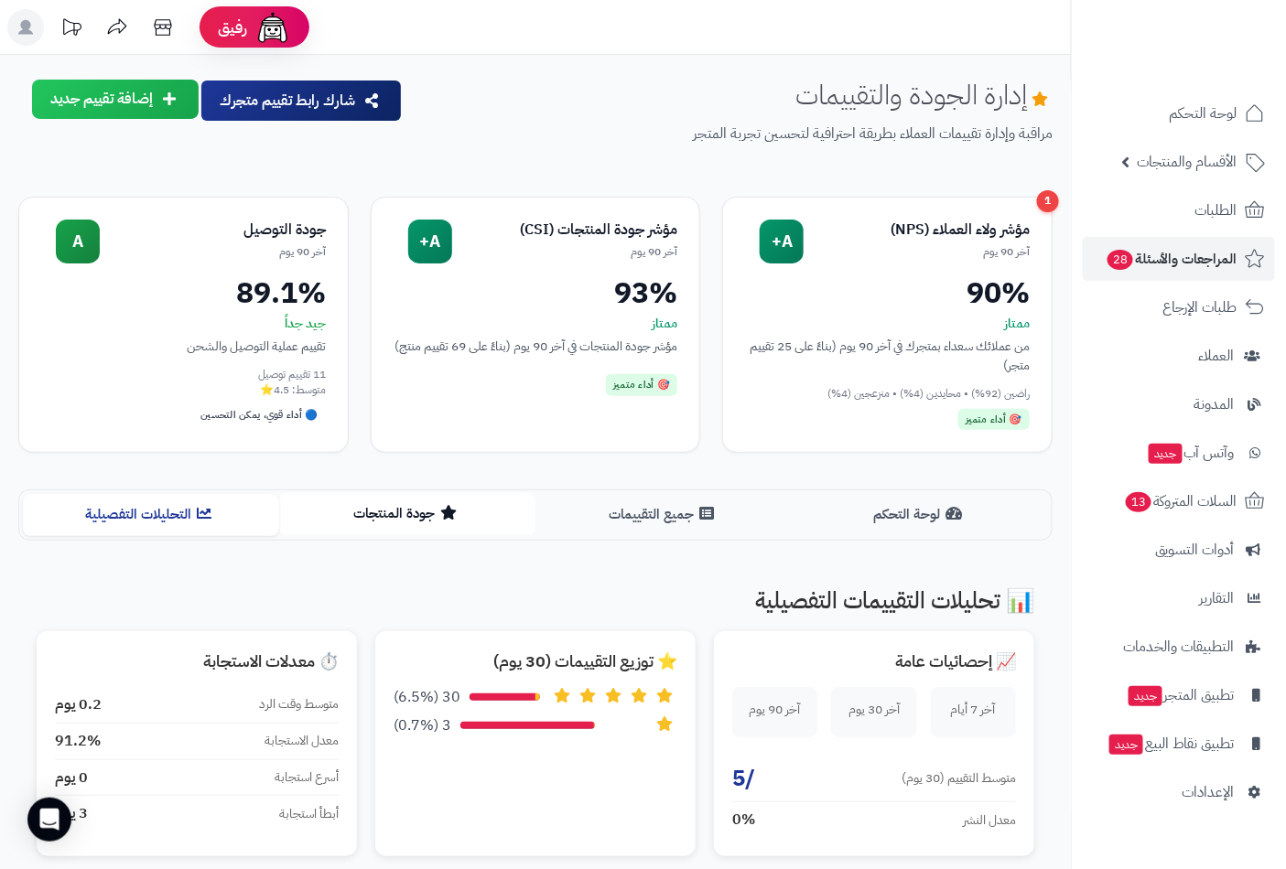
click at [392, 522] on button "جودة المنتجات" at bounding box center [407, 513] width 256 height 41
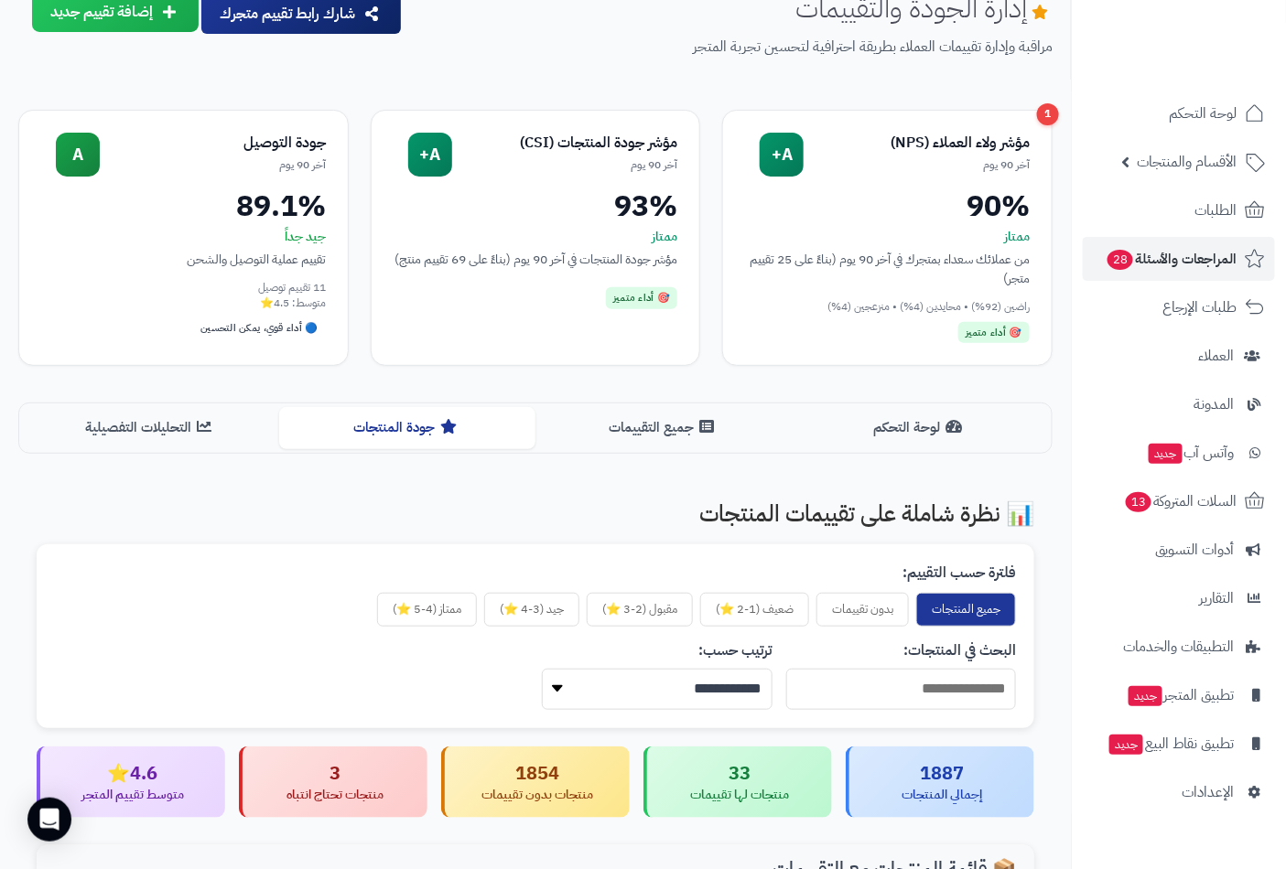
scroll to position [339, 0]
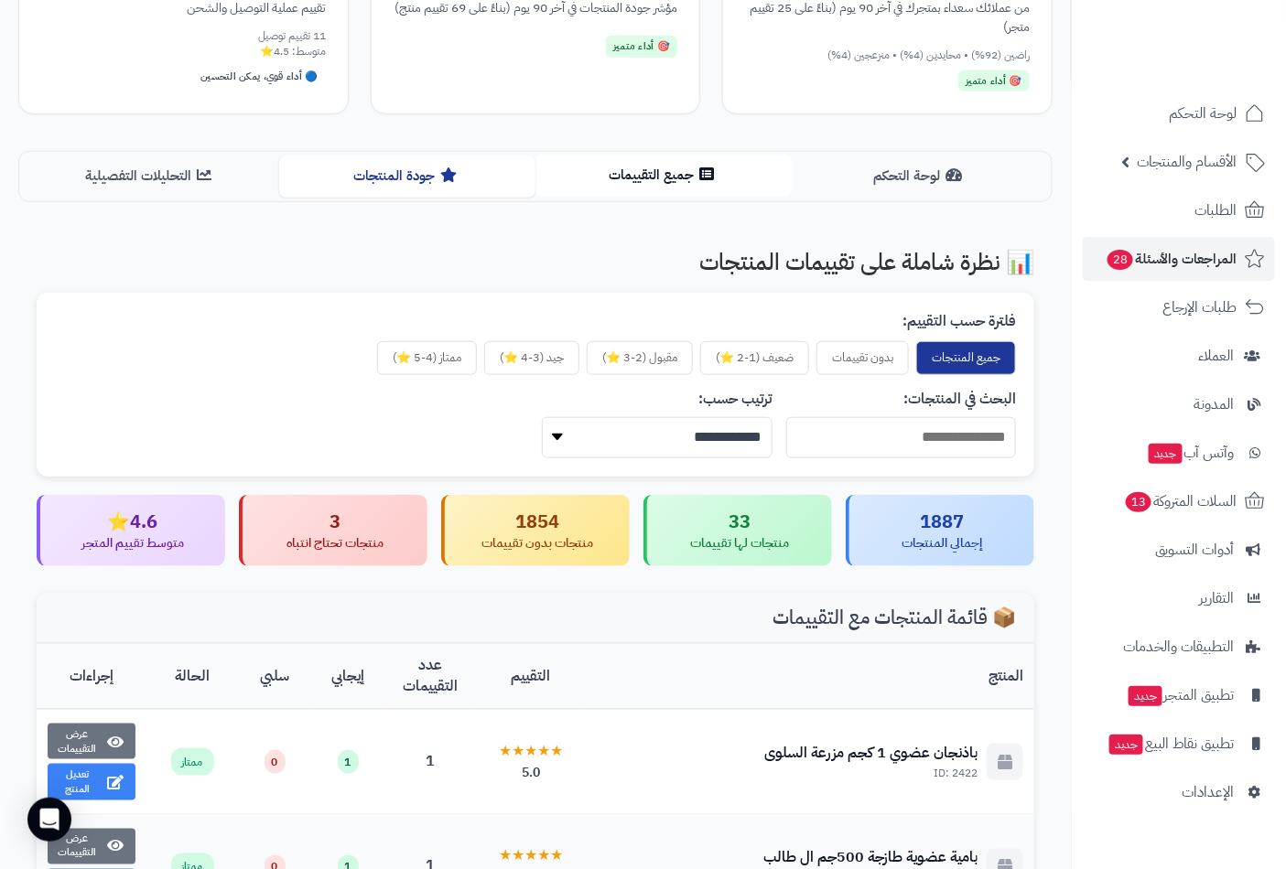
click at [656, 166] on button "جميع التقييمات" at bounding box center [663, 175] width 256 height 41
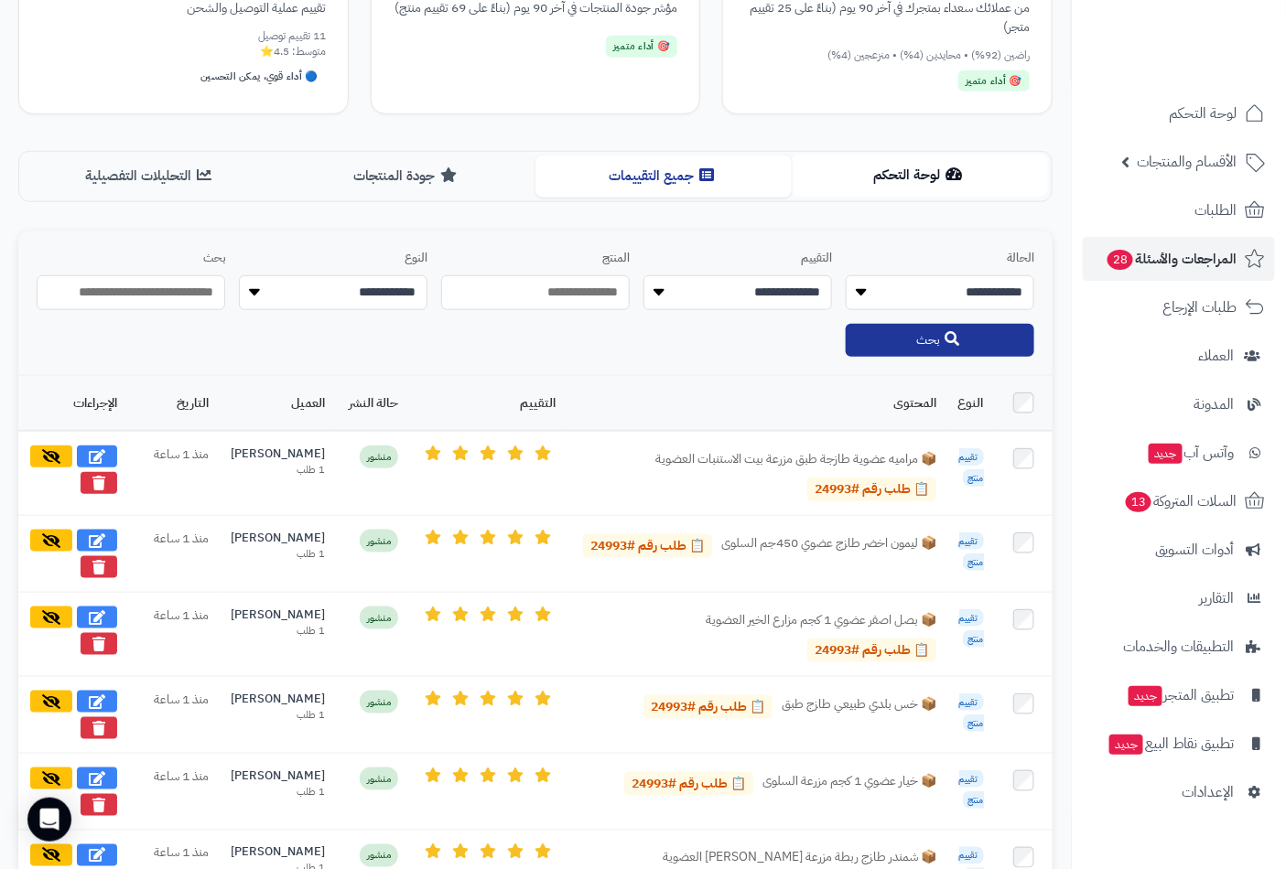
click at [867, 165] on button "لوحة التحكم" at bounding box center [920, 175] width 256 height 41
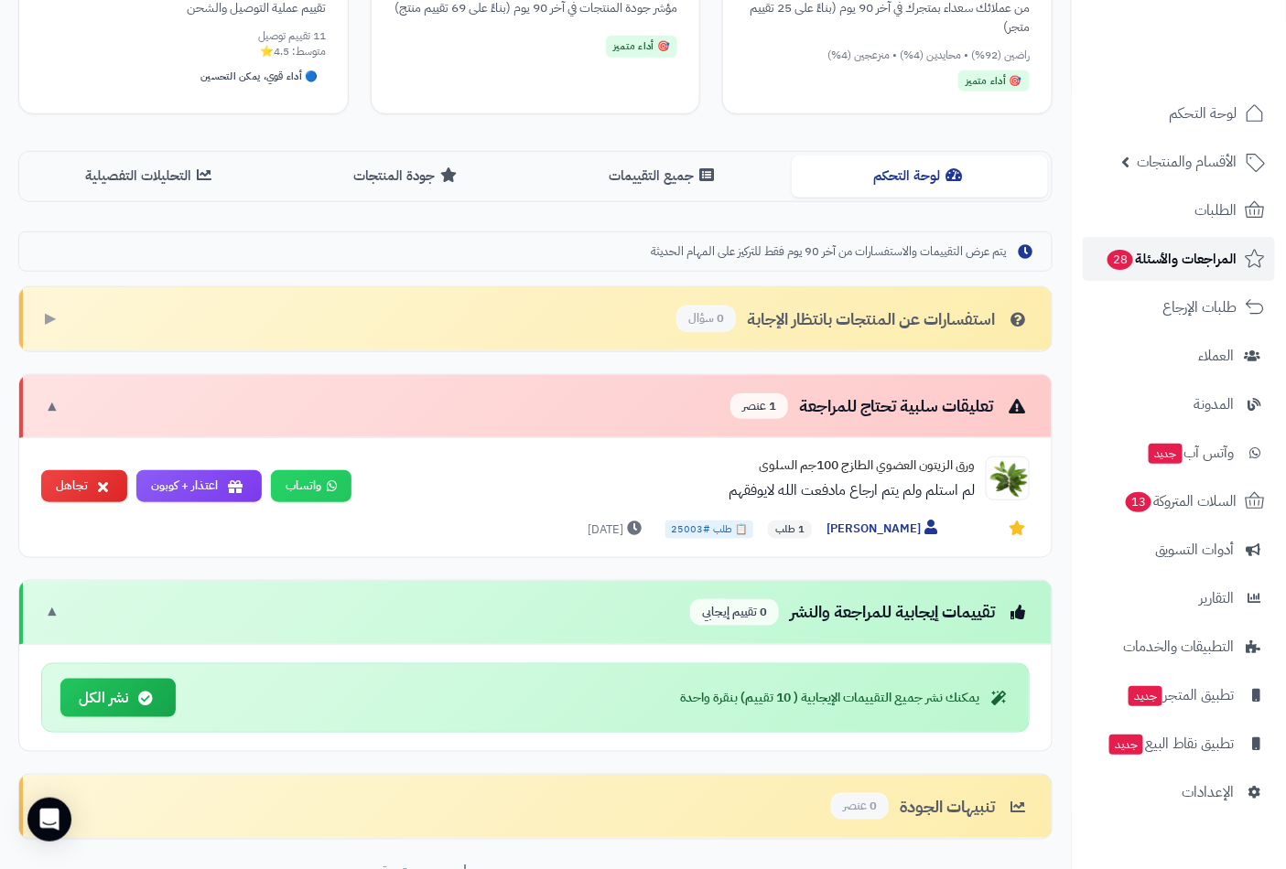
click at [1162, 259] on span "المراجعات والأسئلة 28" at bounding box center [1172, 259] width 132 height 26
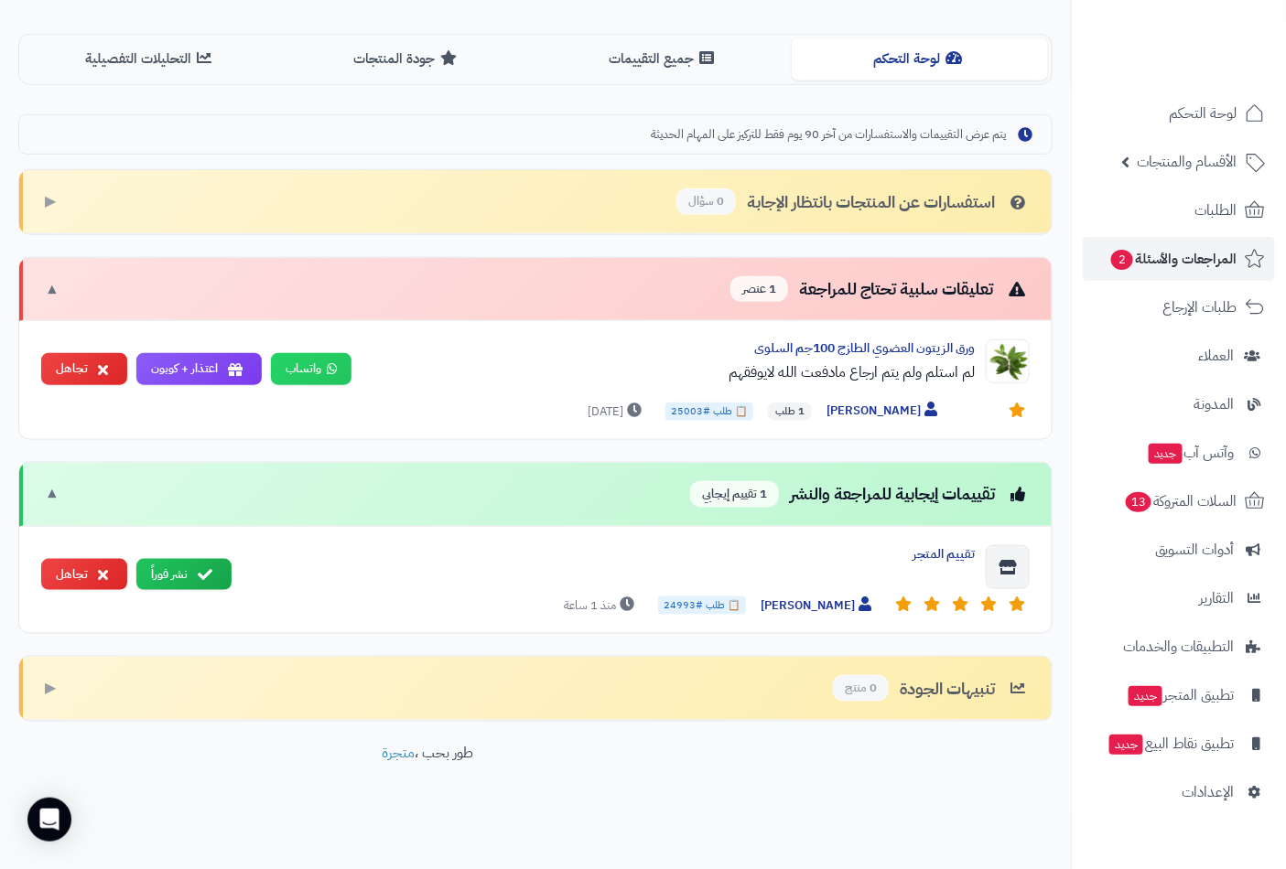
scroll to position [459, 0]
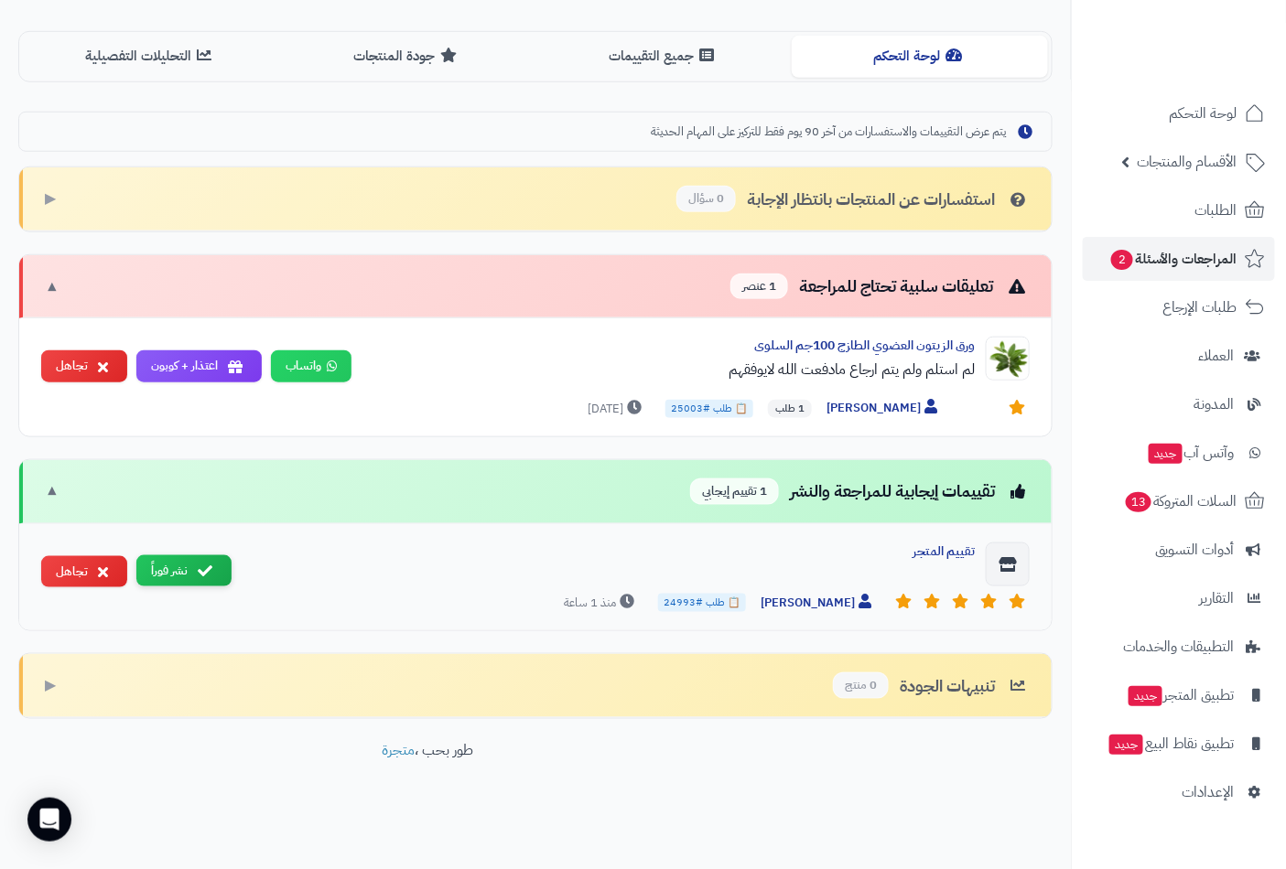
click at [180, 570] on button "نشر فوراً" at bounding box center [183, 572] width 95 height 32
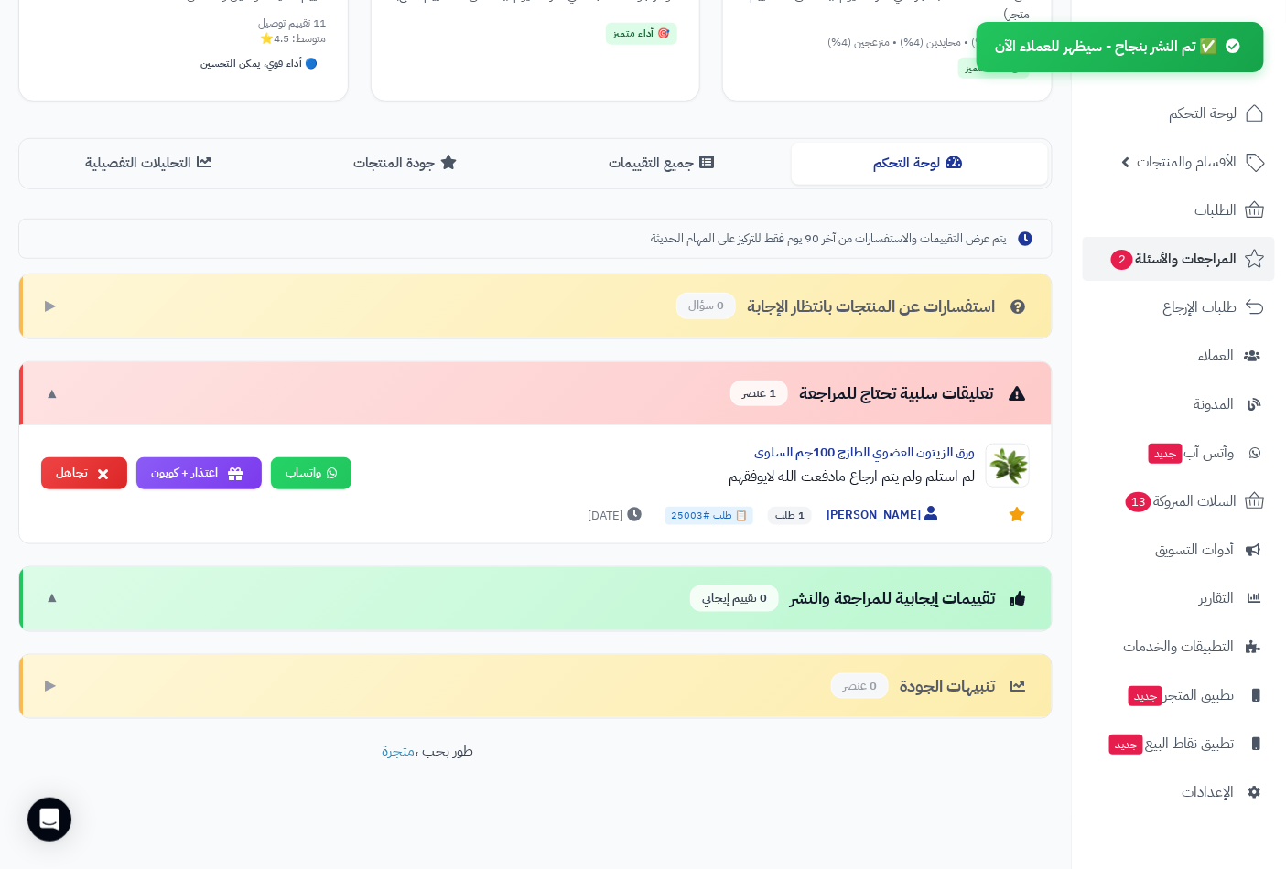
scroll to position [353, 0]
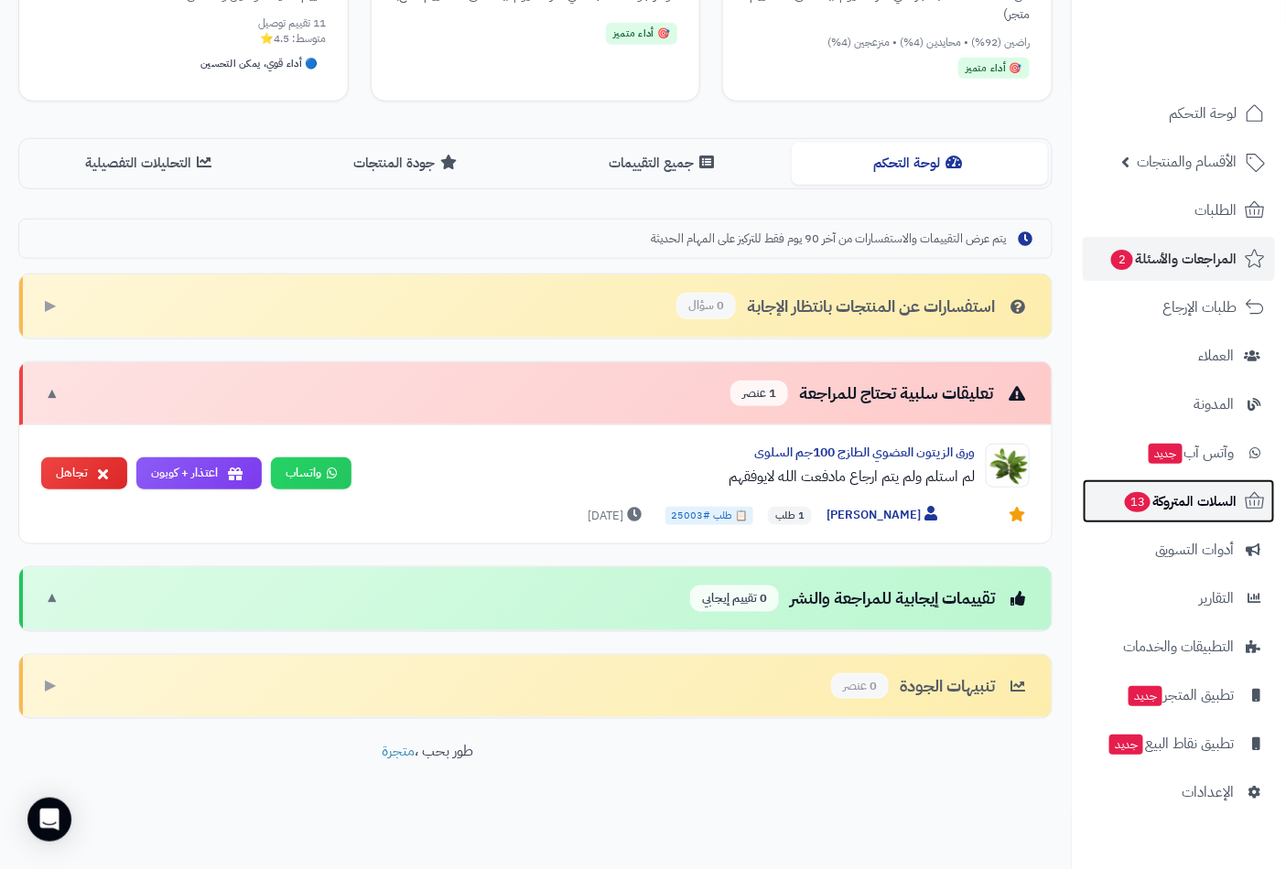
click at [1172, 515] on link "السلات المتروكة 13" at bounding box center [1179, 502] width 192 height 44
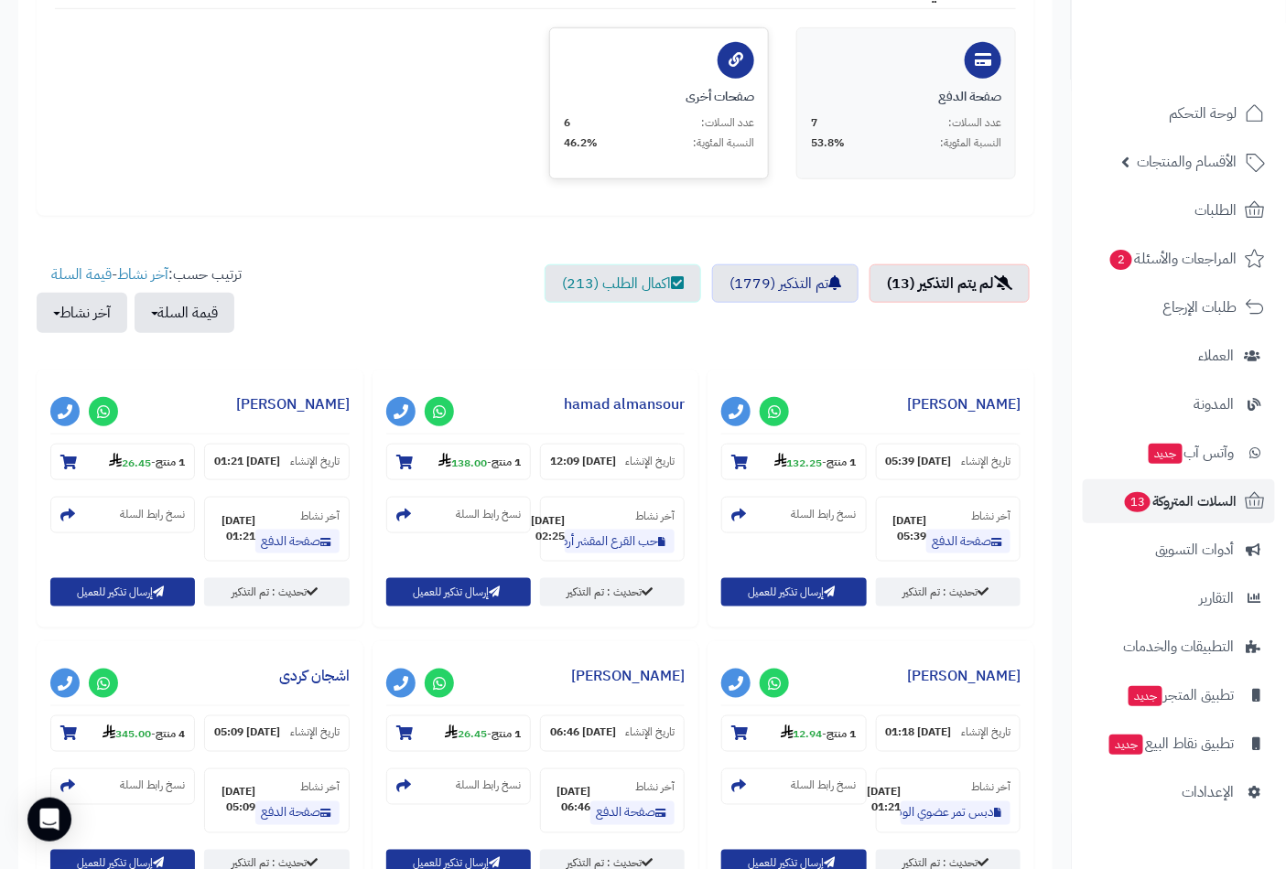
scroll to position [508, 0]
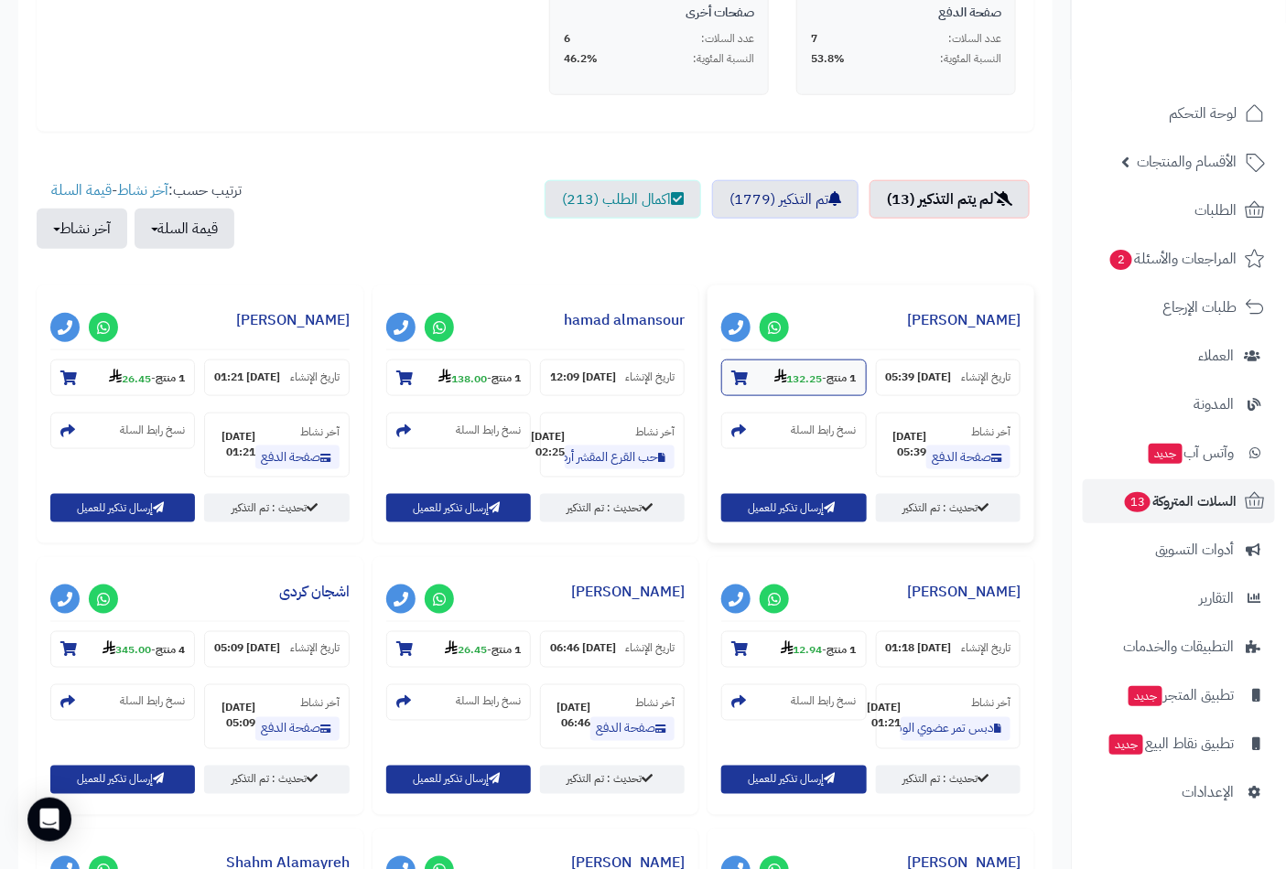
click at [736, 381] on icon at bounding box center [739, 378] width 16 height 15
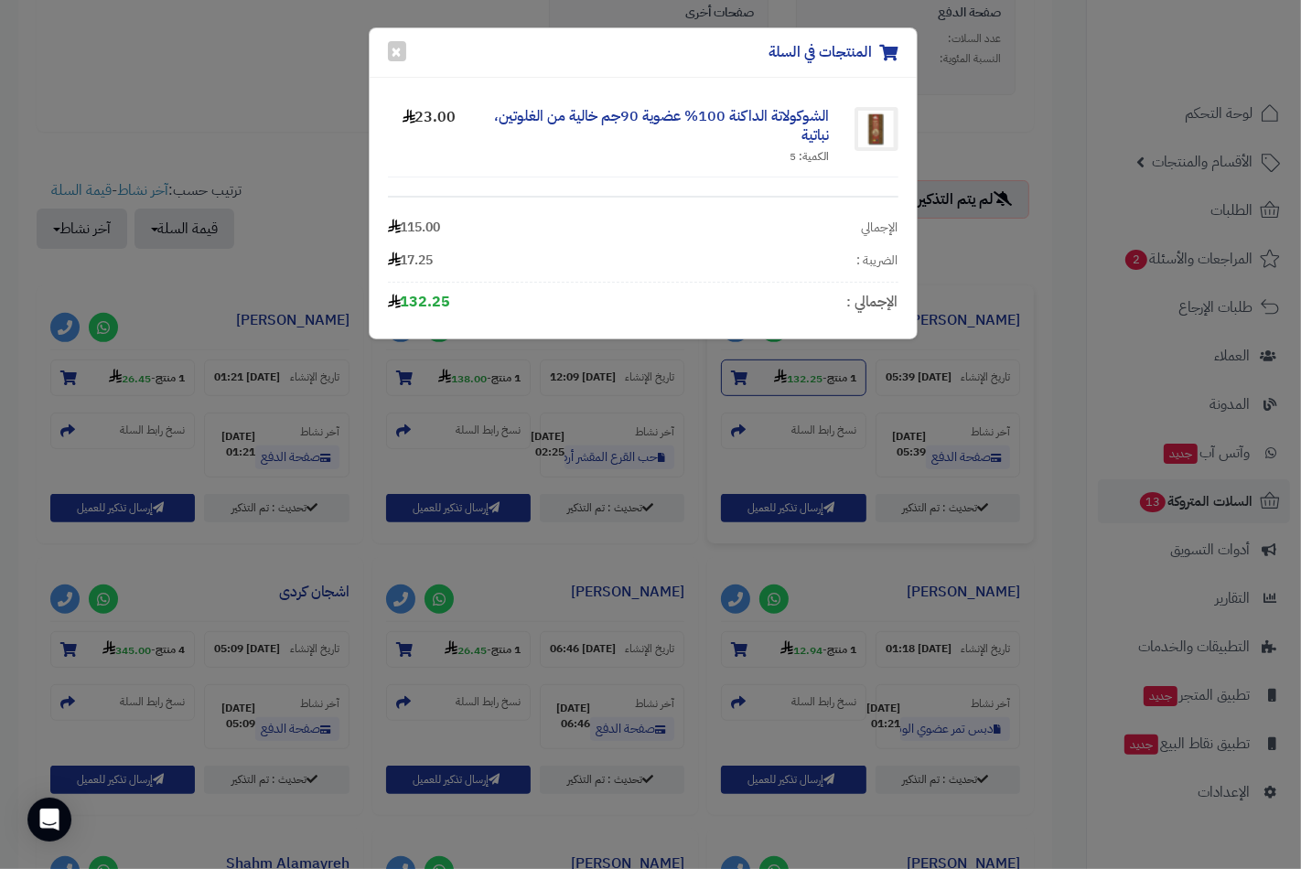
click at [736, 381] on div "المنتجات في السلة × الشوكولاتة الداكنة 100% عضوية 90جم خالية من الغلوتين، نباتي…" at bounding box center [650, 434] width 1301 height 869
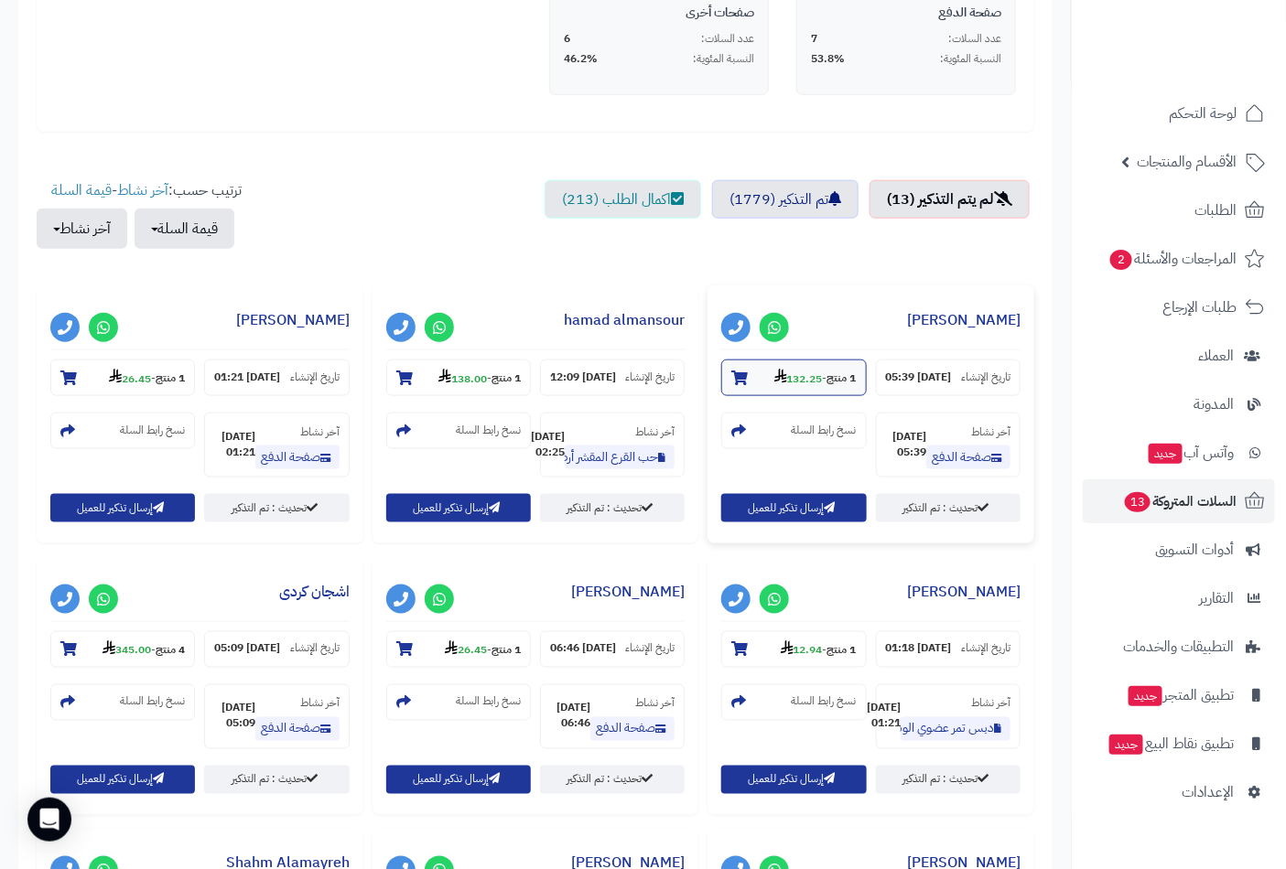
click at [736, 381] on icon at bounding box center [739, 378] width 16 height 15
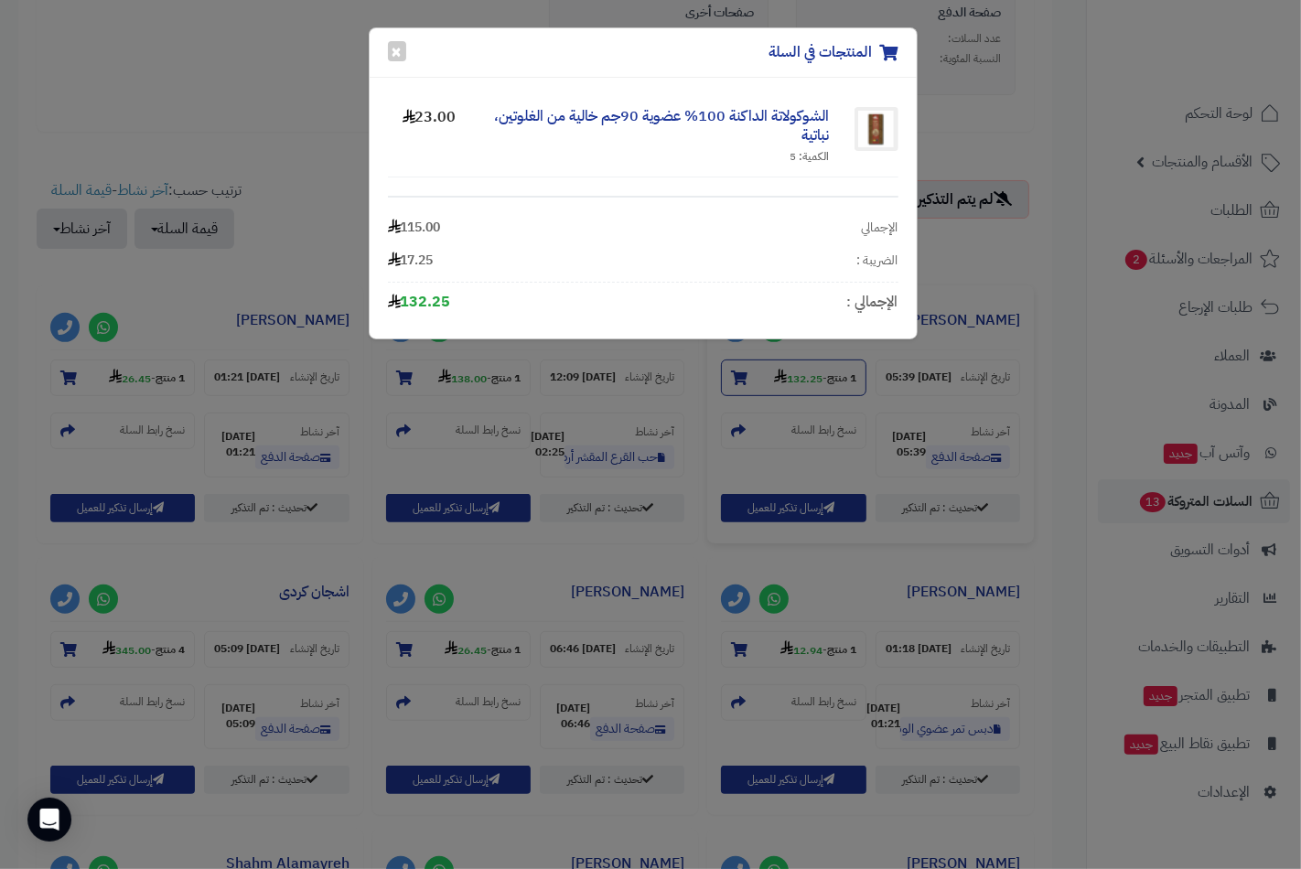
click at [736, 381] on div "المنتجات في السلة × الشوكولاتة الداكنة 100% عضوية 90جم خالية من الغلوتين، نباتي…" at bounding box center [650, 434] width 1301 height 869
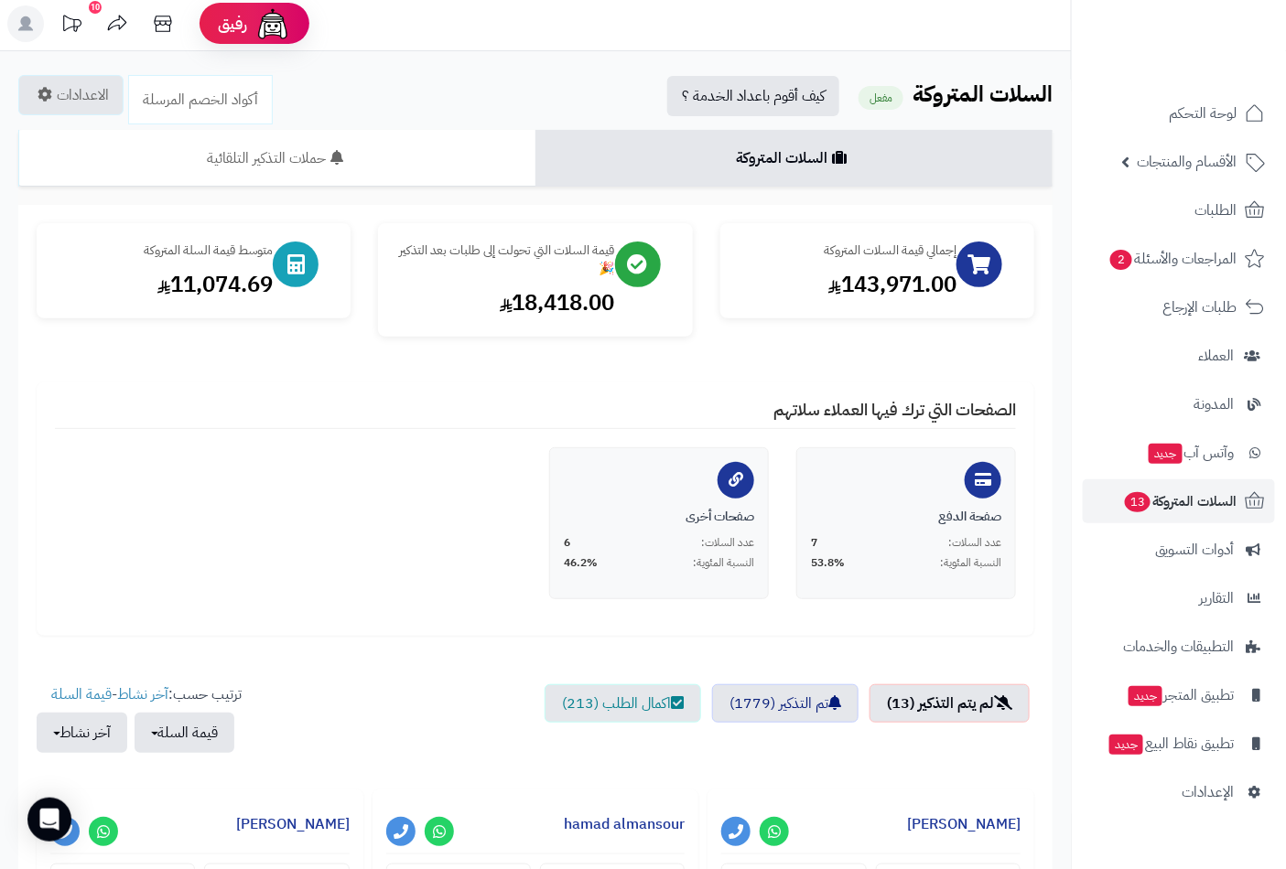
scroll to position [0, 0]
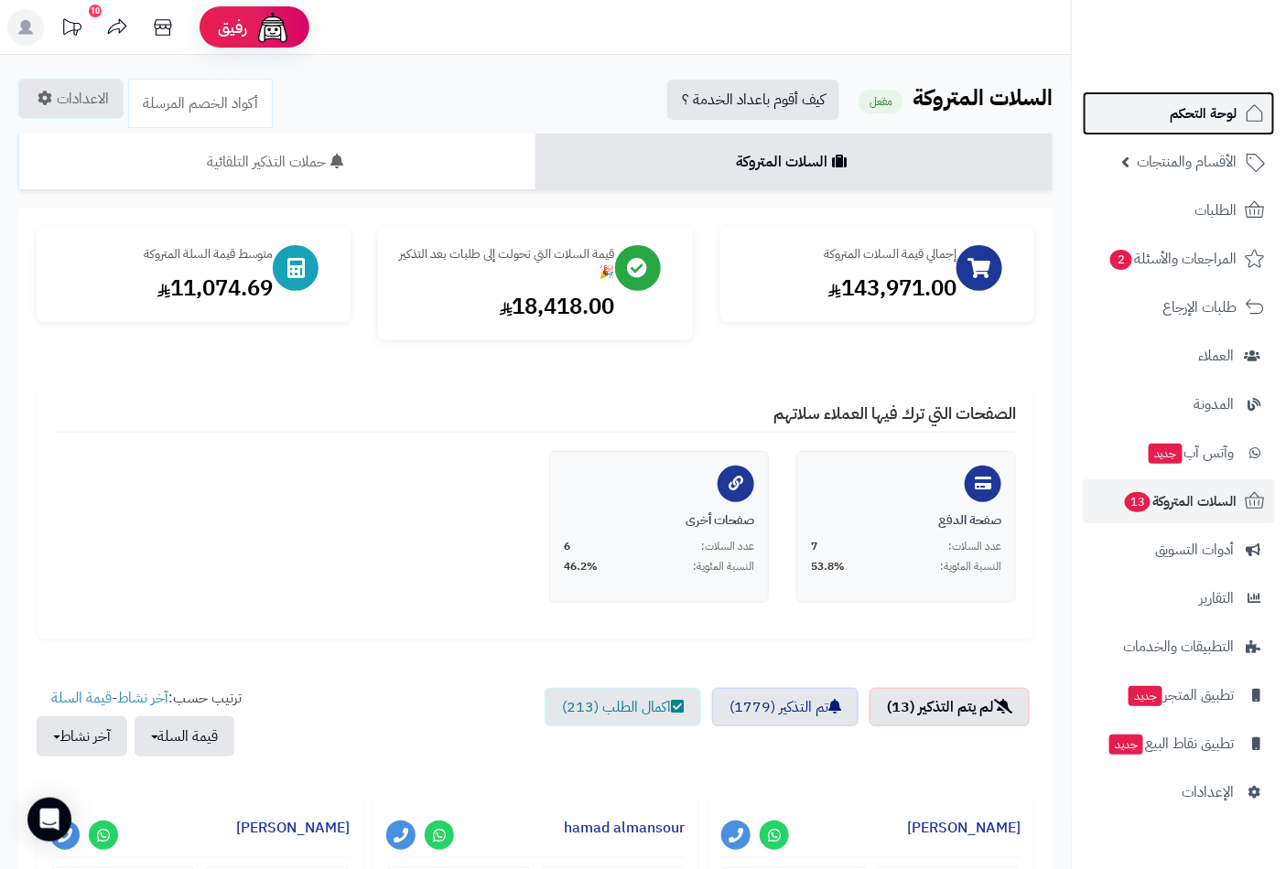
click at [1211, 104] on span "لوحة التحكم" at bounding box center [1204, 114] width 67 height 26
